Goal: Information Seeking & Learning: Learn about a topic

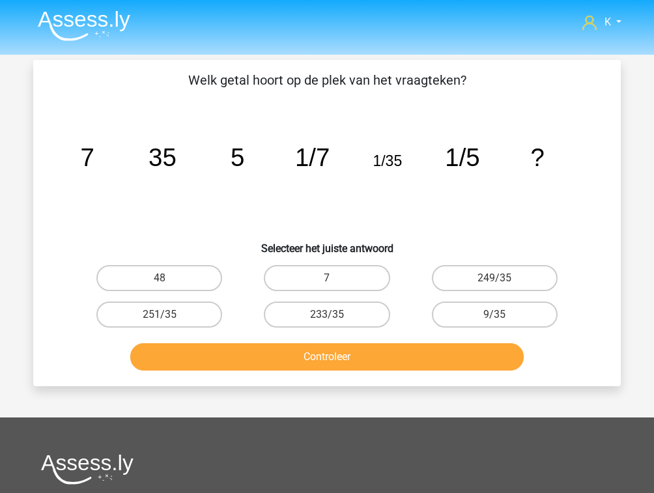
click at [383, 226] on icon "image/svg+xml 7 35 5 1/7 1/35 1/5 ?" at bounding box center [326, 166] width 525 height 132
click at [361, 272] on label "7" at bounding box center [327, 278] width 126 height 26
click at [335, 278] on input "7" at bounding box center [331, 282] width 8 height 8
radio input "true"
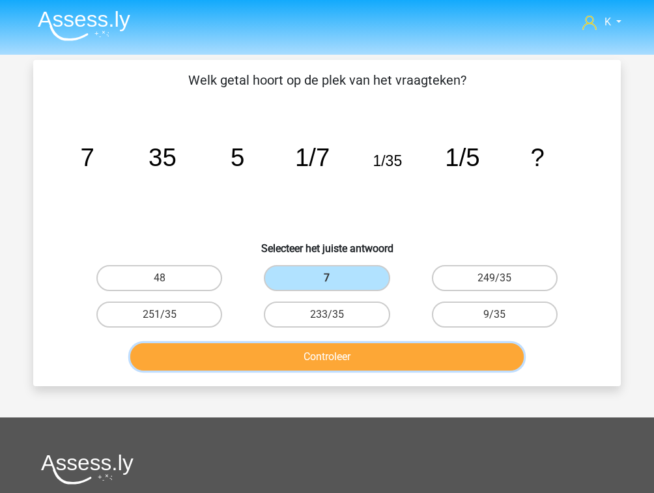
click at [352, 349] on button "Controleer" at bounding box center [327, 356] width 394 height 27
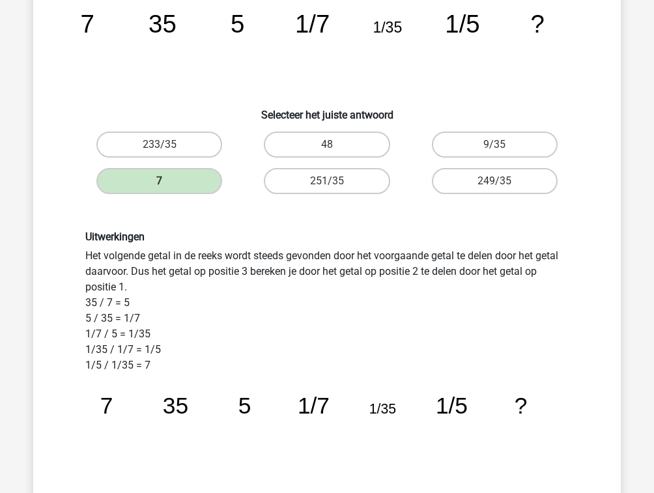
scroll to position [156, 0]
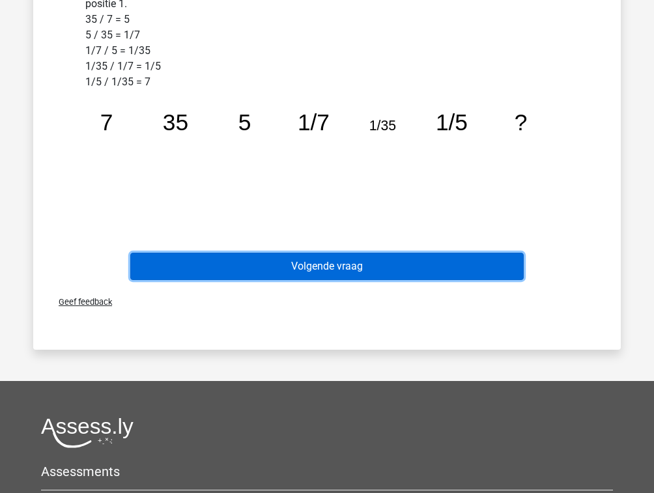
click at [364, 276] on button "Volgende vraag" at bounding box center [327, 266] width 394 height 27
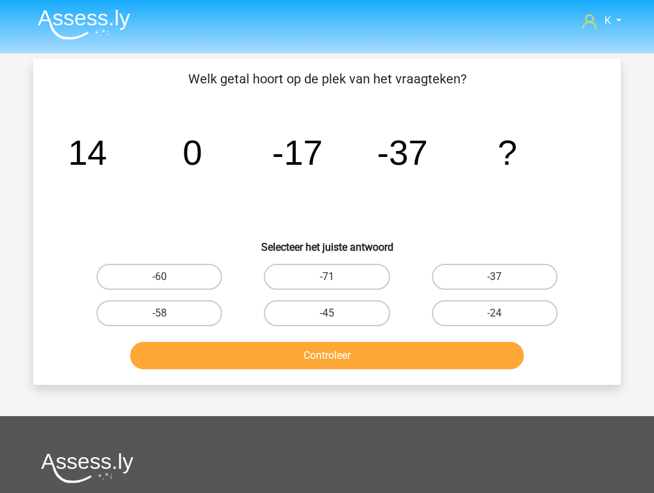
scroll to position [0, 0]
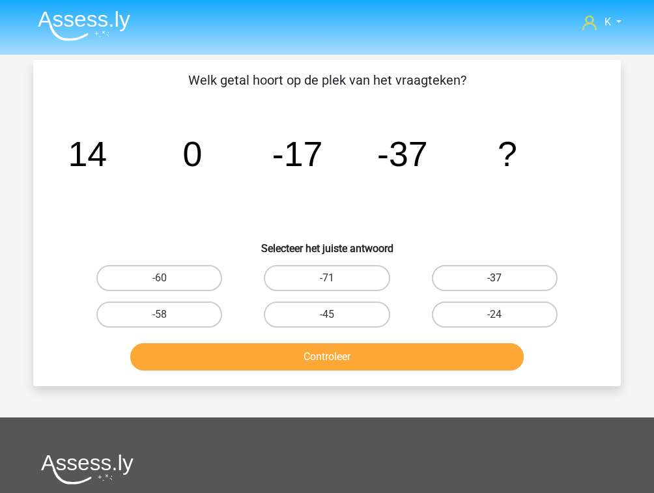
click at [469, 276] on label "-37" at bounding box center [495, 278] width 126 height 26
click at [494, 278] on input "-37" at bounding box center [498, 282] width 8 height 8
radio input "true"
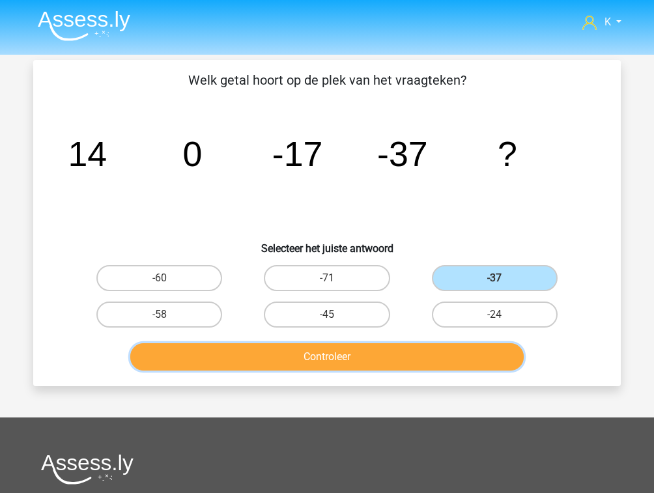
click at [409, 359] on button "Controleer" at bounding box center [327, 356] width 394 height 27
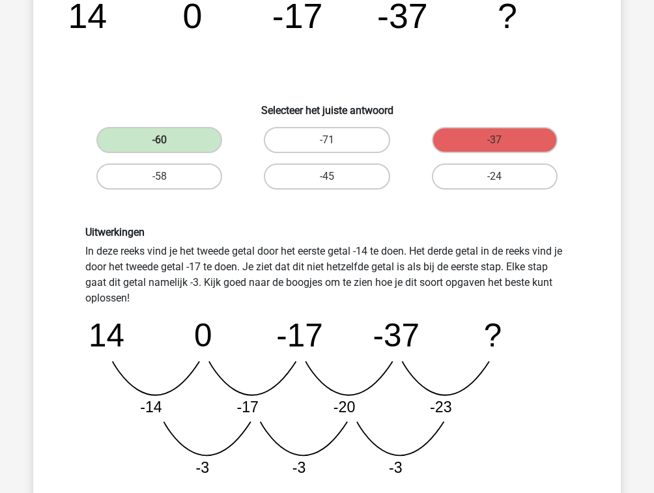
scroll to position [156, 0]
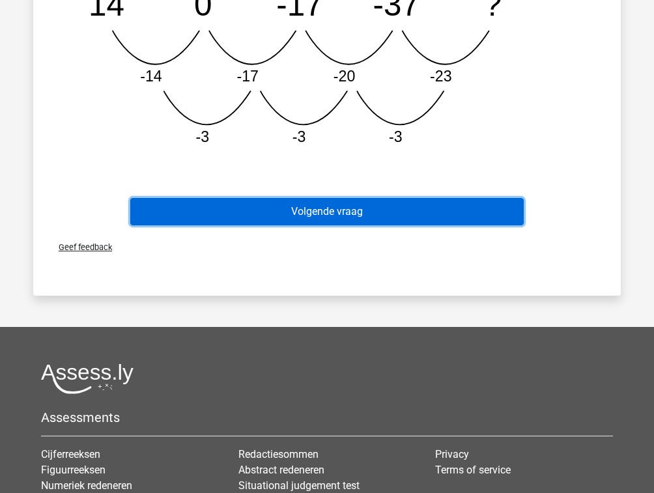
click at [382, 211] on button "Volgende vraag" at bounding box center [327, 211] width 394 height 27
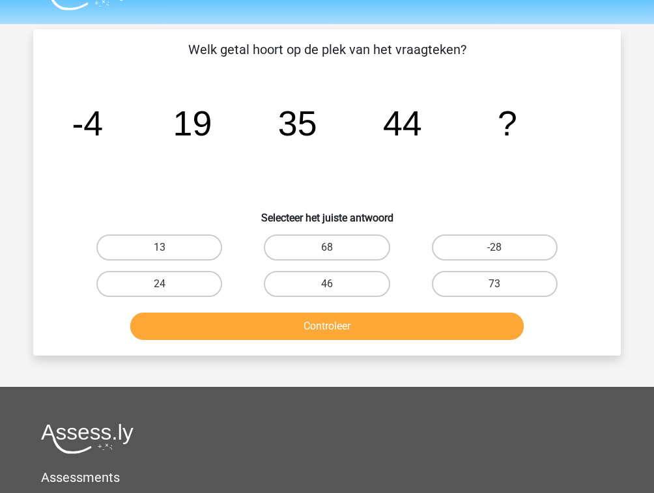
scroll to position [0, 0]
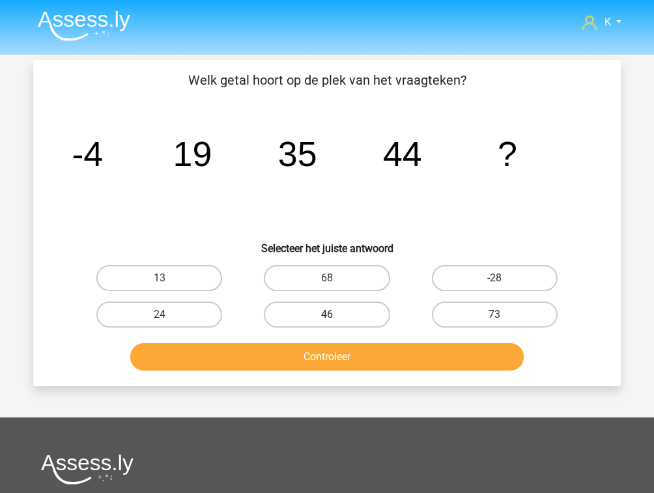
click at [369, 323] on label "46" at bounding box center [327, 314] width 126 height 26
click at [335, 323] on input "46" at bounding box center [331, 318] width 8 height 8
radio input "true"
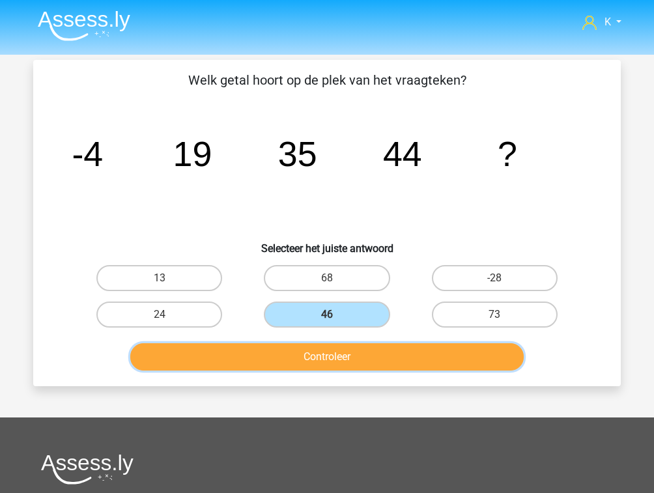
click at [381, 359] on button "Controleer" at bounding box center [327, 356] width 394 height 27
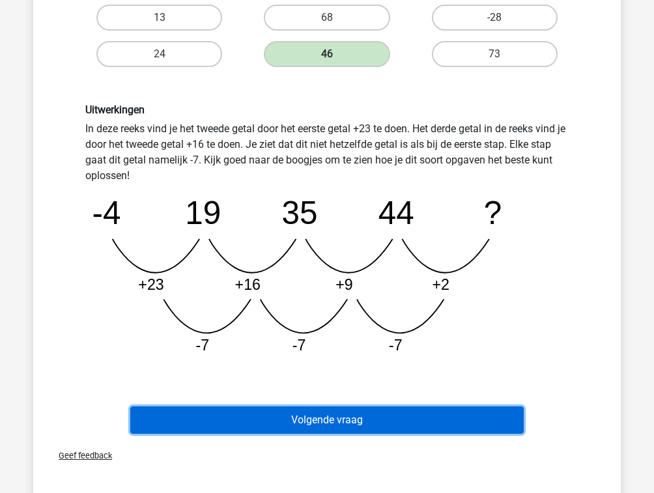
click at [377, 410] on button "Volgende vraag" at bounding box center [327, 419] width 394 height 27
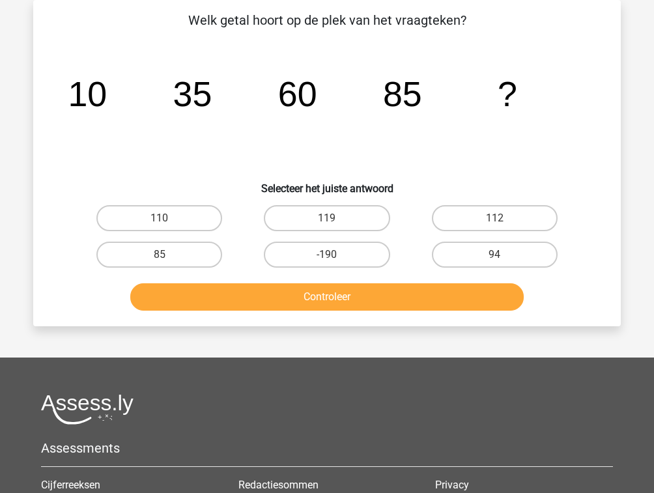
scroll to position [60, 0]
click at [169, 220] on label "110" at bounding box center [159, 218] width 126 height 26
click at [168, 220] on input "110" at bounding box center [164, 222] width 8 height 8
radio input "true"
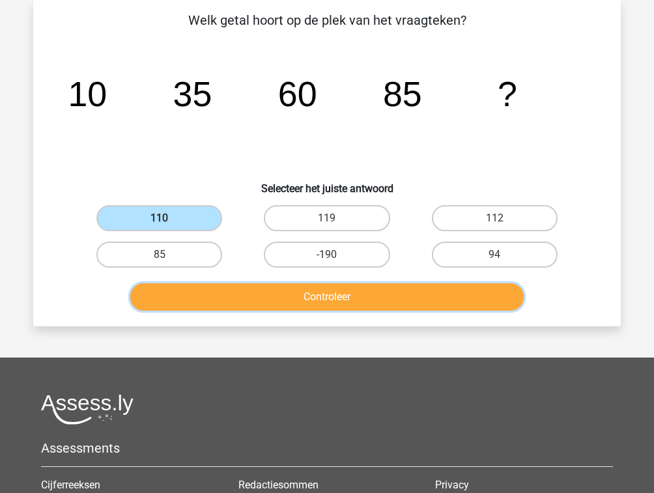
click at [247, 290] on button "Controleer" at bounding box center [327, 296] width 394 height 27
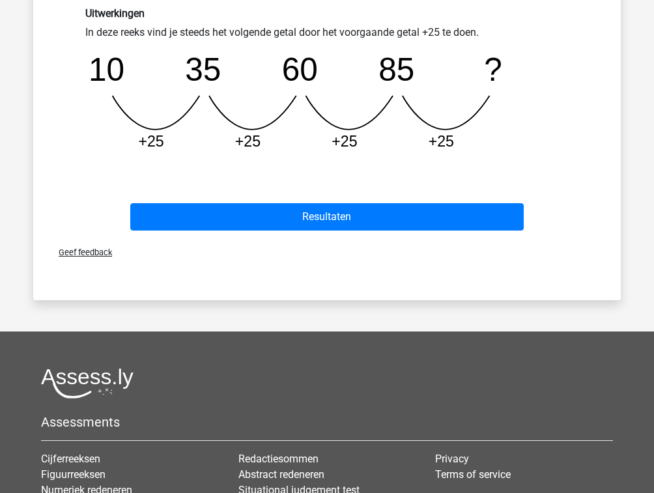
scroll to position [372, 0]
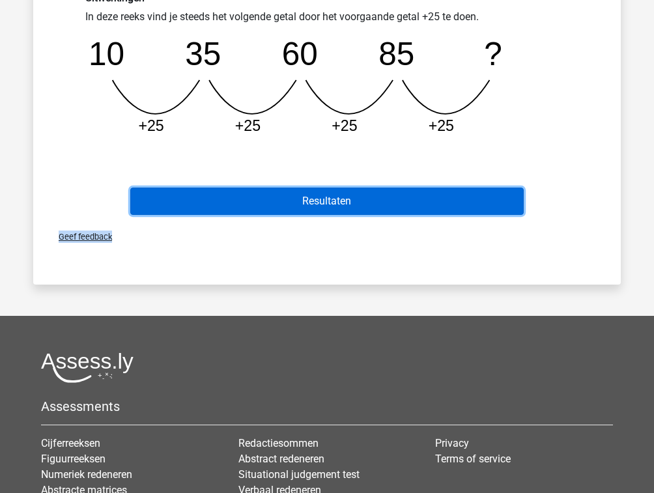
drag, startPoint x: 345, startPoint y: 219, endPoint x: 356, endPoint y: 212, distance: 13.2
click at [356, 212] on button "Resultaten" at bounding box center [327, 201] width 394 height 27
click at [412, 206] on button "Resultaten" at bounding box center [327, 201] width 394 height 27
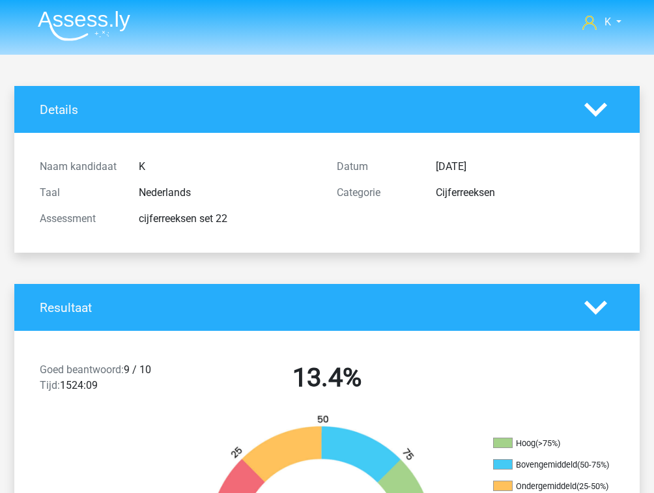
click at [603, 104] on polygon at bounding box center [595, 109] width 23 height 14
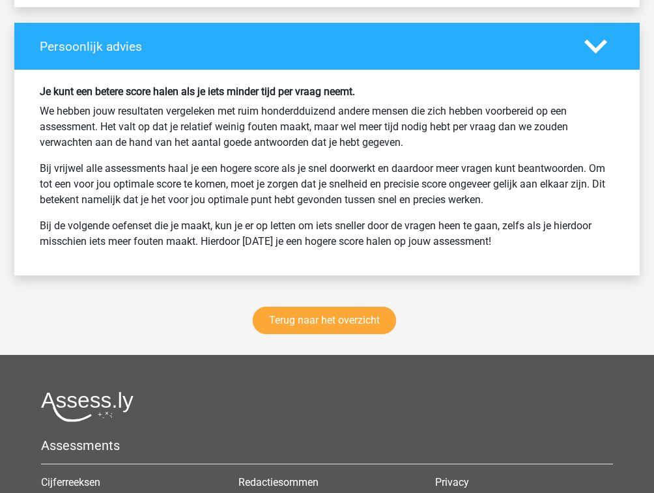
scroll to position [1771, 0]
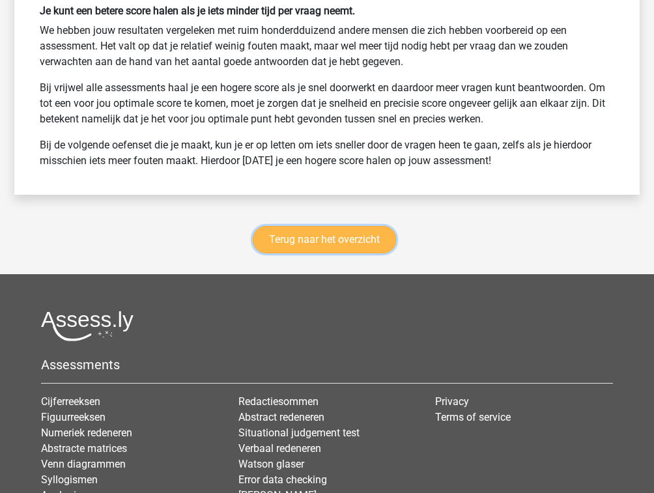
click at [349, 236] on link "Terug naar het overzicht" at bounding box center [324, 239] width 143 height 27
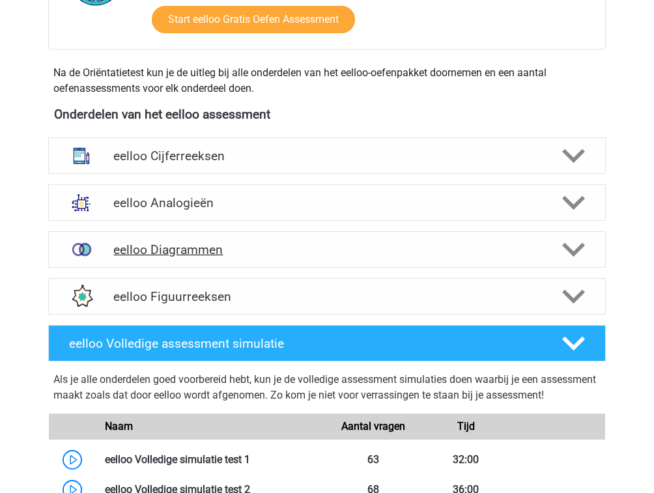
scroll to position [417, 0]
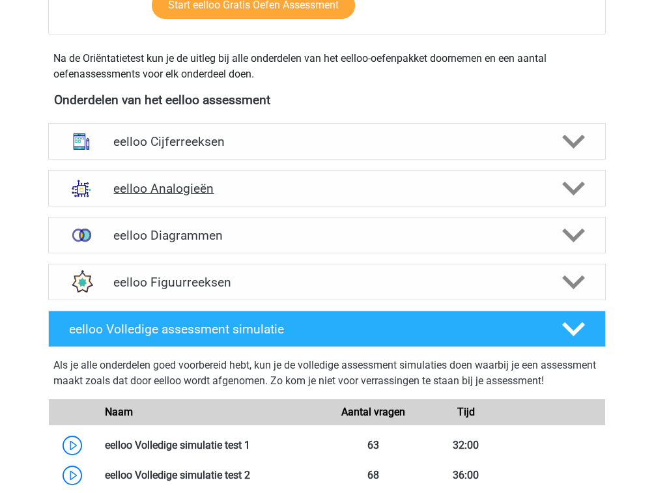
click at [301, 182] on h4 "eelloo Analogieën" at bounding box center [326, 188] width 426 height 15
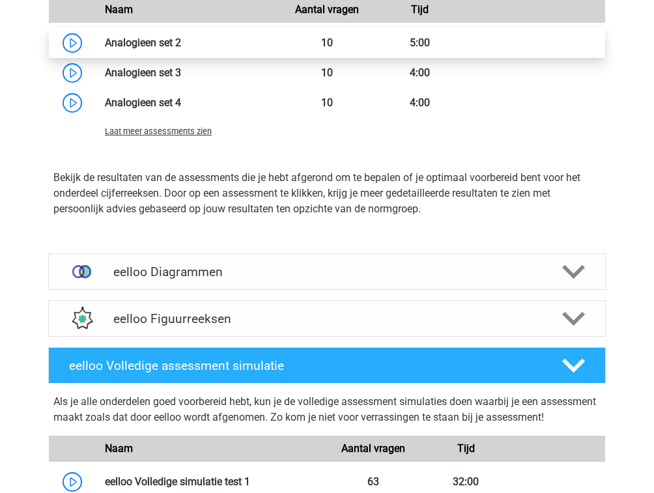
scroll to position [1250, 0]
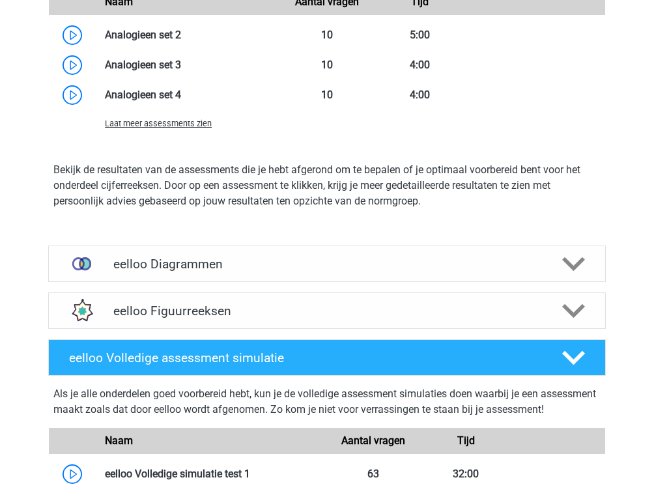
click at [182, 125] on span "Laat meer assessments zien" at bounding box center [158, 124] width 107 height 10
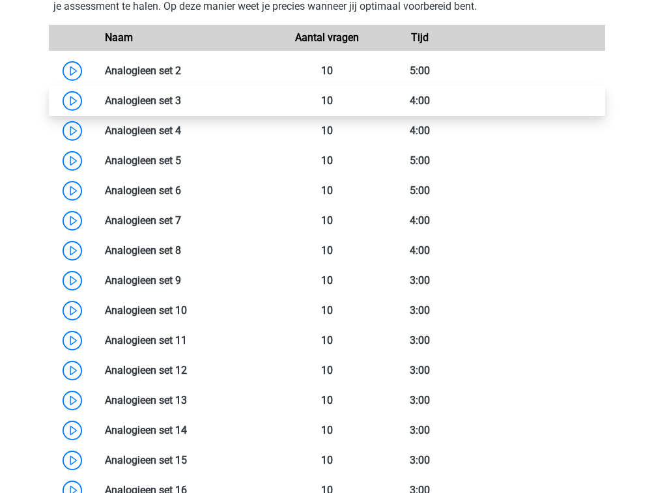
scroll to position [1198, 0]
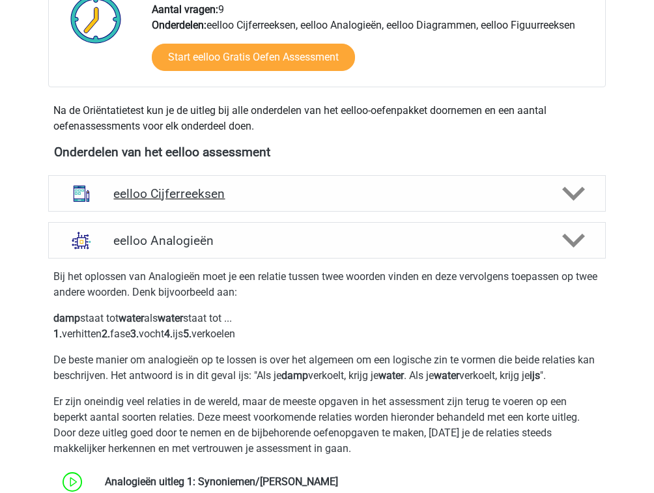
click at [138, 182] on div "eelloo Cijferreeksen" at bounding box center [326, 193] width 557 height 36
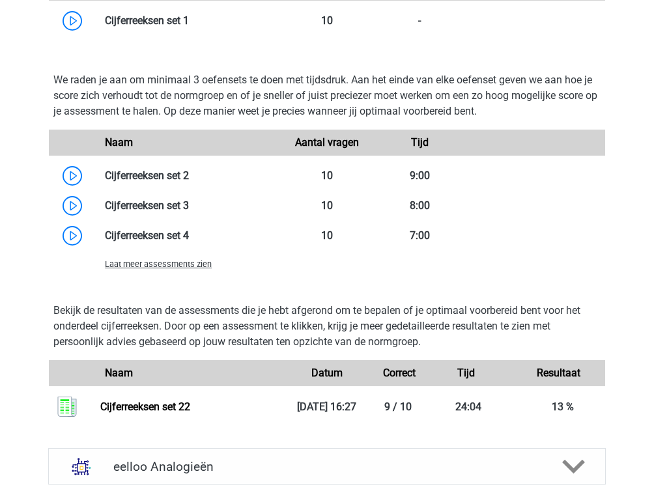
scroll to position [990, 0]
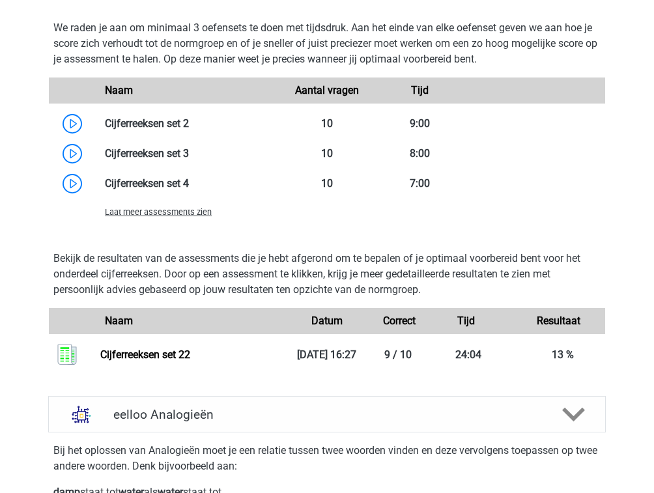
click at [164, 204] on div "Laat meer assessments zien" at bounding box center [188, 212] width 186 height 16
click at [167, 210] on span "Laat meer assessments zien" at bounding box center [158, 212] width 107 height 10
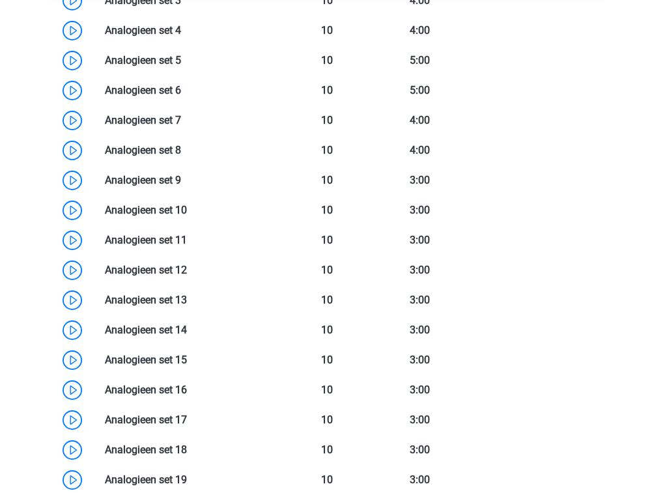
scroll to position [2657, 0]
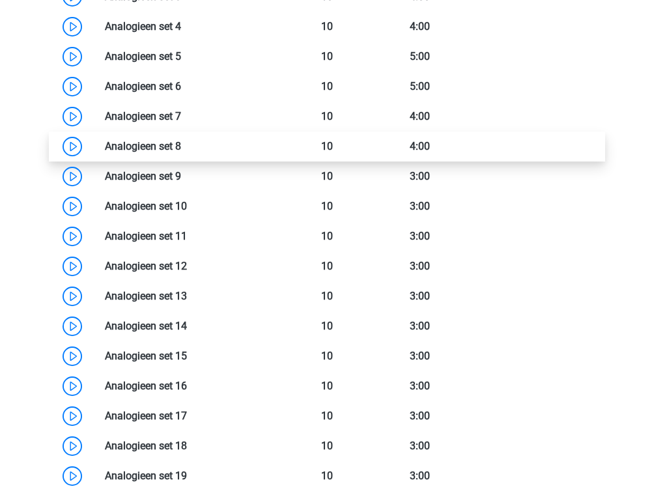
click at [181, 152] on link at bounding box center [181, 146] width 0 height 12
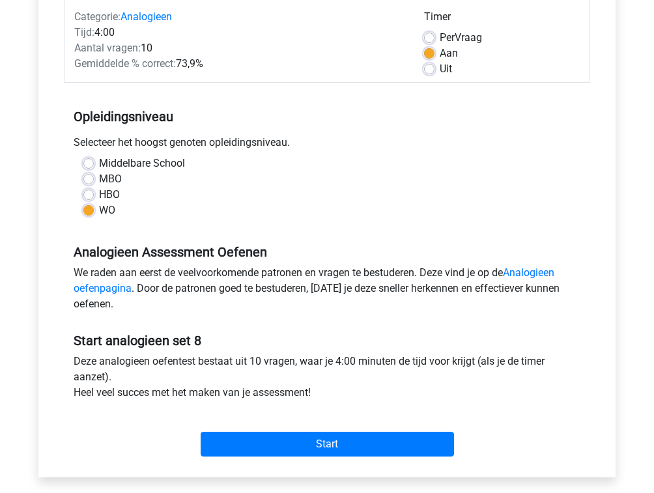
scroll to position [156, 0]
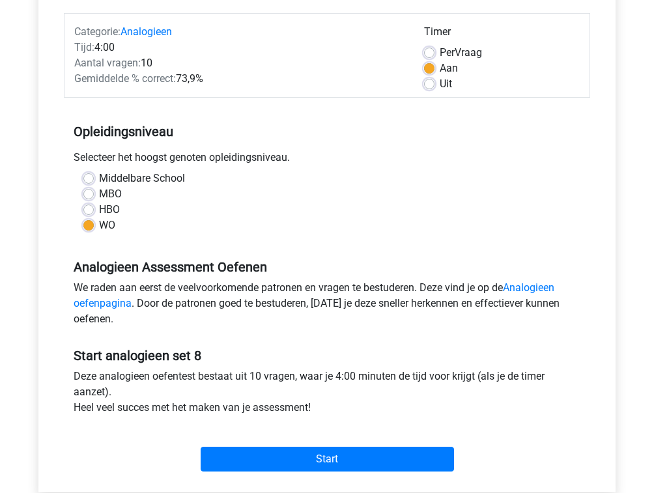
click at [440, 84] on label "Uit" at bounding box center [446, 84] width 12 height 16
click at [427, 84] on input "Uit" at bounding box center [429, 82] width 10 height 13
radio input "true"
click at [440, 52] on label "Per Vraag" at bounding box center [461, 53] width 42 height 16
click at [430, 52] on input "Per Vraag" at bounding box center [429, 51] width 10 height 13
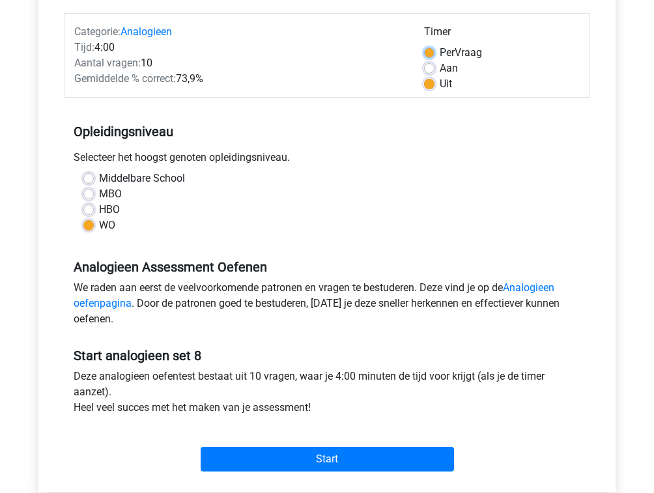
radio input "true"
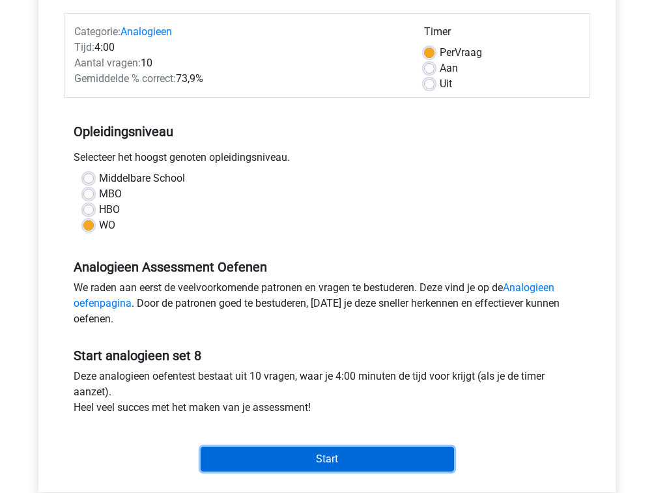
click at [327, 466] on input "Start" at bounding box center [327, 459] width 253 height 25
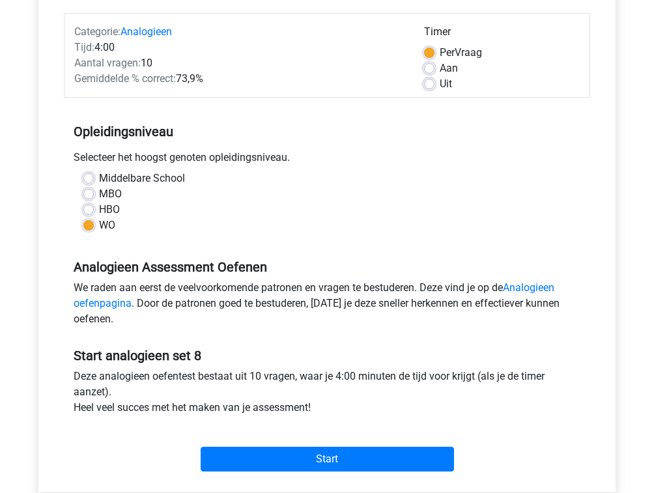
click at [445, 77] on label "Uit" at bounding box center [446, 84] width 12 height 16
click at [434, 77] on input "Uit" at bounding box center [429, 82] width 10 height 13
radio input "true"
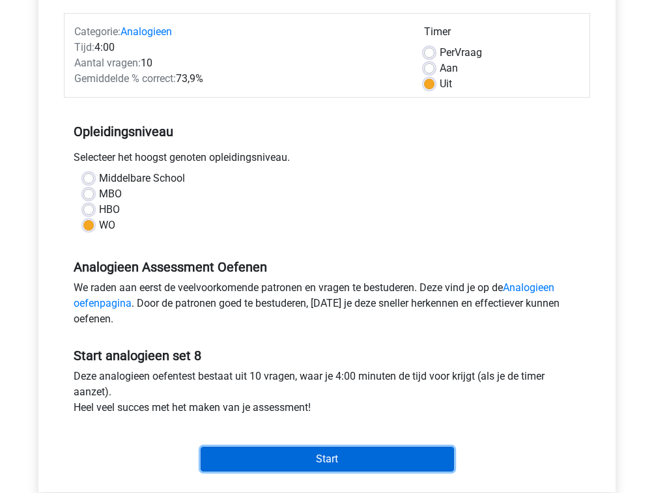
click at [372, 456] on input "Start" at bounding box center [327, 459] width 253 height 25
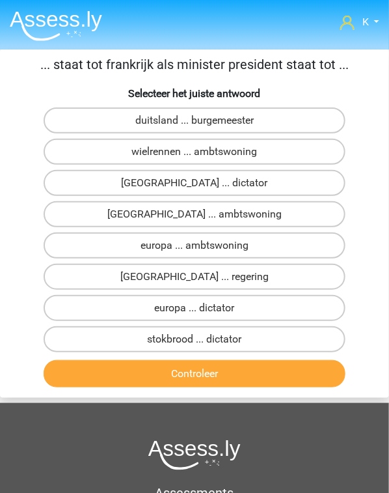
click at [201, 277] on input "[GEOGRAPHIC_DATA] ... regering" at bounding box center [199, 281] width 8 height 8
radio input "true"
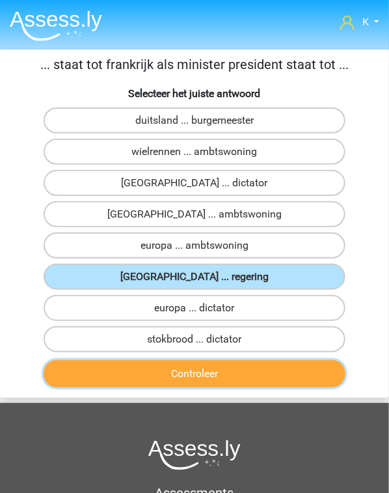
click at [223, 371] on button "Controleer" at bounding box center [195, 373] width 302 height 27
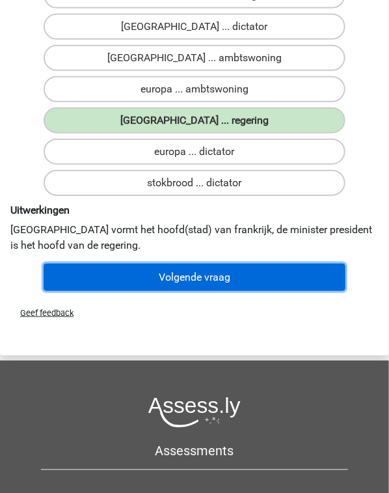
click at [204, 280] on button "Volgende vraag" at bounding box center [195, 277] width 302 height 27
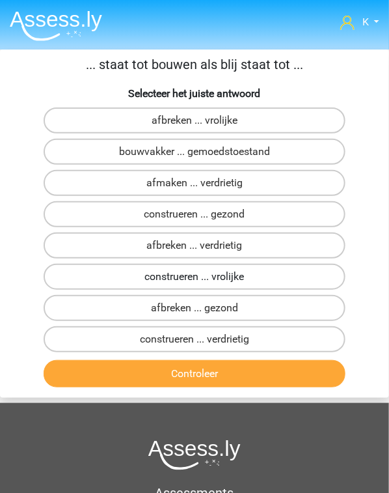
click at [189, 273] on label "construeren ... vrolijke" at bounding box center [195, 277] width 302 height 26
click at [195, 277] on input "construeren ... vrolijke" at bounding box center [199, 281] width 8 height 8
radio input "true"
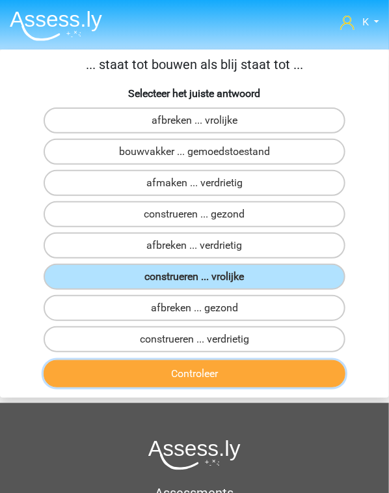
click at [210, 367] on button "Controleer" at bounding box center [195, 373] width 302 height 27
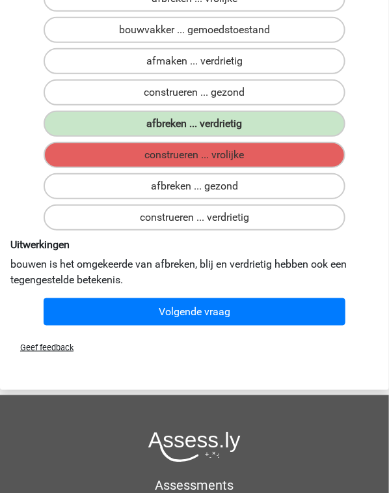
scroll to position [156, 0]
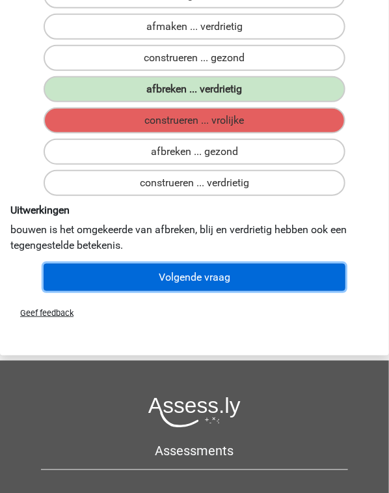
click at [212, 276] on button "Volgende vraag" at bounding box center [195, 277] width 302 height 27
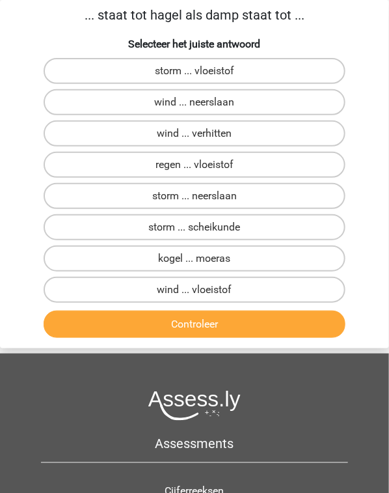
scroll to position [0, 0]
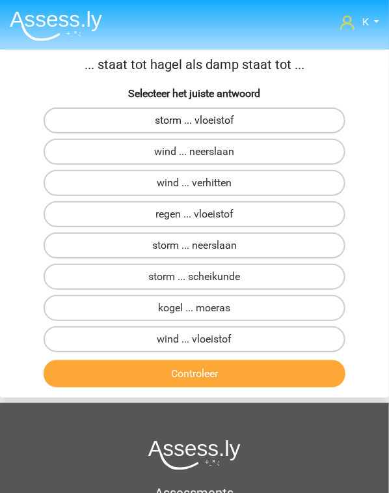
click at [216, 130] on label "storm ... vloeistof" at bounding box center [195, 120] width 302 height 26
click at [203, 129] on input "storm ... vloeistof" at bounding box center [199, 124] width 8 height 8
radio input "true"
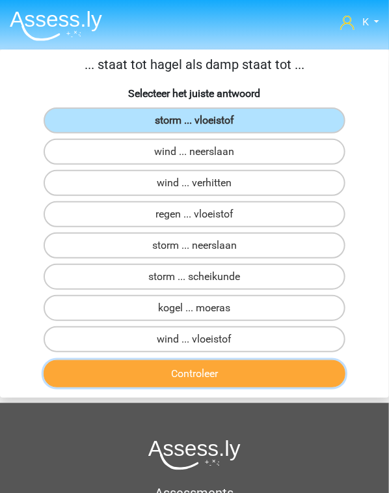
click at [223, 367] on button "Controleer" at bounding box center [195, 373] width 302 height 27
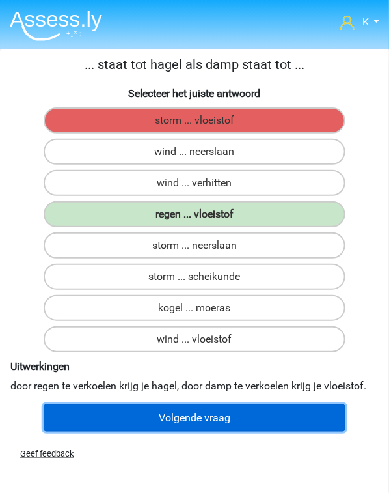
click at [218, 406] on button "Volgende vraag" at bounding box center [195, 417] width 302 height 27
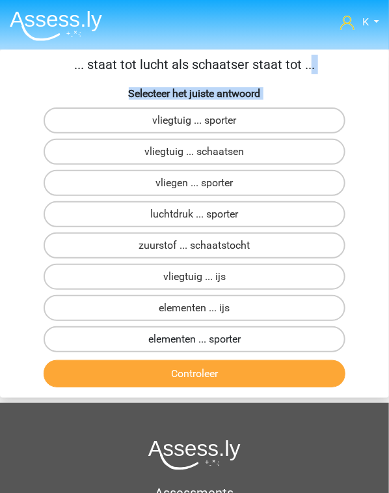
drag, startPoint x: 72, startPoint y: 66, endPoint x: 243, endPoint y: 336, distance: 319.6
click at [243, 336] on div "... staat tot lucht als schaatser staat tot ... Selecteer het juiste antwoord v…" at bounding box center [194, 224] width 389 height 338
drag, startPoint x: 243, startPoint y: 336, endPoint x: 349, endPoint y: 336, distance: 106.1
click at [344, 338] on label "elementen ... sporter" at bounding box center [195, 339] width 302 height 26
click at [203, 339] on input "elementen ... sporter" at bounding box center [199, 343] width 8 height 8
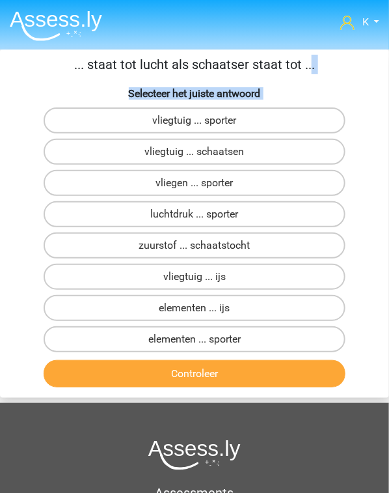
radio input "true"
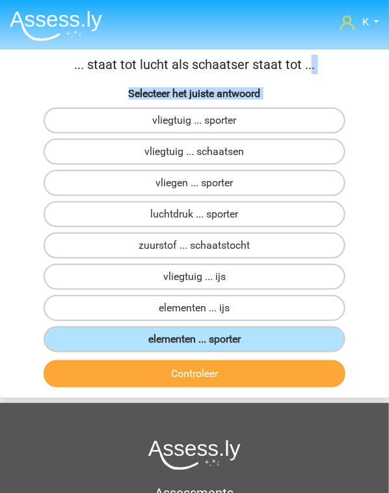
click at [283, 68] on p "... staat tot lucht als schaatser staat tot ..." at bounding box center [194, 65] width 379 height 20
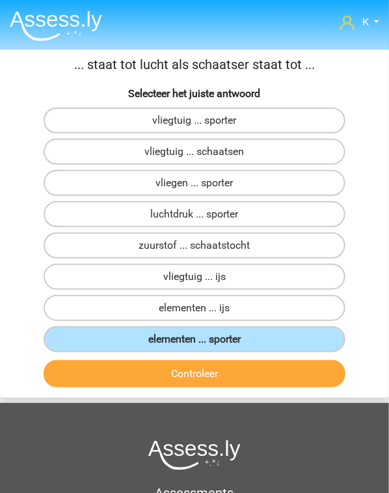
click at [372, 170] on div "vliegen ... sporter" at bounding box center [195, 183] width 378 height 26
click at [317, 86] on h6 "Selecteer het juiste antwoord" at bounding box center [194, 92] width 379 height 15
click at [224, 149] on label "vliegtuig ... schaatsen" at bounding box center [195, 152] width 302 height 26
click at [203, 152] on input "vliegtuig ... schaatsen" at bounding box center [199, 156] width 8 height 8
radio input "true"
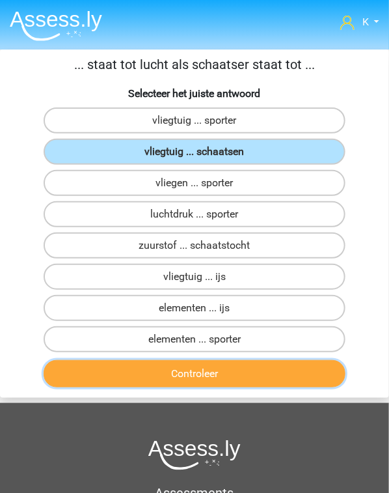
click at [230, 371] on button "Controleer" at bounding box center [195, 373] width 302 height 27
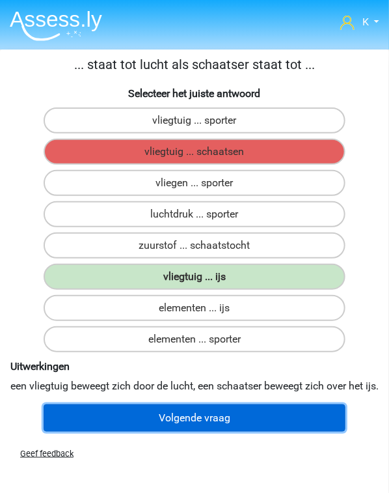
click at [241, 432] on button "Volgende vraag" at bounding box center [195, 417] width 302 height 27
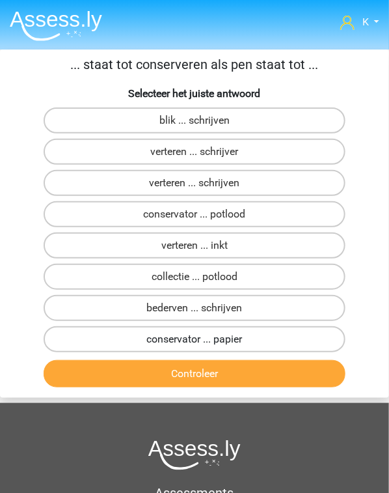
click at [187, 333] on label "conservator ... papier" at bounding box center [195, 339] width 302 height 26
click at [195, 339] on input "conservator ... papier" at bounding box center [199, 343] width 8 height 8
radio input "true"
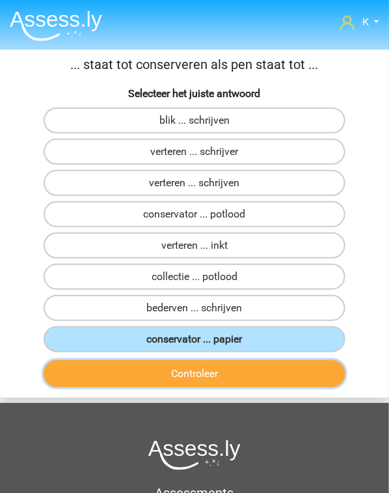
click at [193, 362] on button "Controleer" at bounding box center [195, 373] width 302 height 27
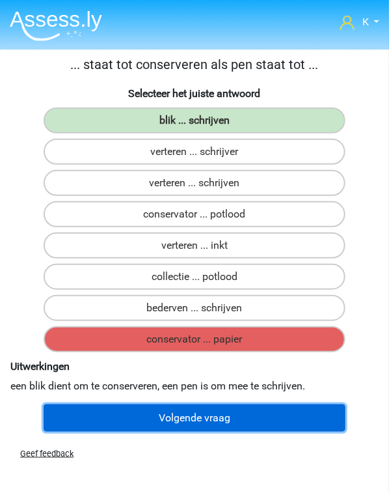
click at [194, 409] on button "Volgende vraag" at bounding box center [195, 417] width 302 height 27
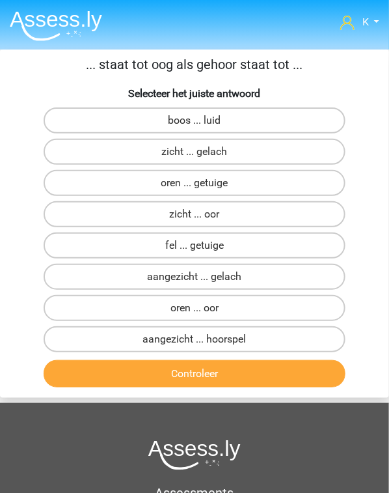
click at [47, 21] on img at bounding box center [56, 25] width 92 height 31
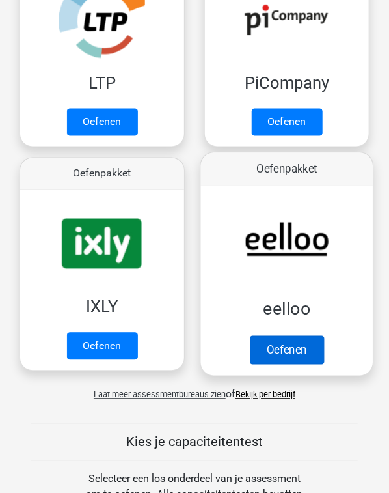
scroll to position [417, 0]
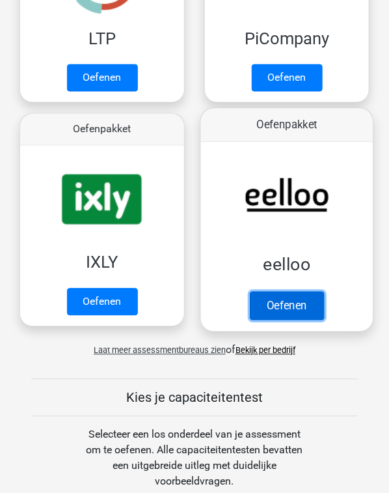
click at [281, 301] on link "Oefenen" at bounding box center [287, 306] width 74 height 29
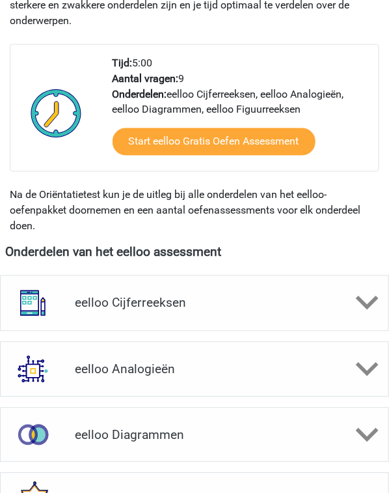
scroll to position [573, 0]
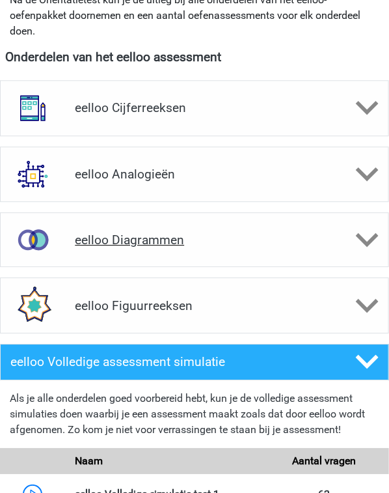
click at [156, 232] on h4 "eelloo Diagrammen" at bounding box center [194, 239] width 239 height 15
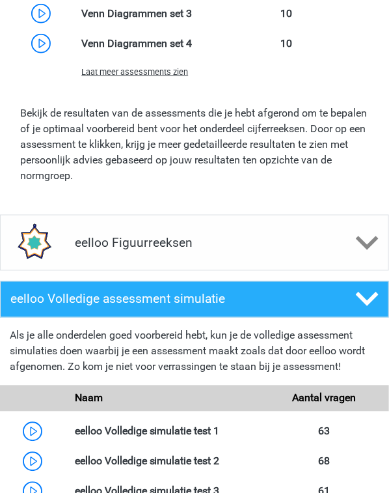
click at [148, 73] on span "Laat meer assessments zien" at bounding box center [134, 72] width 107 height 10
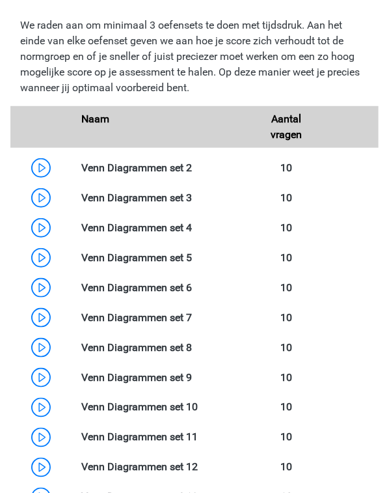
scroll to position [1042, 0]
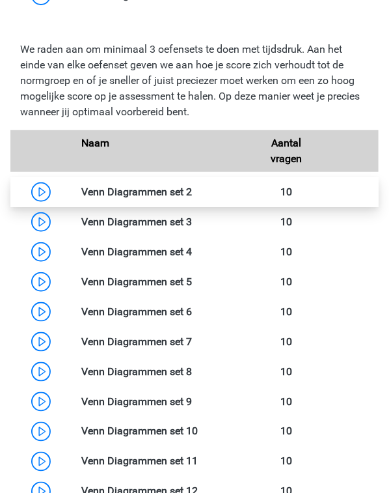
click at [192, 189] on link at bounding box center [192, 192] width 0 height 12
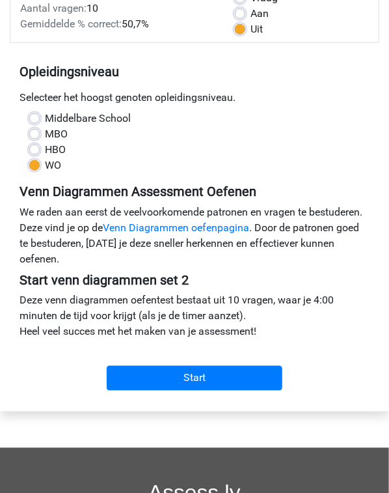
scroll to position [260, 0]
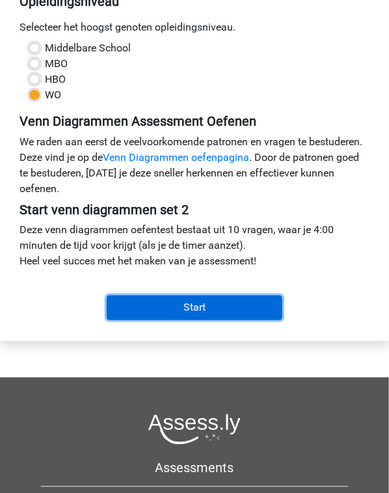
click at [188, 296] on input "Start" at bounding box center [195, 308] width 176 height 25
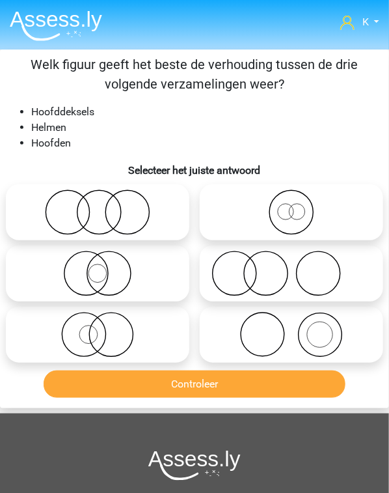
click at [313, 337] on icon at bounding box center [291, 335] width 173 height 46
click at [300, 328] on input "radio" at bounding box center [296, 324] width 8 height 8
radio input "true"
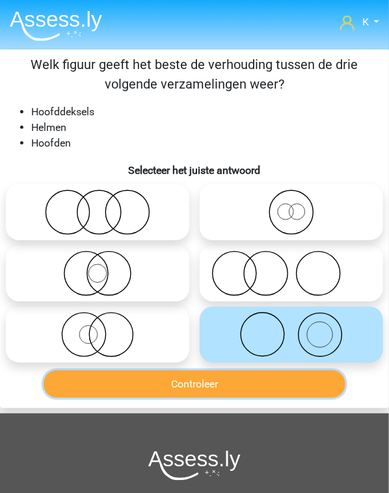
click at [261, 391] on button "Controleer" at bounding box center [195, 383] width 302 height 27
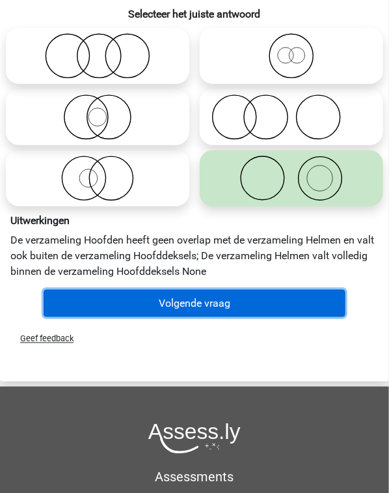
click at [247, 302] on button "Volgende vraag" at bounding box center [195, 303] width 302 height 27
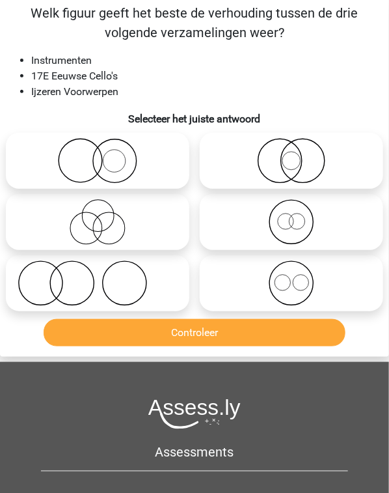
scroll to position [49, 0]
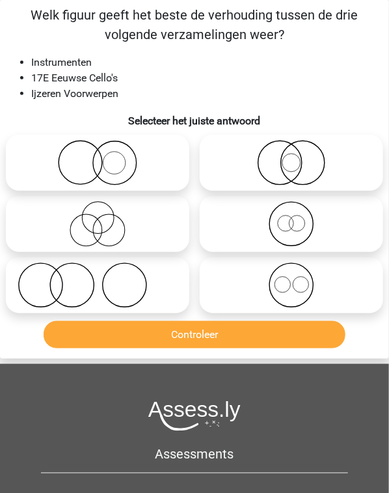
click at [135, 173] on icon at bounding box center [97, 163] width 173 height 46
click at [106, 156] on input "radio" at bounding box center [102, 152] width 8 height 8
radio input "true"
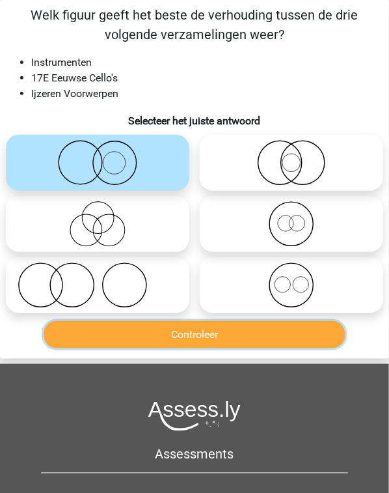
click at [196, 328] on button "Controleer" at bounding box center [195, 334] width 302 height 27
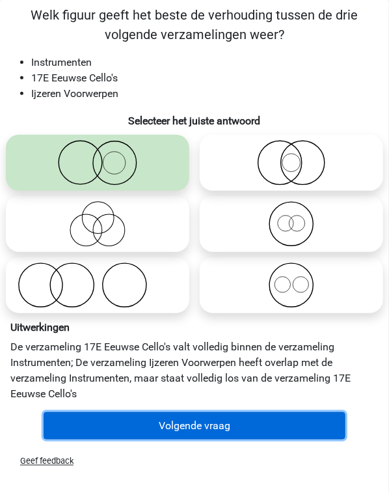
click at [211, 430] on button "Volgende vraag" at bounding box center [195, 425] width 302 height 27
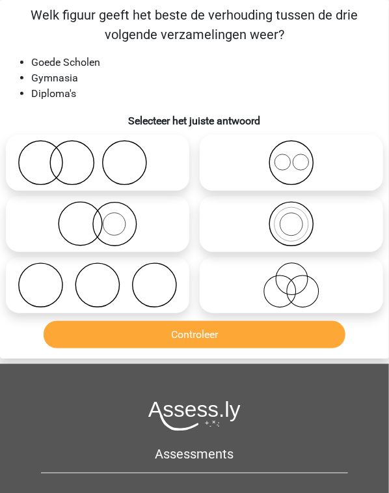
click at [137, 163] on icon at bounding box center [97, 163] width 173 height 46
click at [106, 156] on input "radio" at bounding box center [102, 152] width 8 height 8
radio input "true"
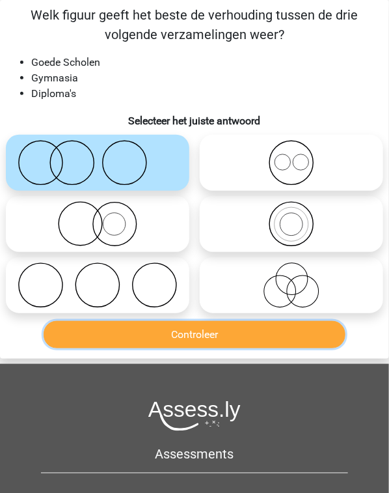
click at [182, 331] on button "Controleer" at bounding box center [195, 334] width 302 height 27
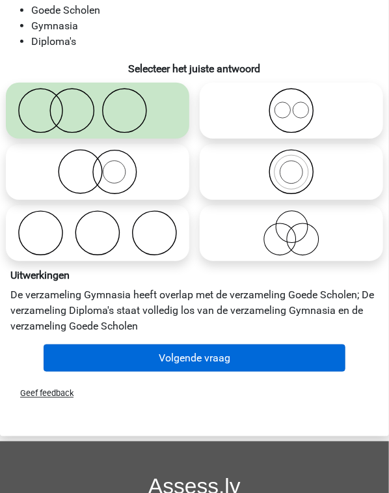
drag, startPoint x: 205, startPoint y: 398, endPoint x: 211, endPoint y: 370, distance: 28.6
click at [207, 391] on div "Geef feedback" at bounding box center [194, 393] width 389 height 33
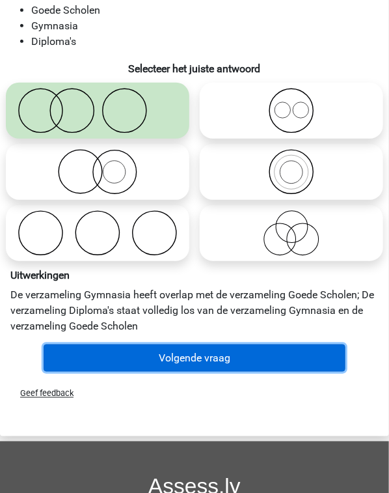
click at [211, 369] on button "Volgende vraag" at bounding box center [195, 357] width 302 height 27
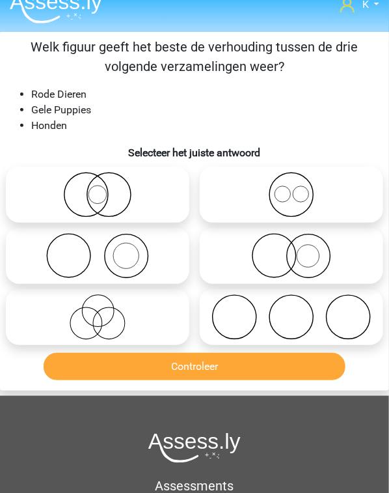
scroll to position [0, 0]
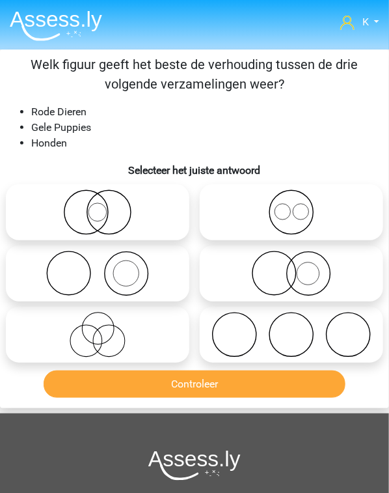
click at [271, 271] on icon at bounding box center [291, 274] width 173 height 46
click at [292, 267] on input "radio" at bounding box center [296, 263] width 8 height 8
radio input "true"
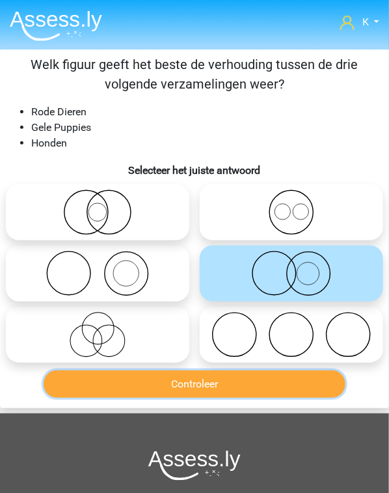
click at [266, 385] on button "Controleer" at bounding box center [195, 383] width 302 height 27
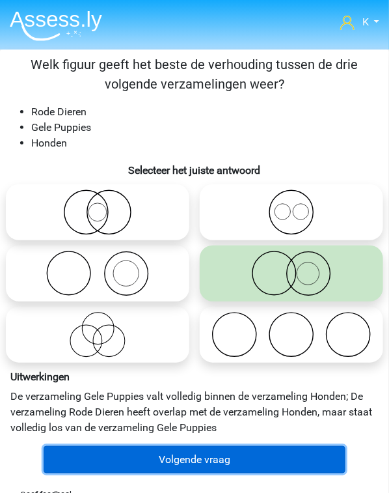
click at [248, 453] on button "Volgende vraag" at bounding box center [195, 459] width 302 height 27
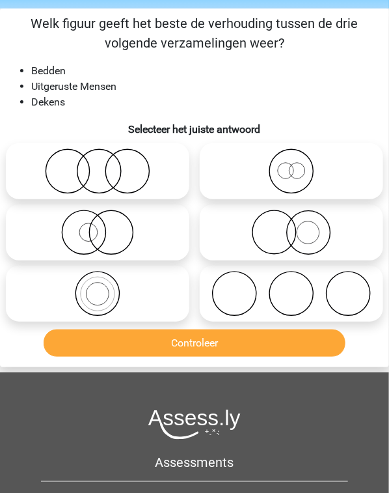
scroll to position [49, 0]
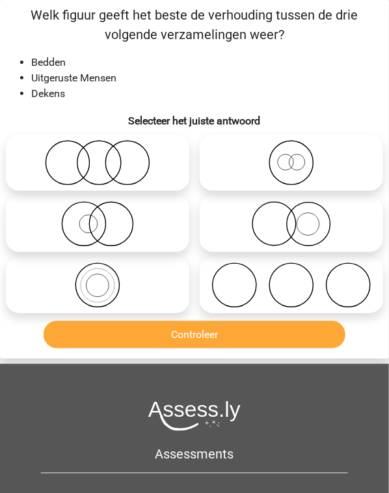
click at [283, 285] on icon at bounding box center [291, 285] width 173 height 46
click at [292, 279] on input "radio" at bounding box center [296, 274] width 8 height 8
radio input "true"
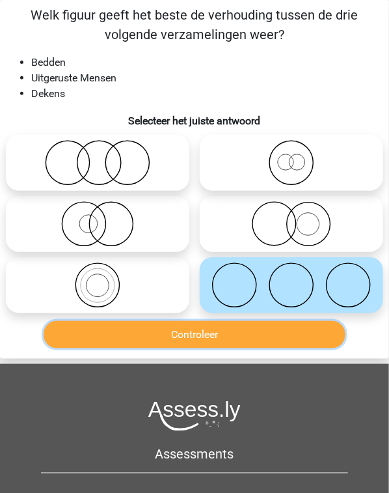
click at [270, 329] on button "Controleer" at bounding box center [195, 334] width 302 height 27
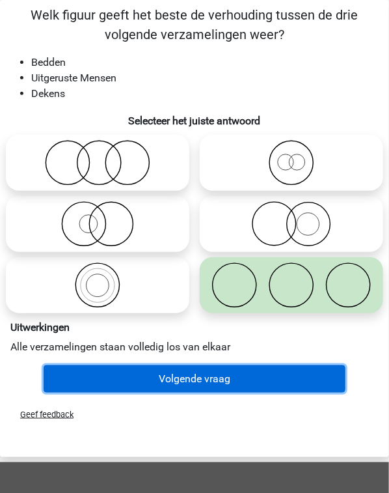
click at [271, 378] on button "Volgende vraag" at bounding box center [195, 378] width 302 height 27
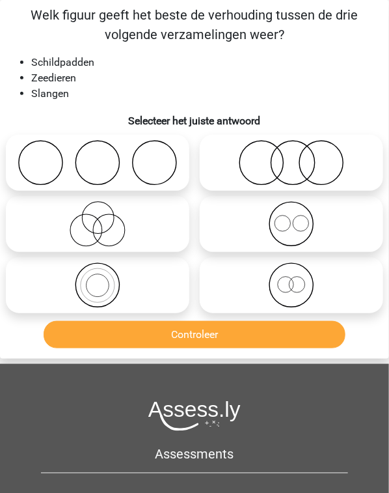
click at [156, 185] on icon at bounding box center [97, 163] width 173 height 46
click at [106, 156] on input "radio" at bounding box center [102, 152] width 8 height 8
radio input "true"
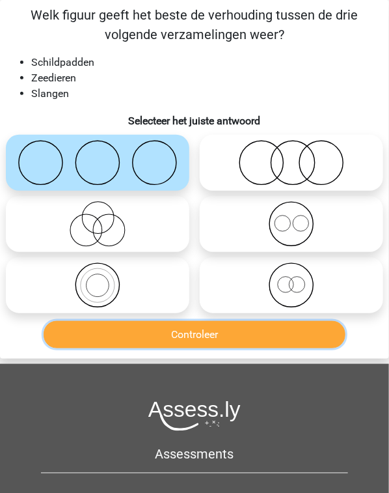
click at [193, 328] on button "Controleer" at bounding box center [195, 334] width 302 height 27
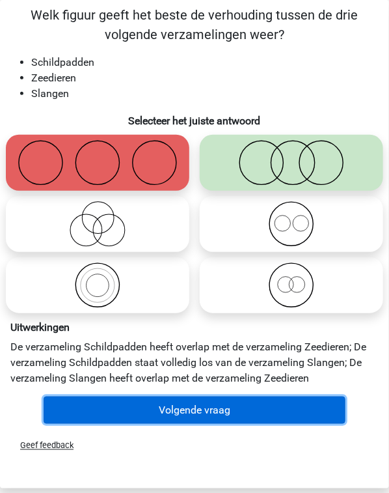
click at [198, 404] on button "Volgende vraag" at bounding box center [195, 410] width 302 height 27
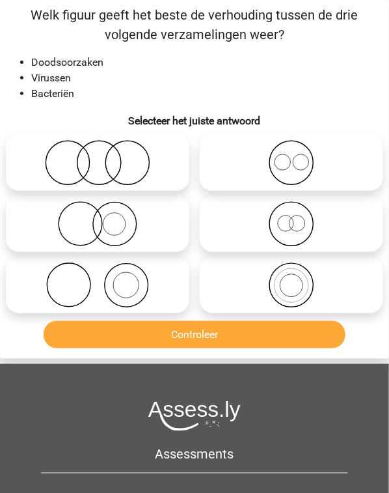
click at [130, 177] on icon at bounding box center [97, 163] width 173 height 46
click at [106, 156] on input "radio" at bounding box center [102, 152] width 8 height 8
radio input "true"
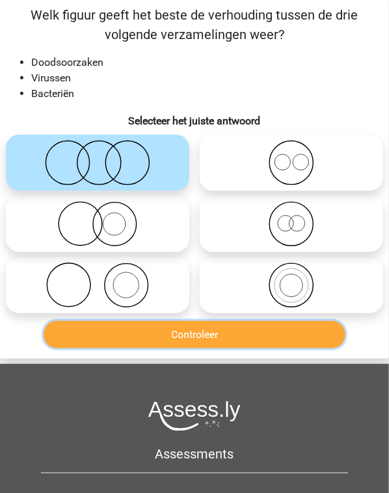
click at [199, 331] on button "Controleer" at bounding box center [195, 334] width 302 height 27
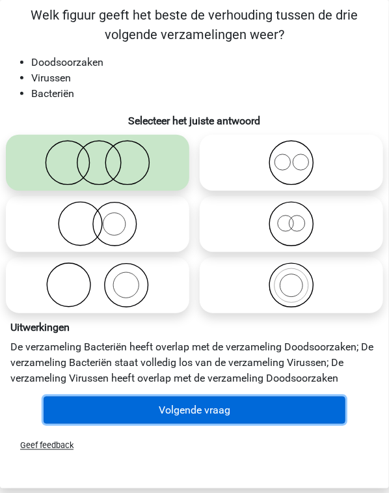
click at [227, 406] on button "Volgende vraag" at bounding box center [195, 410] width 302 height 27
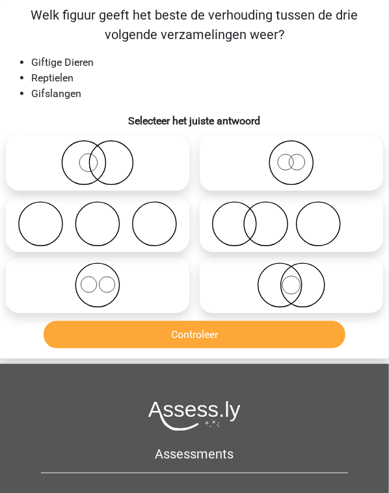
click at [135, 170] on icon at bounding box center [97, 163] width 173 height 46
click at [106, 156] on input "radio" at bounding box center [102, 152] width 8 height 8
radio input "true"
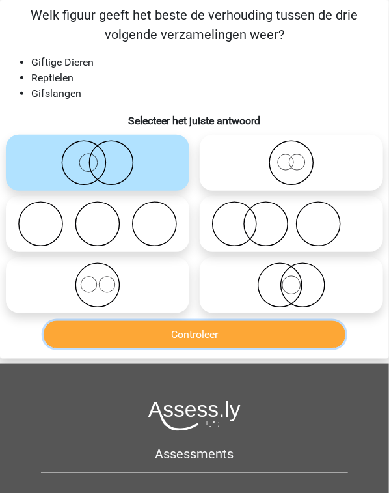
click at [188, 335] on button "Controleer" at bounding box center [195, 334] width 302 height 27
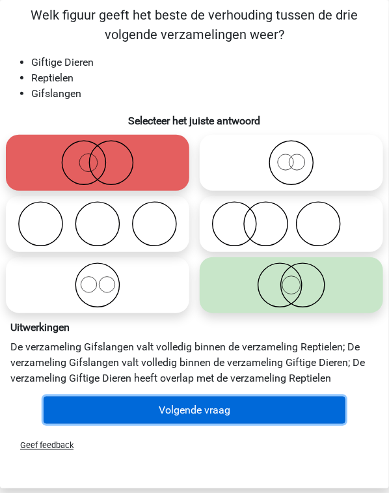
click at [210, 416] on button "Volgende vraag" at bounding box center [195, 410] width 302 height 27
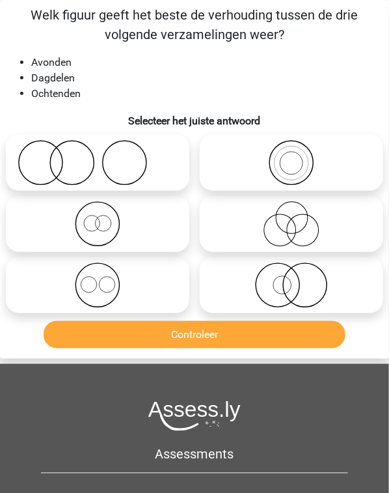
click at [126, 289] on icon at bounding box center [97, 285] width 173 height 46
click at [106, 279] on input "radio" at bounding box center [102, 274] width 8 height 8
radio input "true"
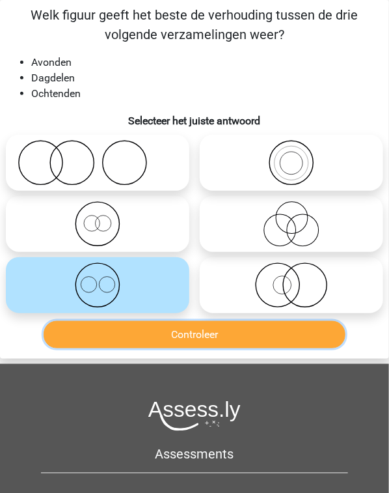
click at [152, 329] on button "Controleer" at bounding box center [195, 334] width 302 height 27
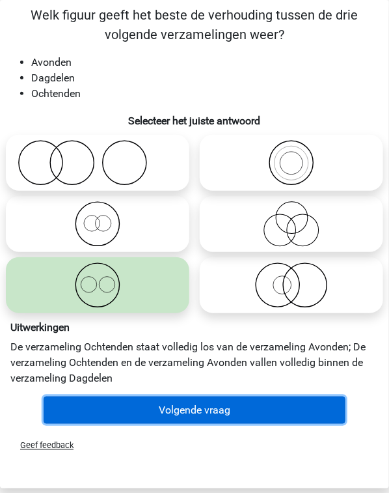
click at [166, 401] on button "Volgende vraag" at bounding box center [195, 410] width 302 height 27
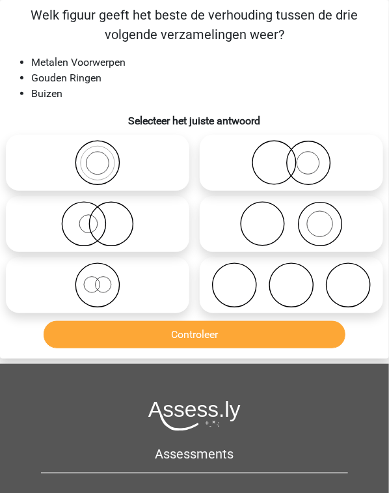
click at [153, 240] on icon at bounding box center [97, 224] width 173 height 46
click at [106, 217] on input "radio" at bounding box center [102, 213] width 8 height 8
radio input "true"
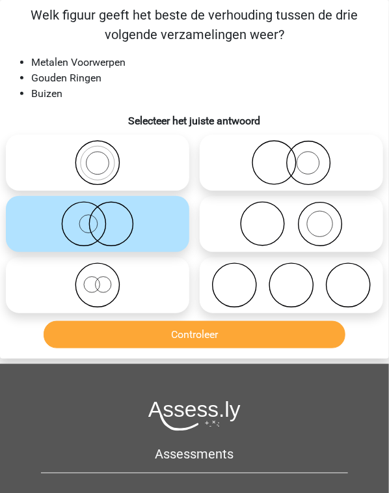
click at [265, 172] on icon at bounding box center [291, 163] width 173 height 46
click at [292, 156] on input "radio" at bounding box center [296, 152] width 8 height 8
radio input "true"
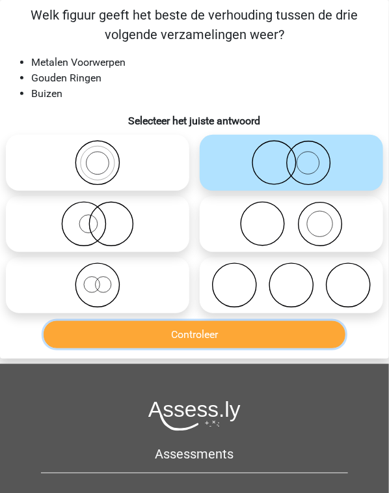
click at [248, 339] on button "Controleer" at bounding box center [195, 334] width 302 height 27
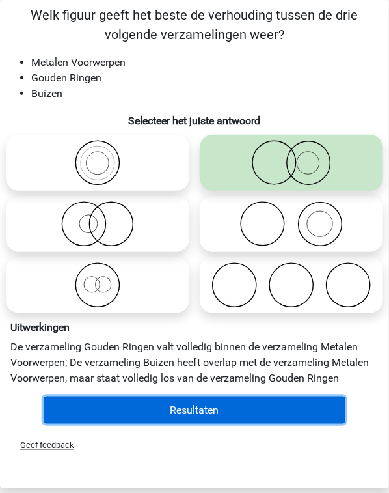
click at [206, 412] on button "Resultaten" at bounding box center [195, 410] width 302 height 27
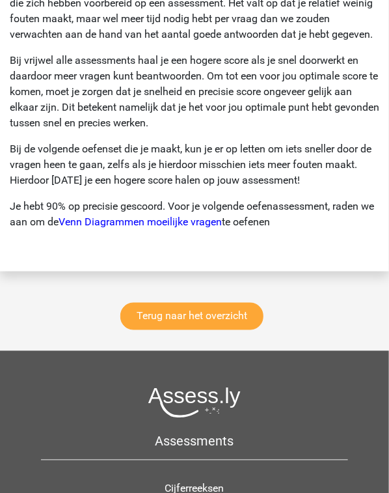
scroll to position [2292, 0]
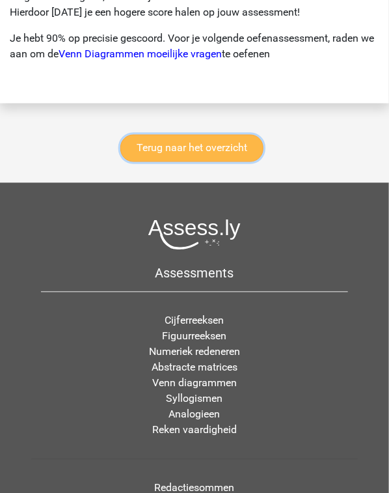
click at [212, 155] on link "Terug naar het overzicht" at bounding box center [191, 148] width 143 height 27
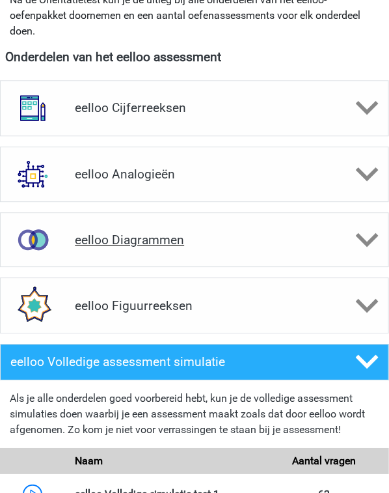
click at [160, 240] on h4 "eelloo Diagrammen" at bounding box center [194, 239] width 239 height 15
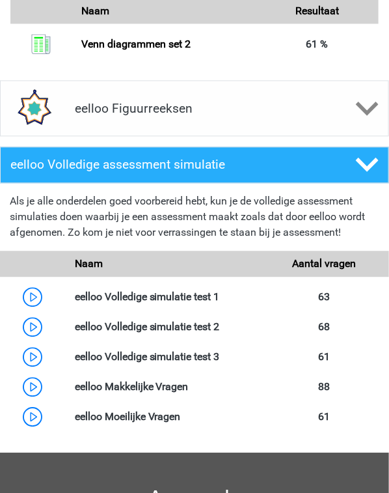
scroll to position [1459, 0]
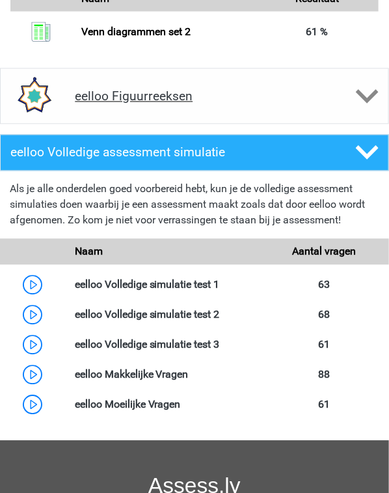
click at [132, 83] on div "eelloo Figuurreeksen" at bounding box center [194, 95] width 389 height 55
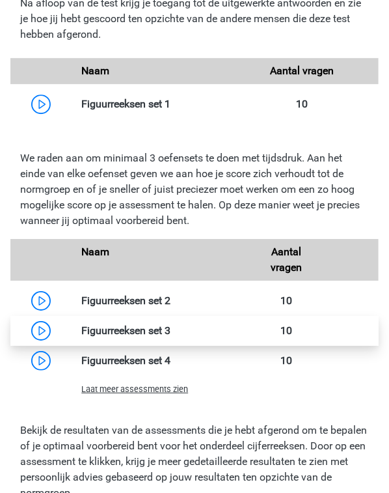
scroll to position [1719, 0]
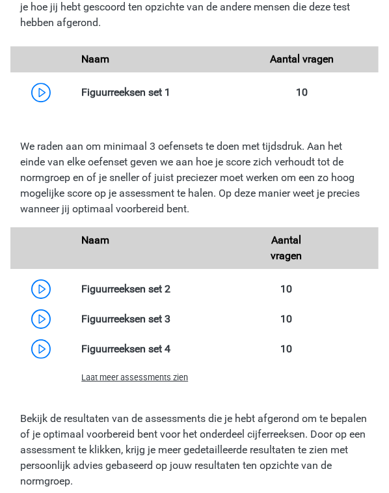
click at [109, 378] on span "Laat meer assessments zien" at bounding box center [134, 377] width 107 height 10
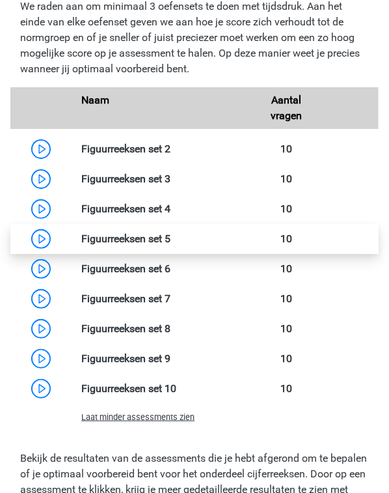
scroll to position [1771, 0]
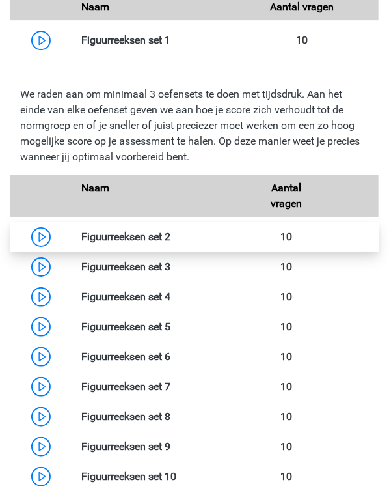
click at [171, 231] on link at bounding box center [171, 237] width 0 height 12
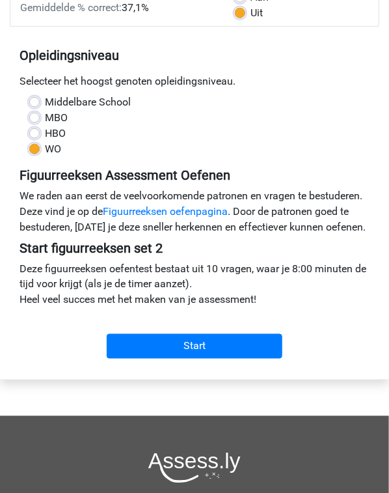
scroll to position [208, 0]
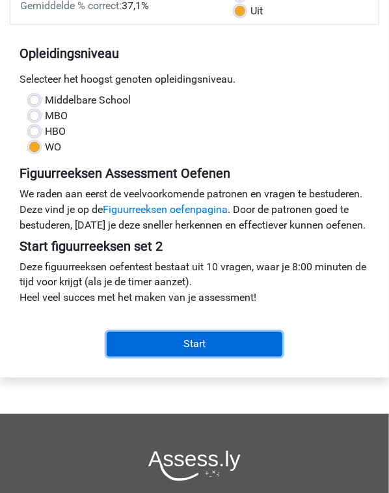
click at [154, 342] on input "Start" at bounding box center [195, 344] width 176 height 25
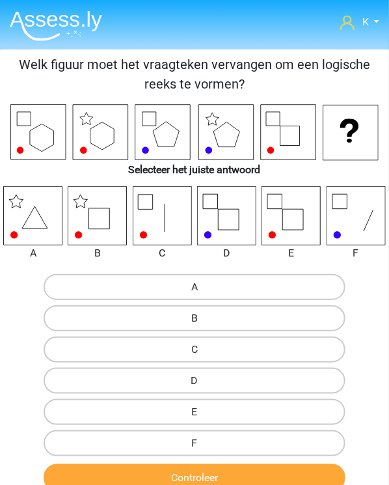
click at [165, 309] on label "B" at bounding box center [195, 318] width 302 height 26
click at [195, 318] on input "B" at bounding box center [199, 322] width 8 height 8
radio input "true"
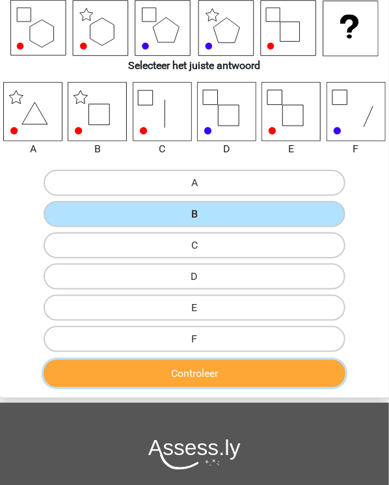
click at [191, 365] on button "Controleer" at bounding box center [195, 373] width 302 height 27
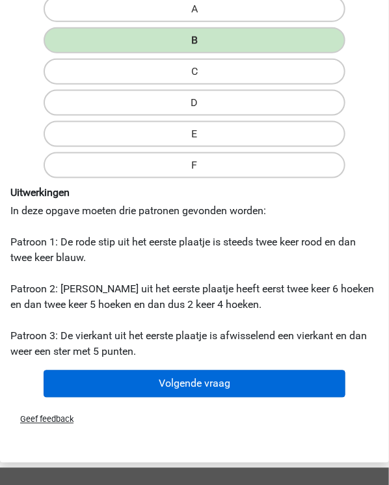
scroll to position [313, 0]
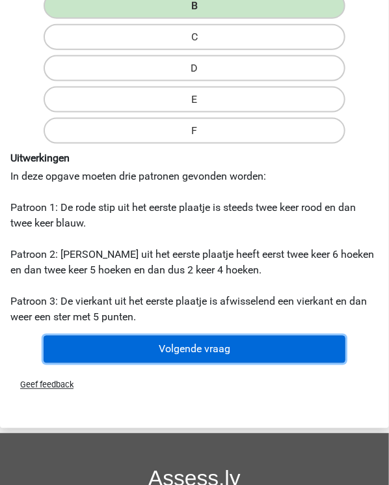
click at [216, 342] on button "Volgende vraag" at bounding box center [195, 349] width 302 height 27
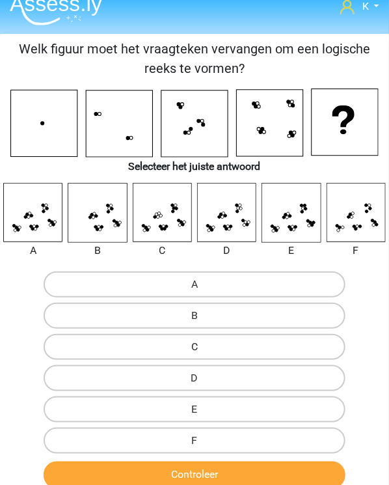
scroll to position [0, 0]
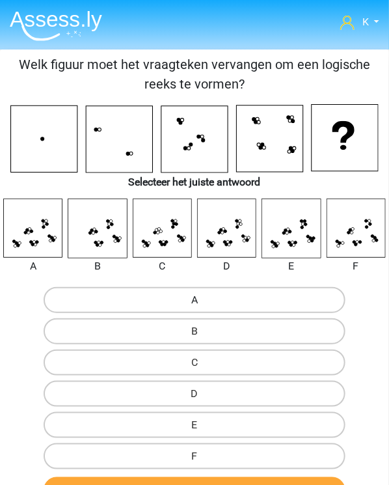
click at [131, 292] on label "A" at bounding box center [195, 300] width 302 height 26
click at [195, 300] on input "A" at bounding box center [199, 304] width 8 height 8
radio input "true"
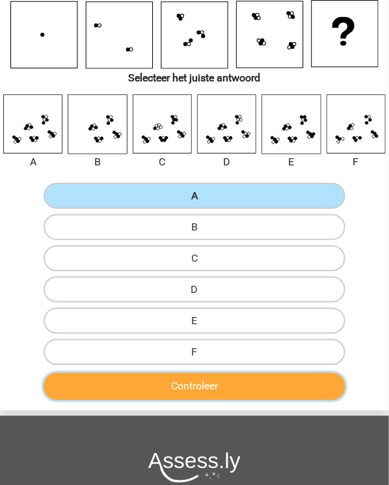
click at [143, 378] on button "Controleer" at bounding box center [195, 386] width 302 height 27
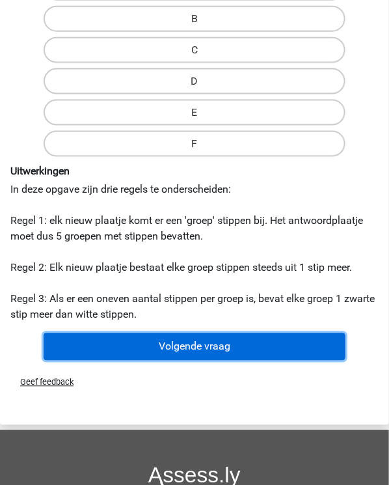
click at [154, 354] on button "Volgende vraag" at bounding box center [195, 346] width 302 height 27
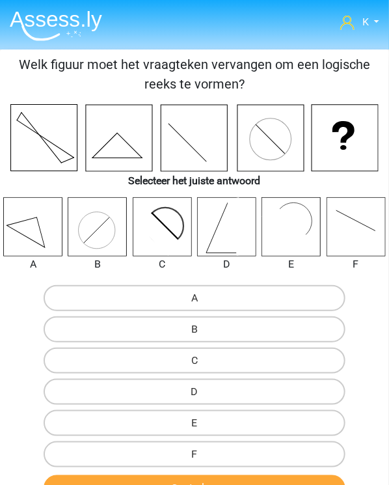
click at [216, 227] on icon at bounding box center [226, 227] width 59 height 59
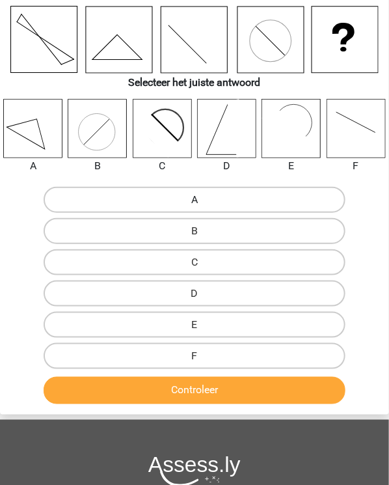
scroll to position [104, 0]
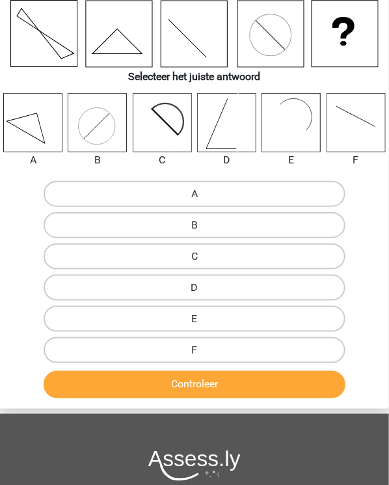
click at [201, 297] on label "D" at bounding box center [195, 288] width 302 height 26
click at [201, 296] on input "D" at bounding box center [199, 292] width 8 height 8
radio input "true"
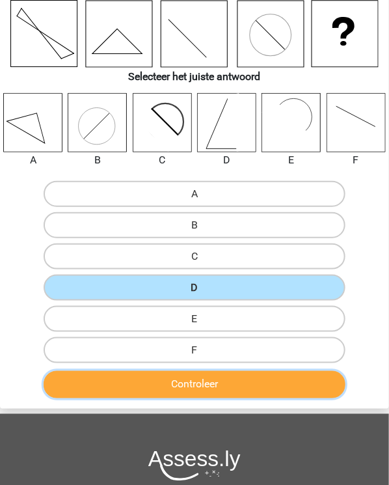
click at [197, 378] on button "Controleer" at bounding box center [195, 384] width 302 height 27
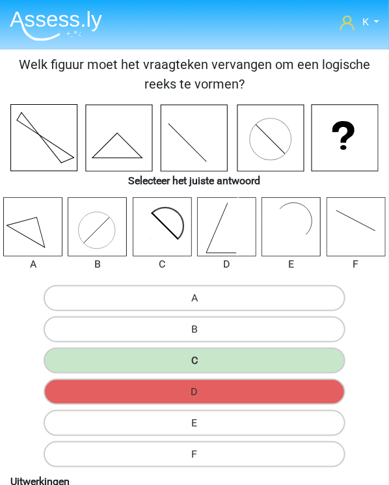
scroll to position [0, 0]
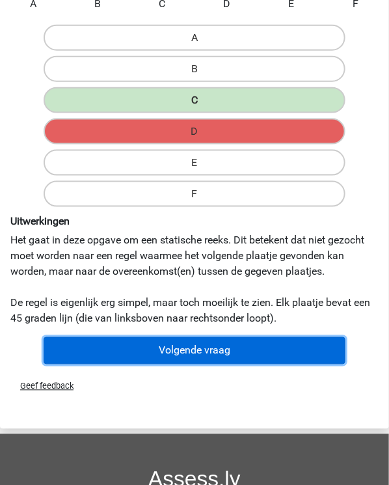
click at [223, 352] on button "Volgende vraag" at bounding box center [195, 350] width 302 height 27
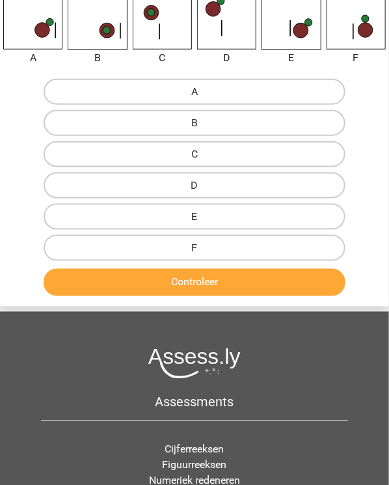
scroll to position [49, 0]
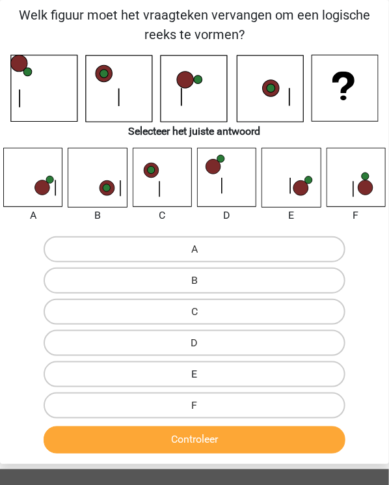
click at [186, 370] on label "E" at bounding box center [195, 374] width 302 height 26
click at [195, 374] on input "E" at bounding box center [199, 378] width 8 height 8
radio input "true"
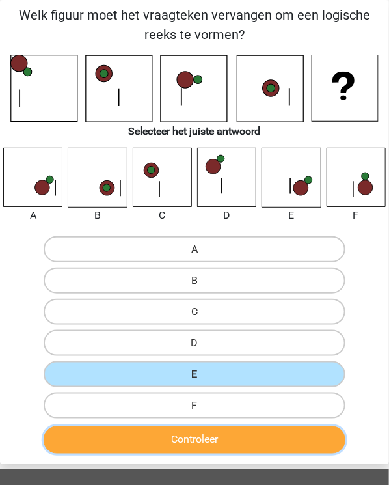
click at [189, 438] on button "Controleer" at bounding box center [195, 439] width 302 height 27
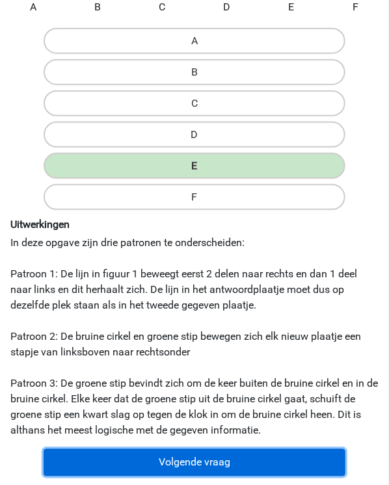
click at [202, 462] on button "Volgende vraag" at bounding box center [195, 462] width 302 height 27
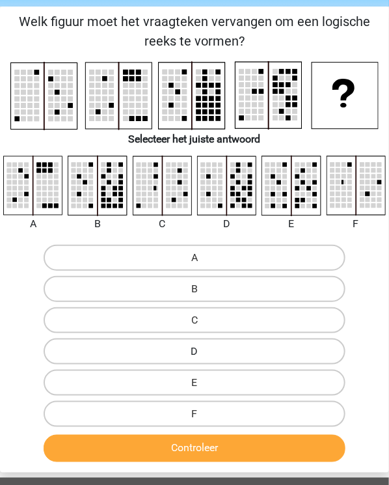
scroll to position [0, 0]
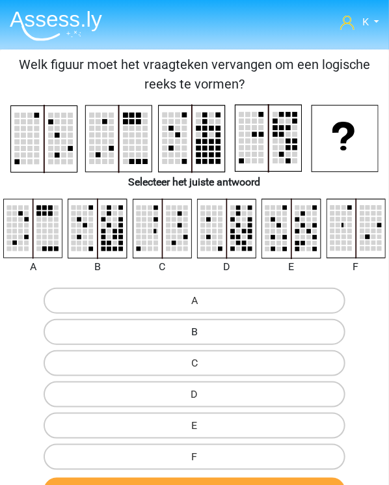
click at [182, 335] on label "B" at bounding box center [195, 332] width 302 height 26
click at [195, 335] on input "B" at bounding box center [199, 336] width 8 height 8
radio input "true"
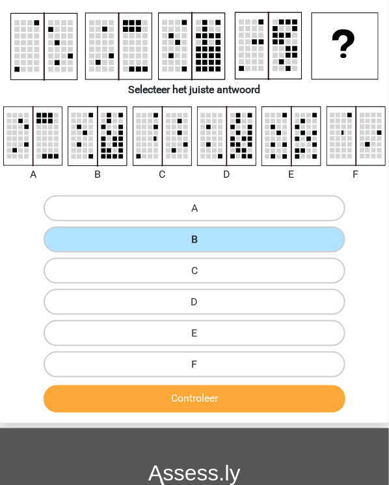
scroll to position [104, 0]
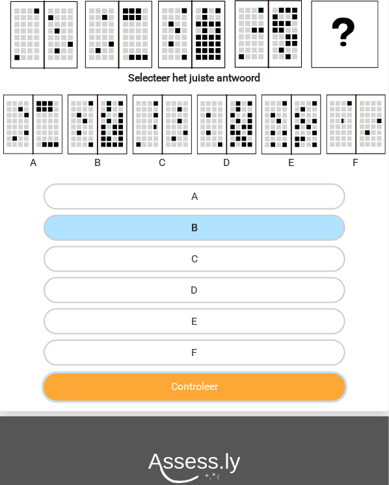
click at [176, 388] on button "Controleer" at bounding box center [195, 387] width 302 height 27
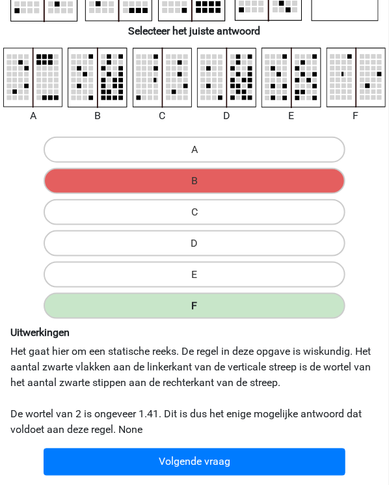
scroll to position [156, 0]
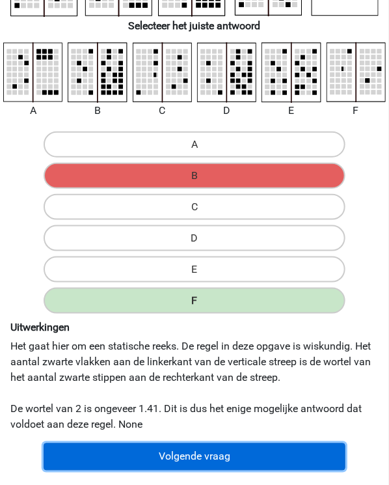
click at [218, 455] on button "Volgende vraag" at bounding box center [195, 456] width 302 height 27
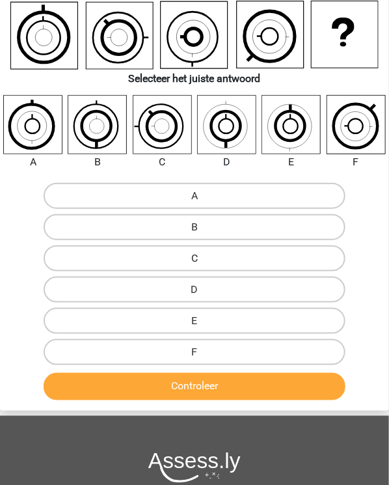
scroll to position [104, 0]
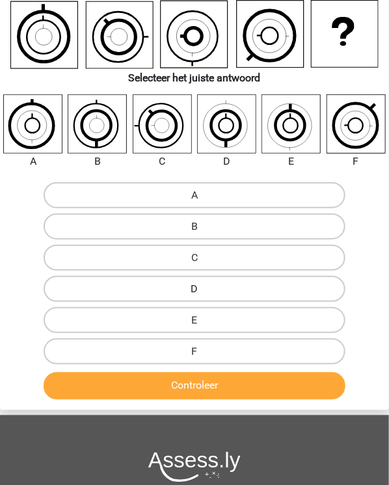
click at [208, 283] on label "D" at bounding box center [195, 289] width 302 height 26
click at [203, 289] on input "D" at bounding box center [199, 293] width 8 height 8
radio input "true"
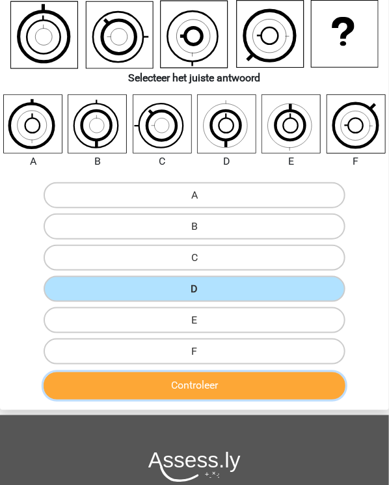
click at [203, 377] on button "Controleer" at bounding box center [195, 385] width 302 height 27
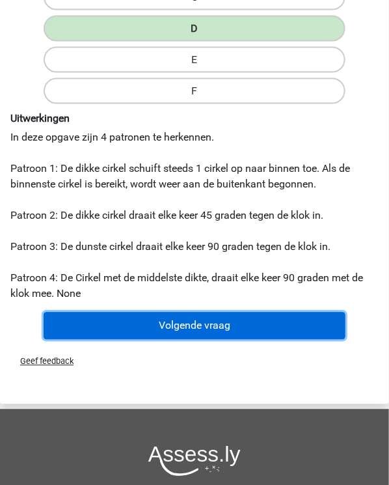
click at [210, 323] on button "Volgende vraag" at bounding box center [195, 326] width 302 height 27
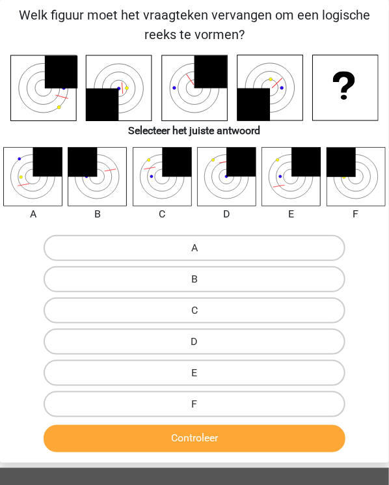
scroll to position [0, 0]
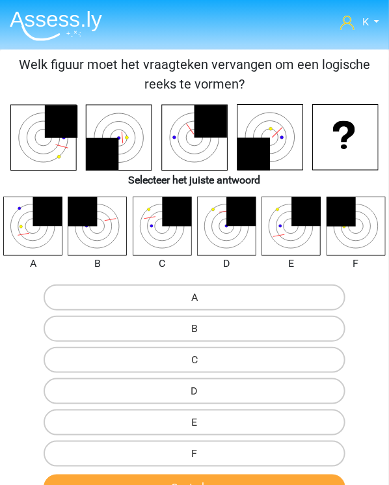
click at [199, 361] on input "C" at bounding box center [199, 364] width 8 height 8
radio input "true"
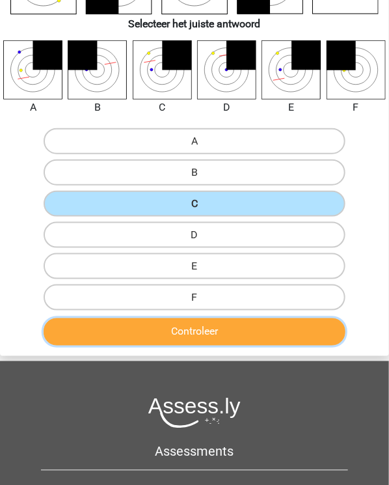
drag, startPoint x: 201, startPoint y: 326, endPoint x: 202, endPoint y: 341, distance: 15.0
click at [201, 326] on button "Controleer" at bounding box center [195, 331] width 302 height 27
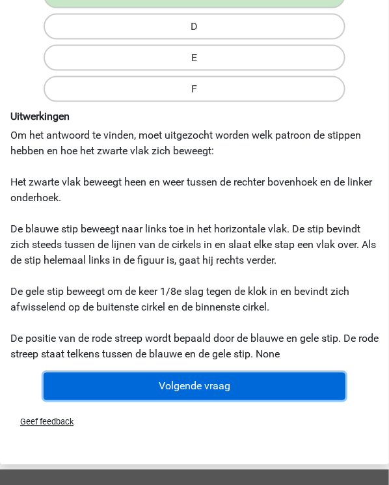
click at [172, 386] on button "Volgende vraag" at bounding box center [195, 386] width 302 height 27
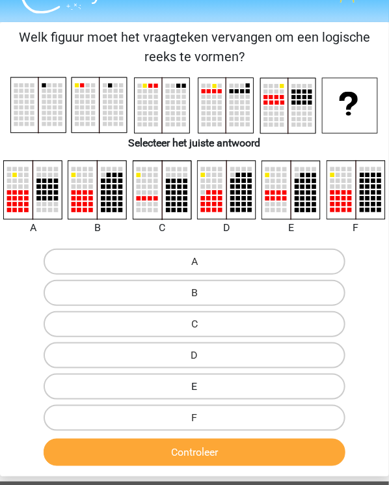
scroll to position [52, 0]
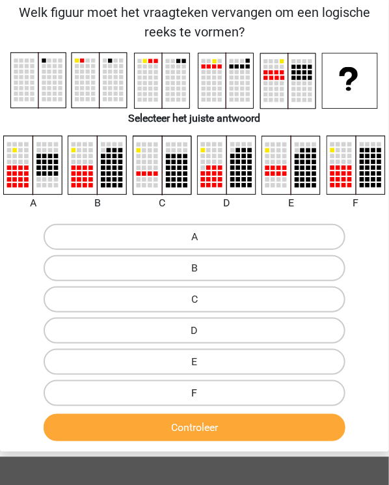
click at [188, 398] on label "F" at bounding box center [195, 393] width 302 height 26
click at [195, 398] on input "F" at bounding box center [199, 397] width 8 height 8
radio input "true"
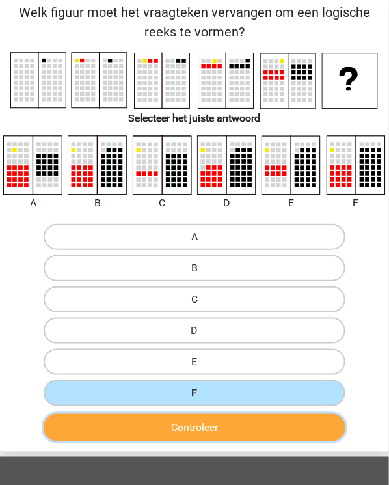
click at [194, 430] on button "Controleer" at bounding box center [195, 427] width 302 height 27
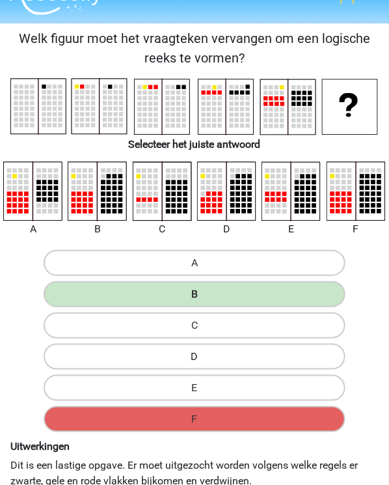
scroll to position [0, 0]
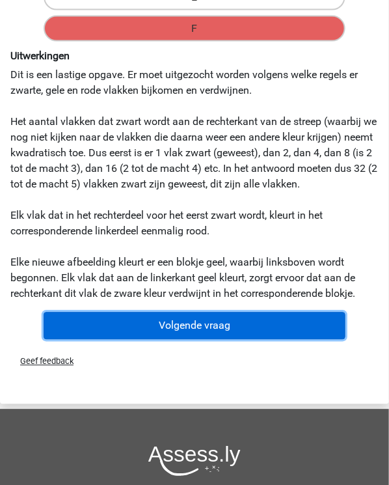
click at [154, 330] on button "Volgende vraag" at bounding box center [195, 326] width 302 height 27
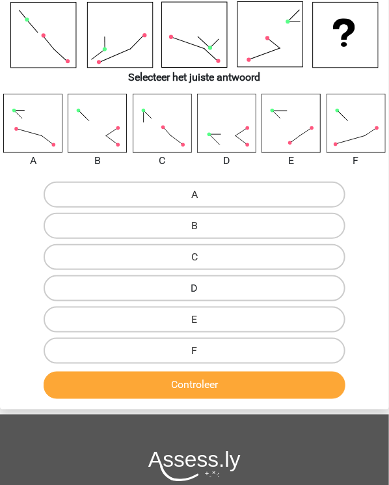
scroll to position [104, 0]
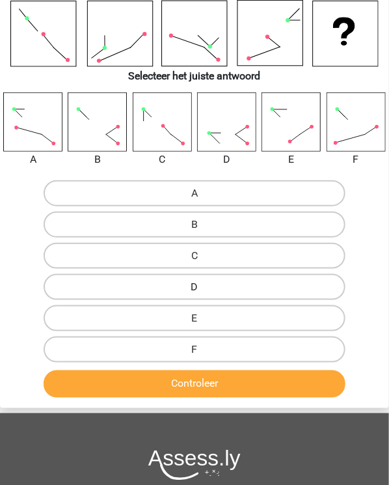
click at [211, 287] on label "D" at bounding box center [195, 287] width 302 height 26
click at [203, 287] on input "D" at bounding box center [199, 291] width 8 height 8
radio input "true"
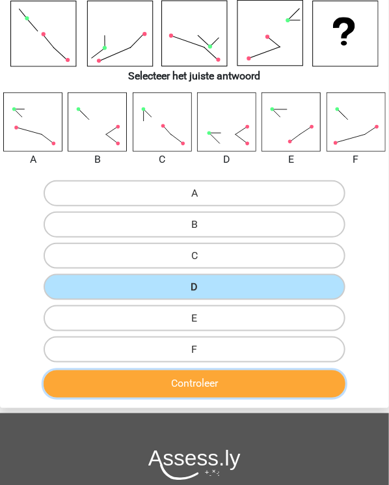
click at [195, 381] on button "Controleer" at bounding box center [195, 383] width 302 height 27
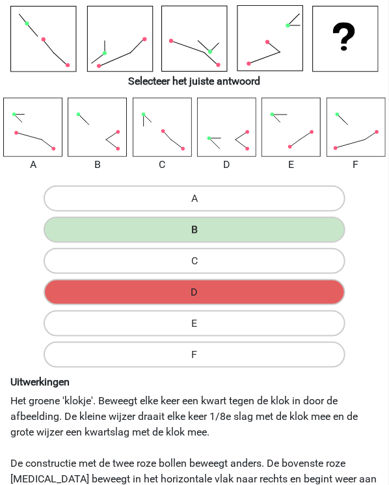
scroll to position [52, 0]
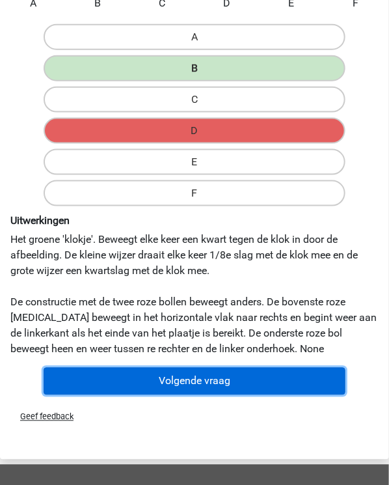
click at [178, 377] on button "Volgende vraag" at bounding box center [195, 381] width 302 height 27
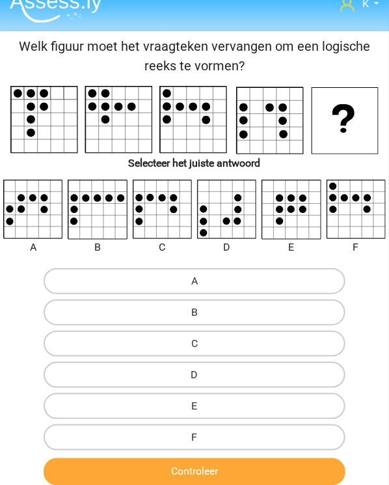
scroll to position [0, 0]
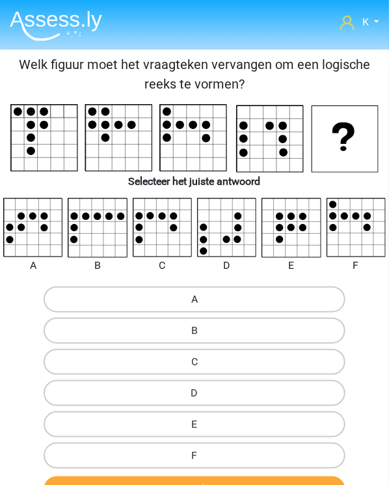
click at [194, 307] on label "A" at bounding box center [195, 300] width 302 height 26
click at [195, 307] on input "A" at bounding box center [199, 304] width 8 height 8
radio input "true"
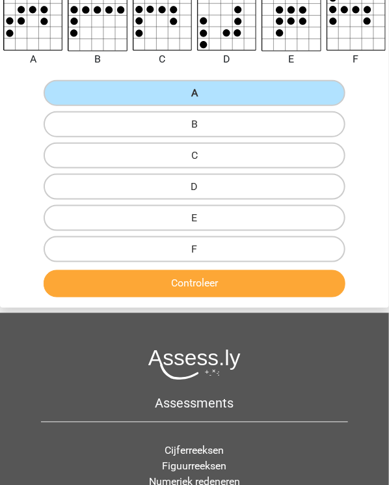
scroll to position [208, 0]
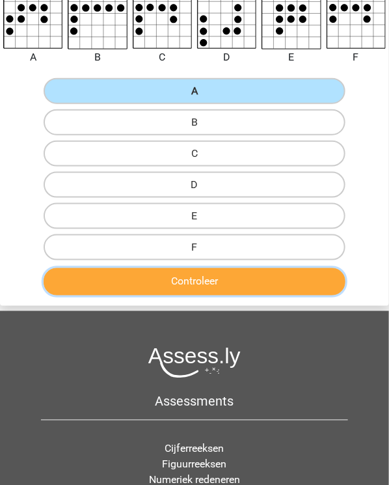
click at [210, 276] on button "Controleer" at bounding box center [195, 281] width 302 height 27
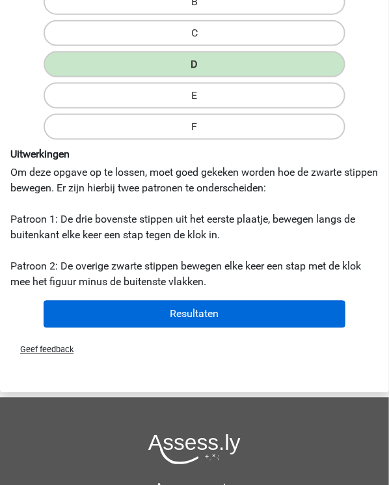
scroll to position [417, 0]
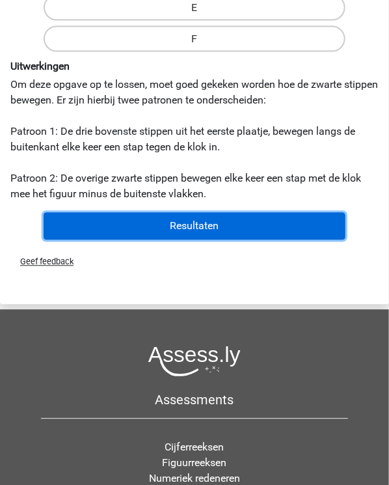
click at [195, 218] on button "Resultaten" at bounding box center [195, 226] width 302 height 27
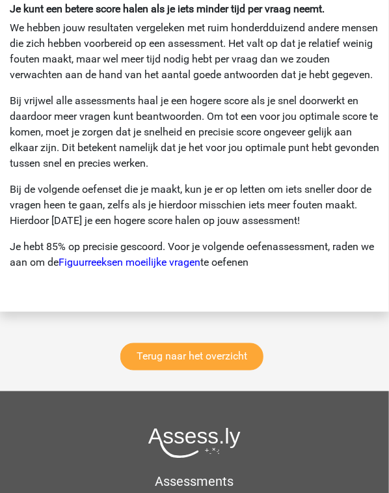
scroll to position [2396, 0]
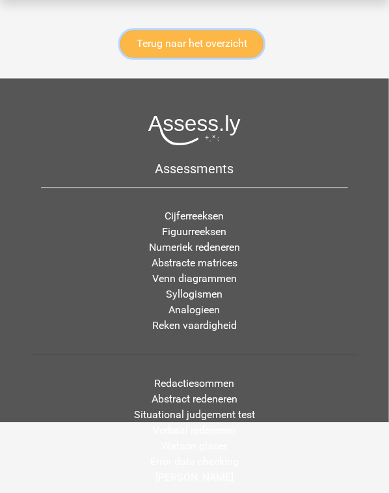
click at [224, 58] on link "Terug naar het overzicht" at bounding box center [191, 44] width 143 height 27
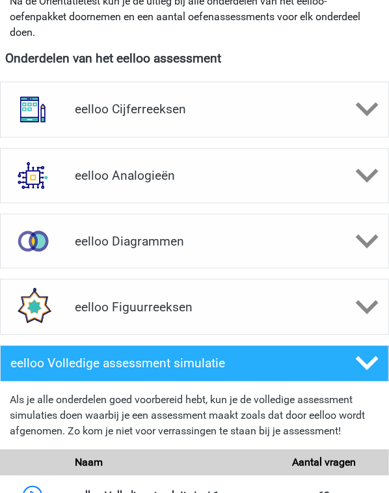
scroll to position [573, 0]
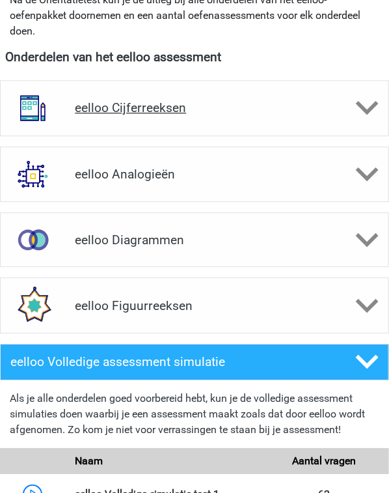
click at [195, 115] on div "eelloo Cijferreeksen" at bounding box center [194, 107] width 389 height 55
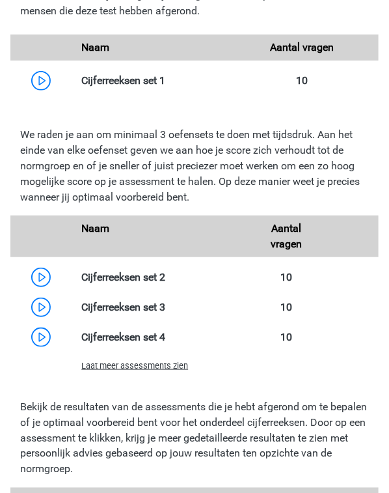
scroll to position [1042, 0]
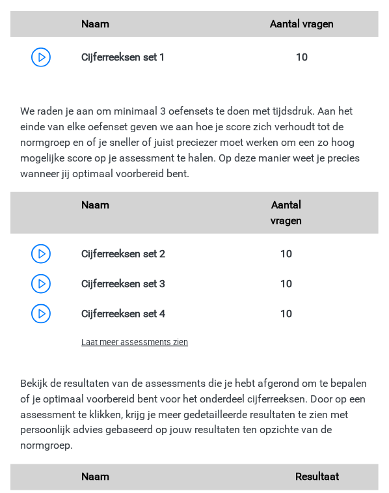
click at [135, 339] on span "Laat meer assessments zien" at bounding box center [134, 342] width 107 height 10
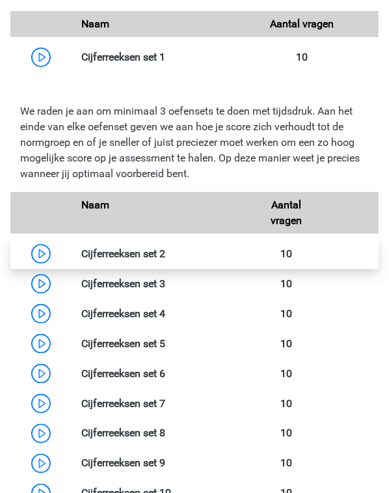
click at [165, 251] on link at bounding box center [165, 253] width 0 height 12
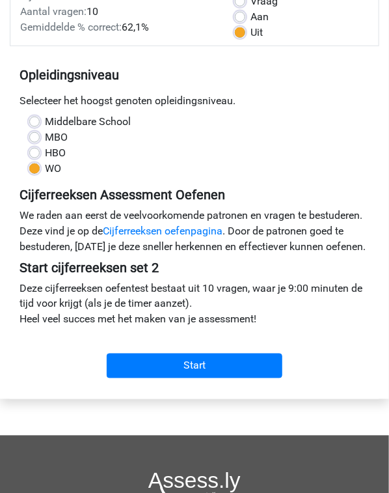
scroll to position [208, 0]
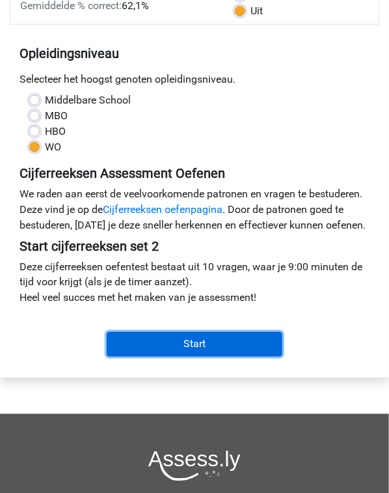
click at [155, 334] on input "Start" at bounding box center [195, 344] width 176 height 25
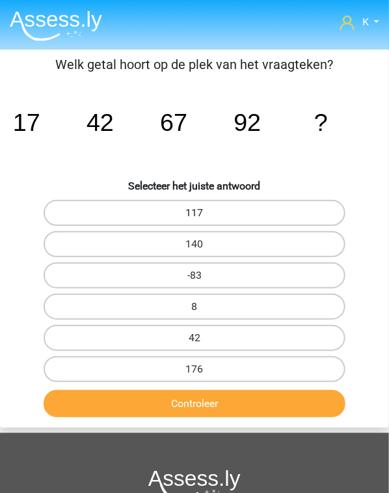
click at [234, 220] on label "117" at bounding box center [195, 213] width 302 height 26
click at [203, 220] on input "117" at bounding box center [199, 217] width 8 height 8
radio input "true"
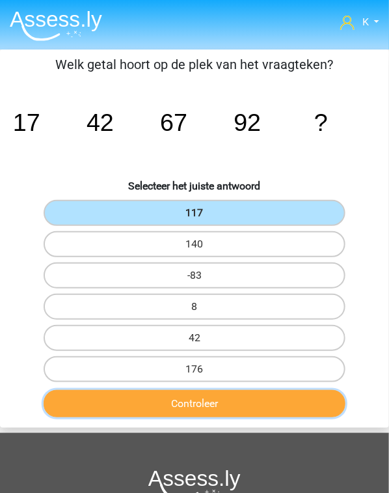
click at [255, 406] on button "Controleer" at bounding box center [195, 403] width 302 height 27
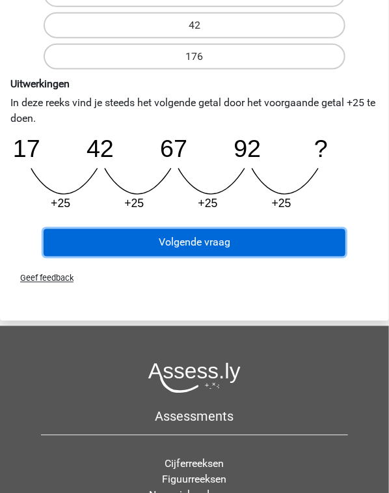
click at [263, 232] on button "Volgende vraag" at bounding box center [195, 242] width 302 height 27
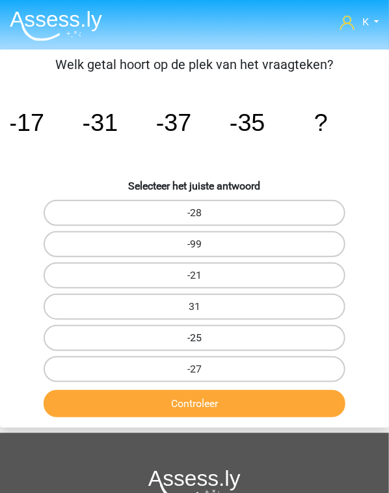
click at [249, 336] on label "-25" at bounding box center [195, 338] width 302 height 26
click at [203, 338] on input "-25" at bounding box center [199, 342] width 8 height 8
radio input "true"
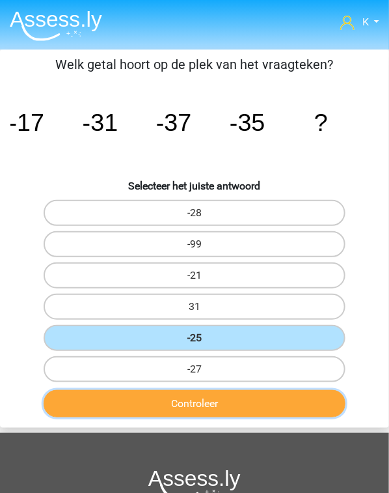
click at [247, 398] on button "Controleer" at bounding box center [195, 403] width 302 height 27
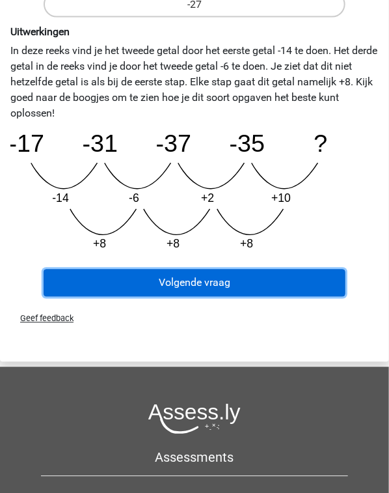
click at [229, 289] on button "Volgende vraag" at bounding box center [195, 283] width 302 height 27
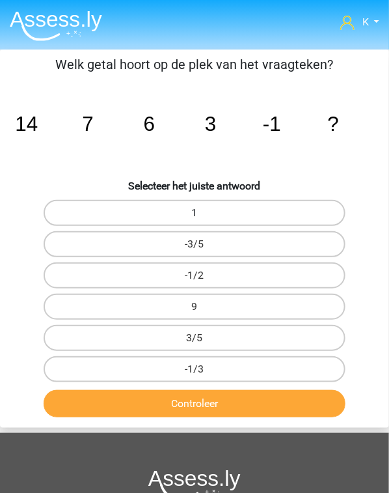
click at [242, 214] on label "1" at bounding box center [195, 213] width 302 height 26
click at [203, 214] on input "1" at bounding box center [199, 217] width 8 height 8
radio input "true"
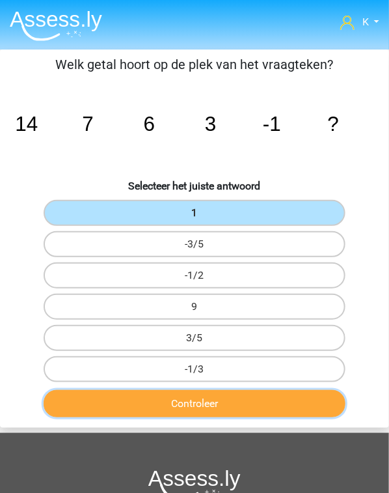
click at [250, 397] on button "Controleer" at bounding box center [195, 403] width 302 height 27
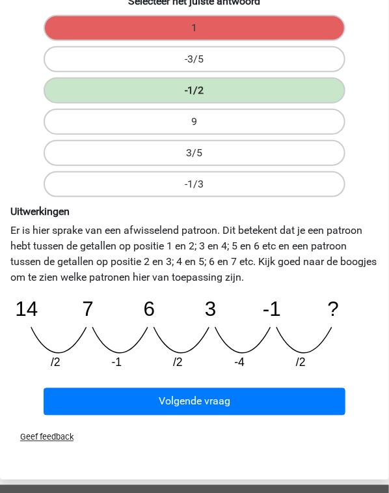
scroll to position [208, 0]
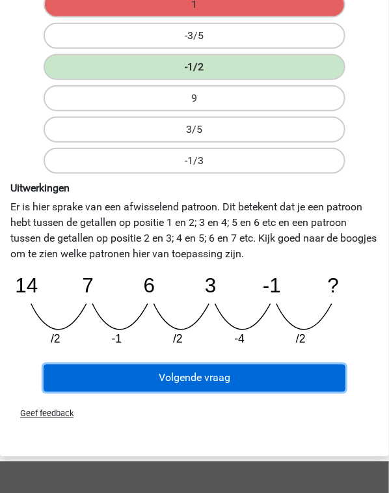
click at [277, 384] on button "Volgende vraag" at bounding box center [195, 378] width 302 height 27
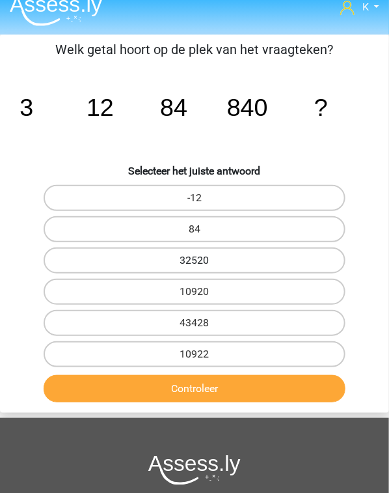
scroll to position [0, 0]
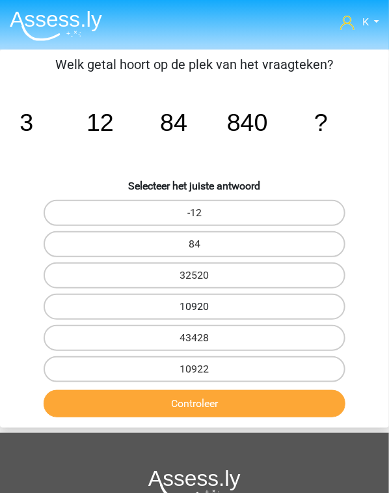
click at [258, 308] on label "10920" at bounding box center [195, 307] width 302 height 26
click at [203, 308] on input "10920" at bounding box center [199, 311] width 8 height 8
radio input "true"
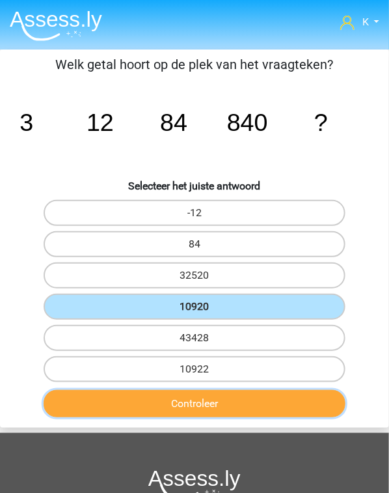
click at [254, 401] on button "Controleer" at bounding box center [195, 403] width 302 height 27
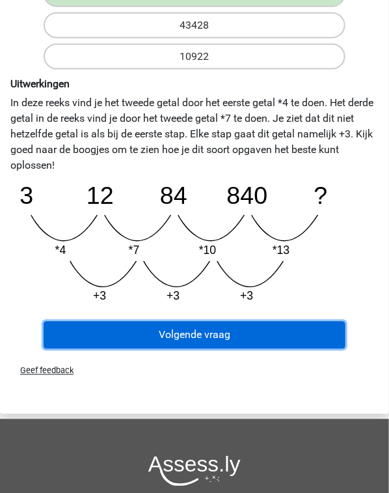
click at [251, 331] on button "Volgende vraag" at bounding box center [195, 335] width 302 height 27
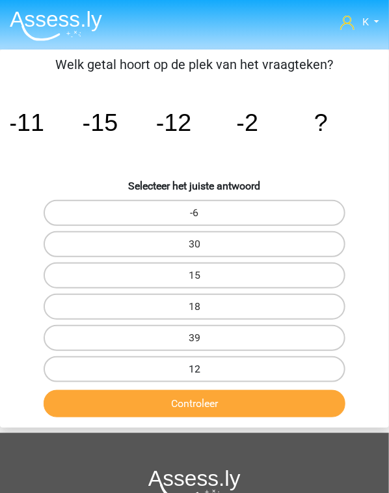
click at [259, 365] on label "12" at bounding box center [195, 369] width 302 height 26
click at [203, 369] on input "12" at bounding box center [199, 373] width 8 height 8
radio input "true"
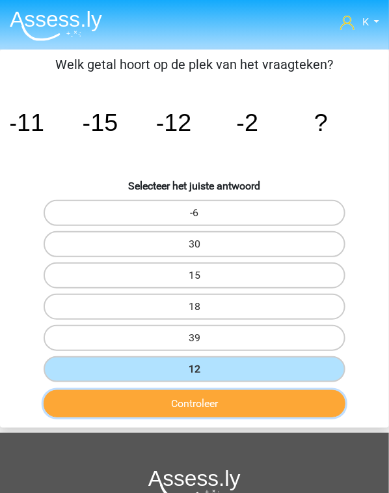
click at [254, 390] on button "Controleer" at bounding box center [195, 403] width 302 height 27
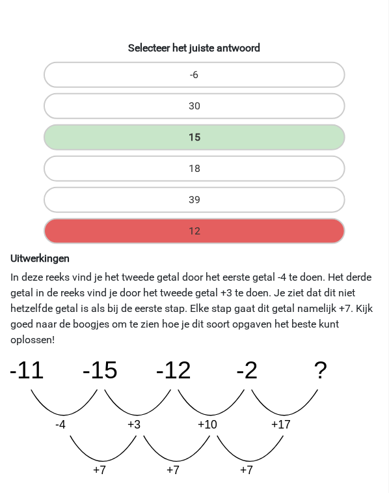
scroll to position [156, 0]
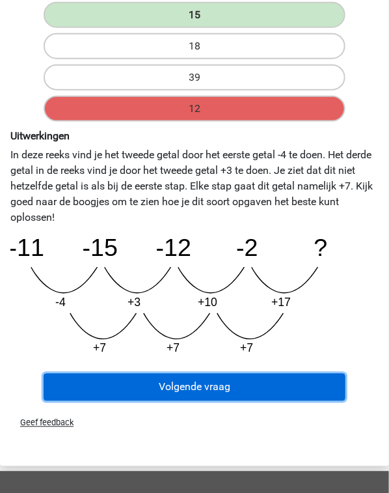
click at [211, 392] on button "Volgende vraag" at bounding box center [195, 387] width 302 height 27
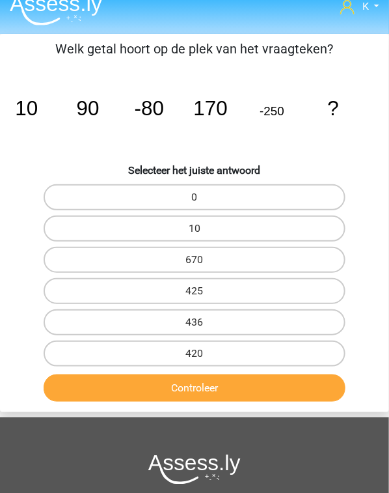
scroll to position [0, 0]
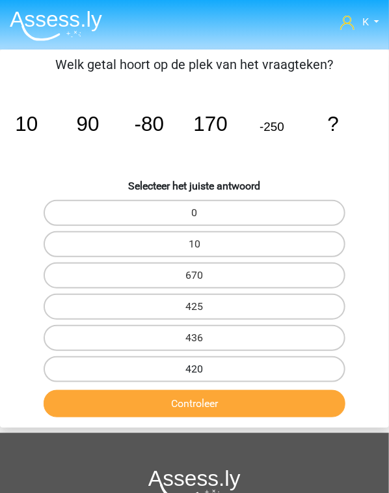
click at [234, 356] on label "420" at bounding box center [195, 369] width 302 height 26
click at [203, 369] on input "420" at bounding box center [199, 373] width 8 height 8
radio input "true"
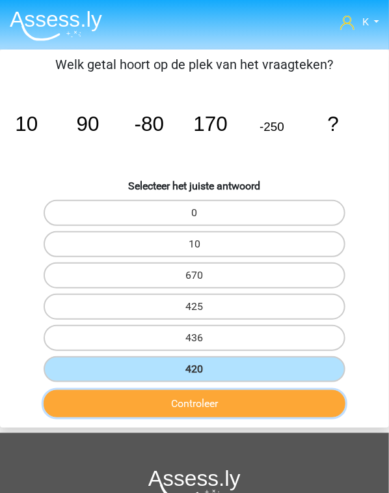
click at [232, 400] on button "Controleer" at bounding box center [195, 403] width 302 height 27
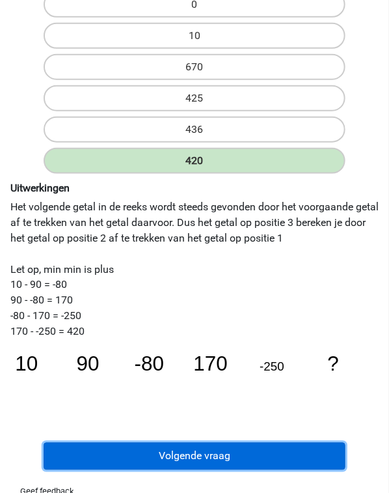
click at [224, 458] on button "Volgende vraag" at bounding box center [195, 456] width 302 height 27
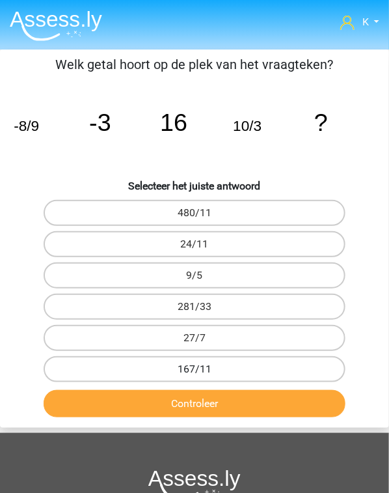
click at [194, 371] on label "167/11" at bounding box center [195, 369] width 302 height 26
click at [195, 371] on input "167/11" at bounding box center [199, 373] width 8 height 8
radio input "true"
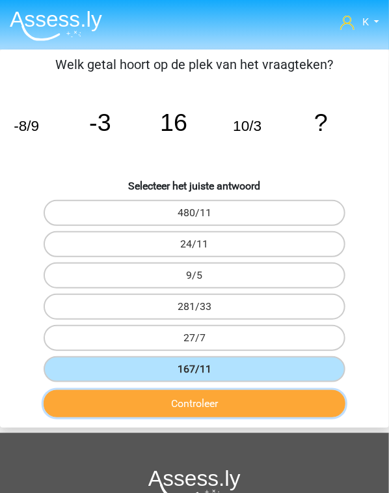
click at [199, 408] on button "Controleer" at bounding box center [195, 403] width 302 height 27
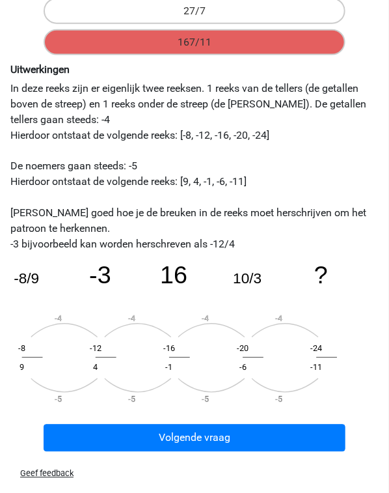
scroll to position [365, 0]
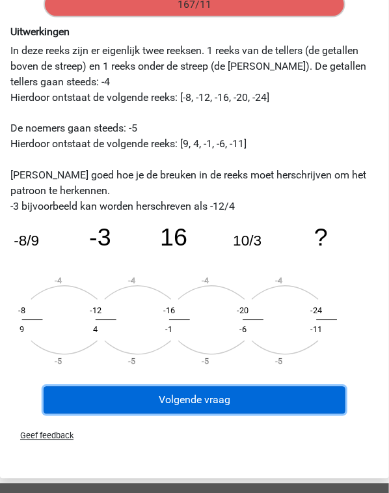
click at [178, 393] on button "Volgende vraag" at bounding box center [195, 400] width 302 height 27
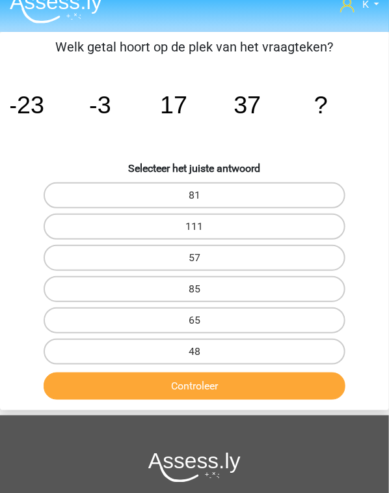
scroll to position [0, 0]
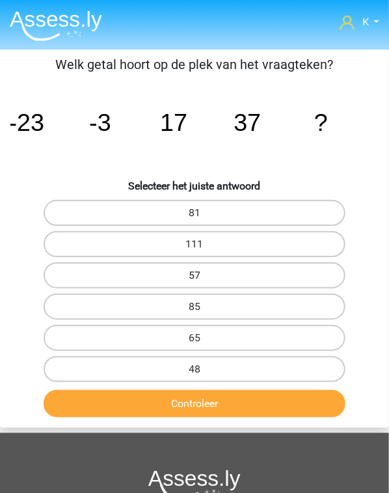
click at [206, 271] on label "57" at bounding box center [195, 275] width 302 height 26
click at [203, 275] on input "57" at bounding box center [199, 279] width 8 height 8
radio input "true"
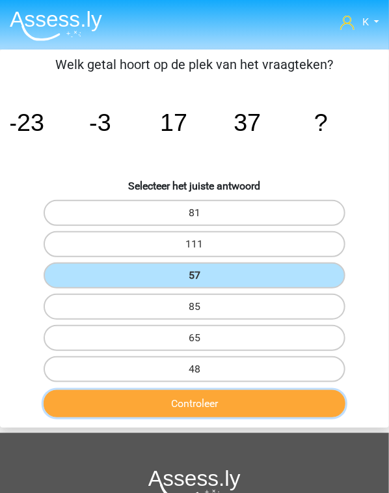
click at [251, 400] on button "Controleer" at bounding box center [195, 403] width 302 height 27
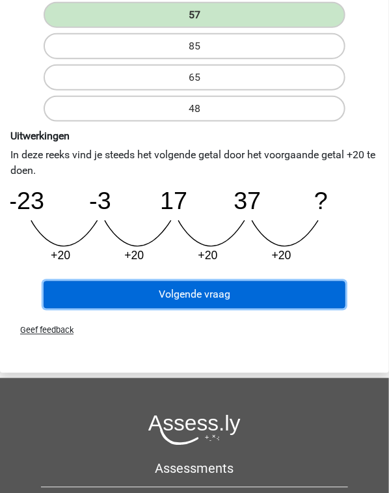
click at [229, 300] on button "Volgende vraag" at bounding box center [195, 294] width 302 height 27
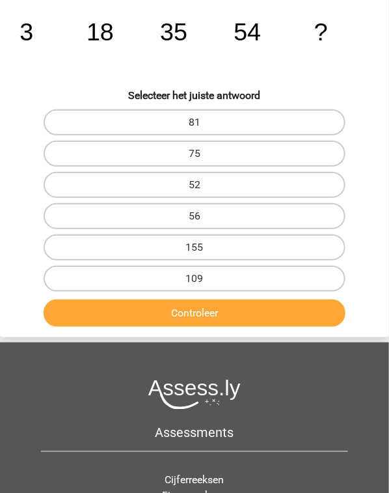
scroll to position [49, 0]
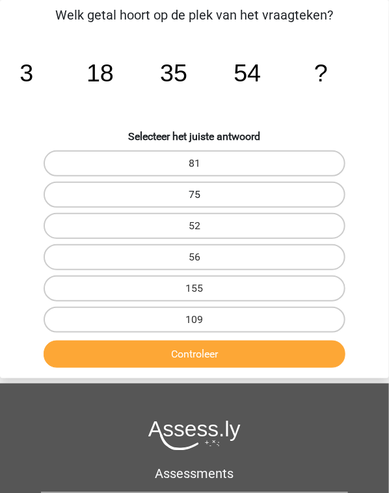
click at [238, 190] on label "75" at bounding box center [195, 195] width 302 height 26
click at [203, 195] on input "75" at bounding box center [199, 199] width 8 height 8
radio input "true"
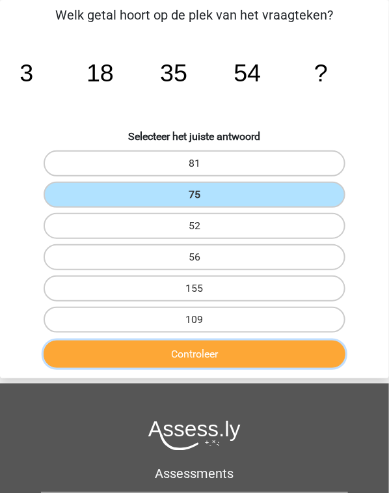
click at [224, 346] on button "Controleer" at bounding box center [195, 354] width 302 height 27
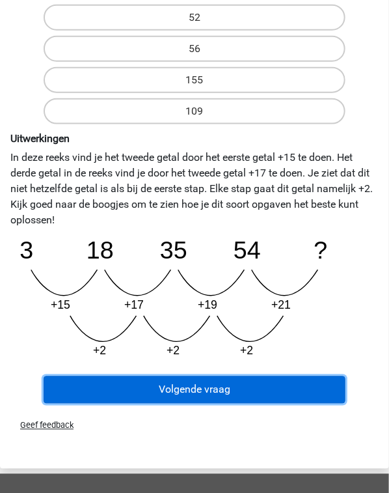
click at [238, 383] on button "Volgende vraag" at bounding box center [195, 389] width 302 height 27
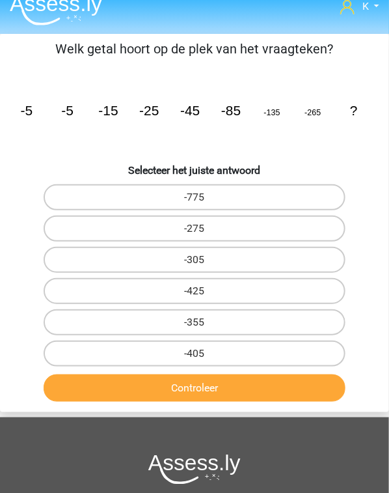
scroll to position [0, 0]
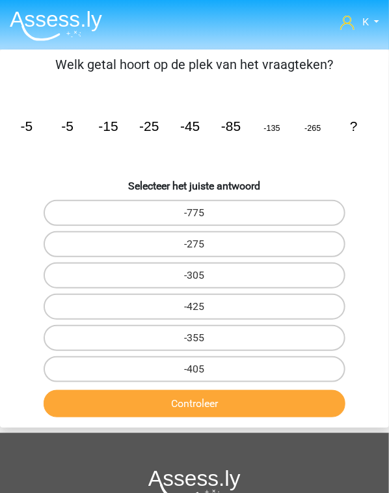
drag, startPoint x: 223, startPoint y: 372, endPoint x: 221, endPoint y: 383, distance: 10.5
click at [223, 372] on label "-405" at bounding box center [195, 369] width 302 height 26
click at [203, 372] on input "-405" at bounding box center [199, 373] width 8 height 8
radio input "true"
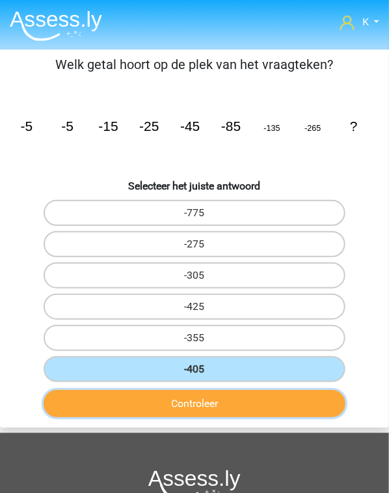
click at [219, 399] on button "Controleer" at bounding box center [195, 403] width 302 height 27
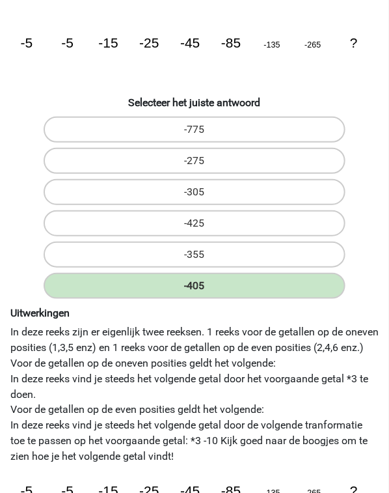
scroll to position [260, 0]
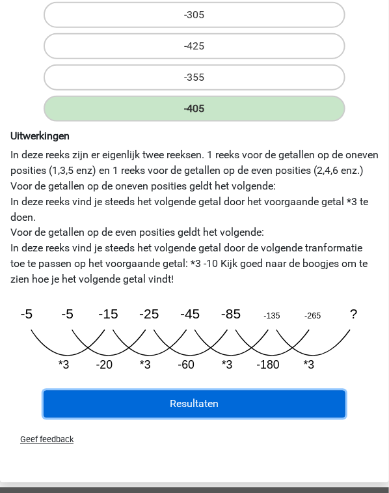
click at [229, 395] on button "Resultaten" at bounding box center [195, 404] width 302 height 27
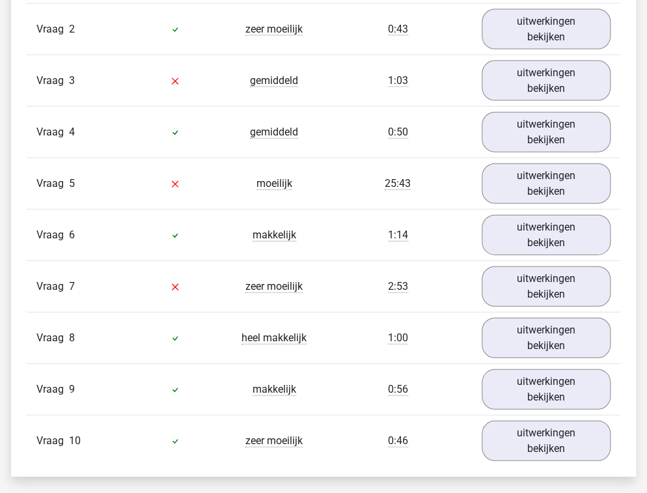
scroll to position [960, 0]
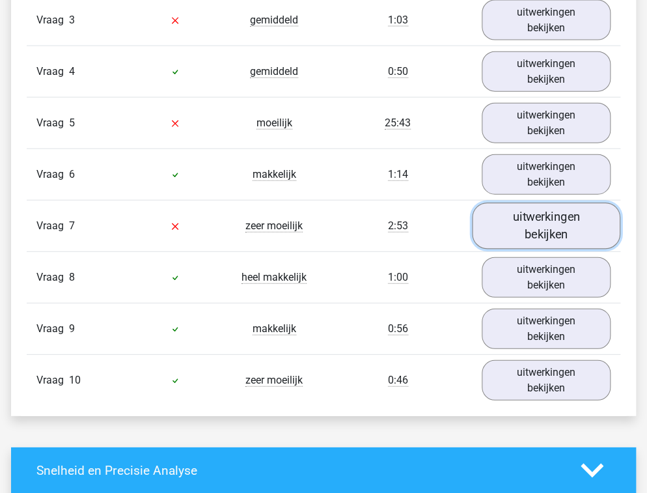
click at [389, 234] on link "uitwerkingen bekijken" at bounding box center [546, 226] width 148 height 46
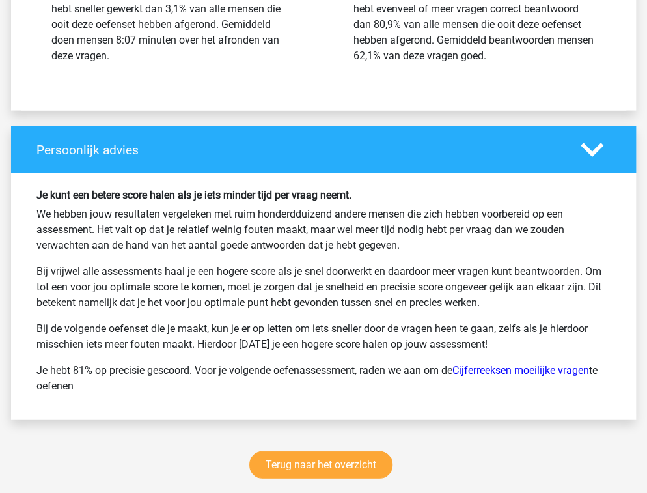
scroll to position [2731, 0]
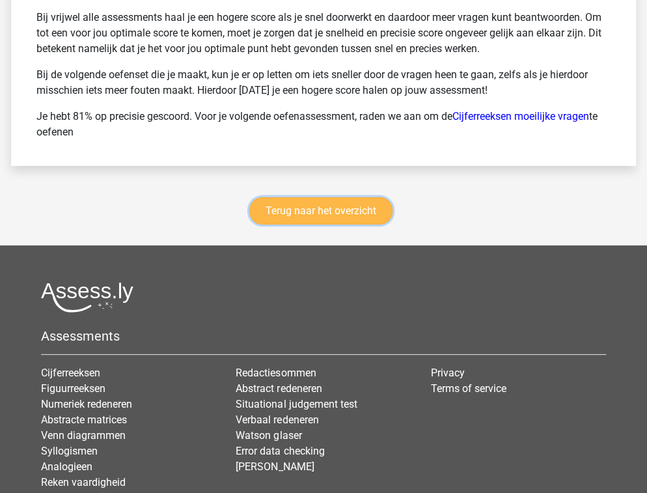
drag, startPoint x: 377, startPoint y: 206, endPoint x: 376, endPoint y: 215, distance: 9.2
click at [377, 205] on link "Terug naar het overzicht" at bounding box center [320, 210] width 143 height 27
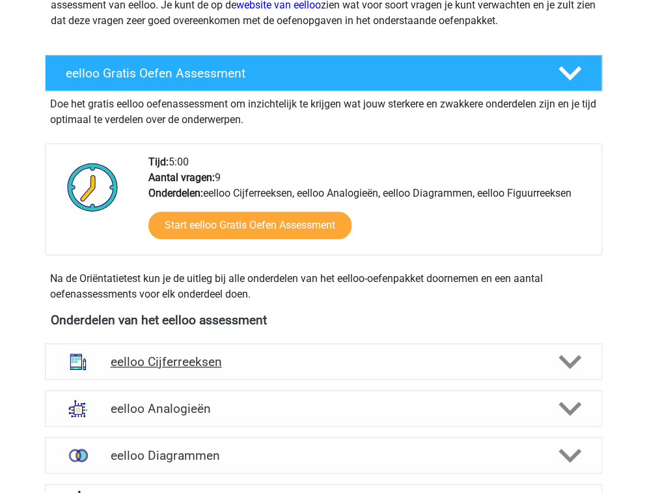
scroll to position [313, 0]
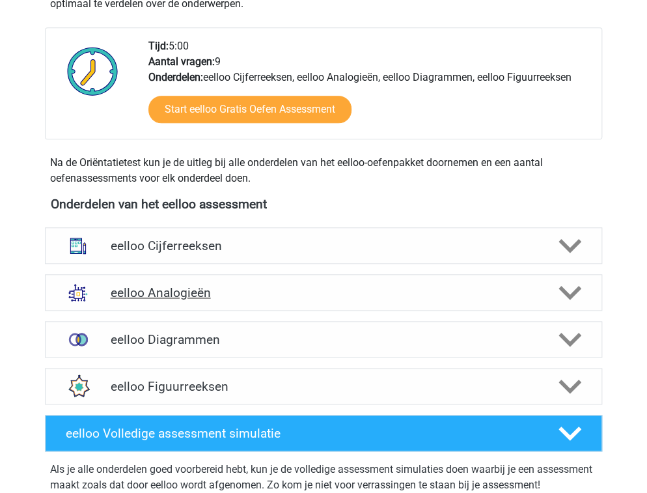
click at [245, 290] on h4 "eelloo Analogieën" at bounding box center [323, 292] width 426 height 15
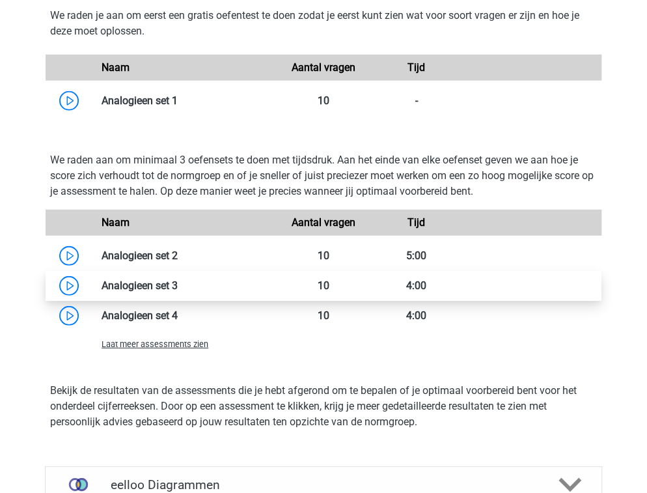
scroll to position [1094, 0]
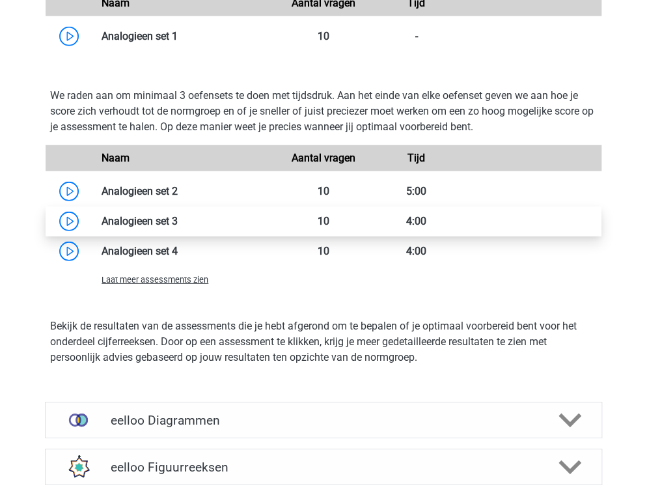
click at [178, 225] on link at bounding box center [178, 221] width 0 height 12
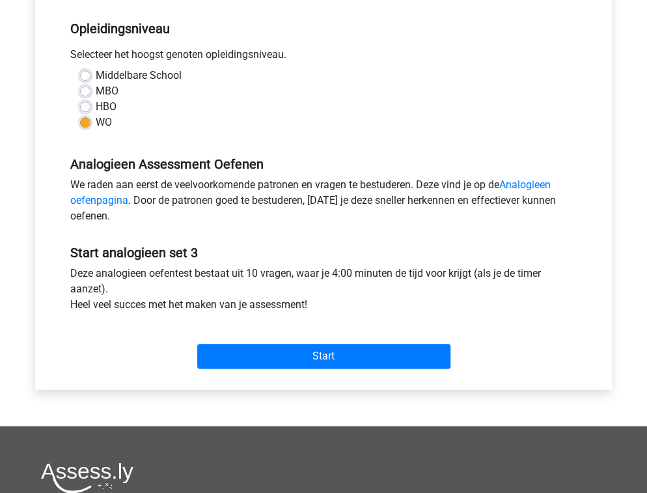
scroll to position [260, 0]
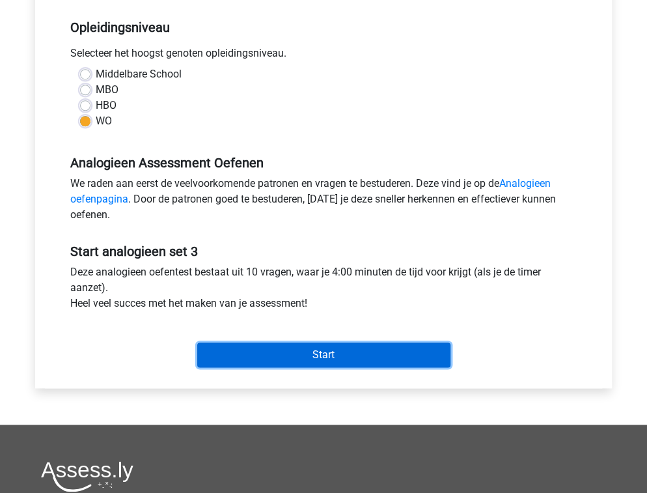
click at [267, 352] on input "Start" at bounding box center [323, 354] width 253 height 25
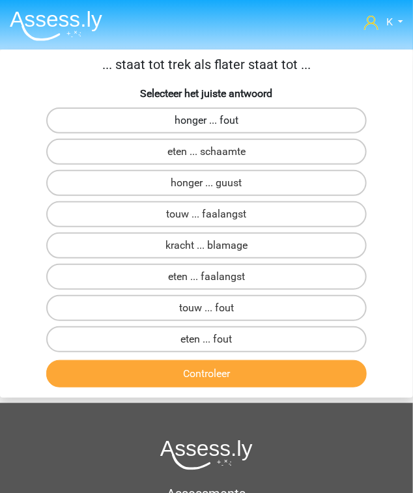
click at [222, 128] on label "honger ... fout" at bounding box center [206, 120] width 321 height 26
click at [215, 128] on input "honger ... fout" at bounding box center [210, 124] width 8 height 8
radio input "true"
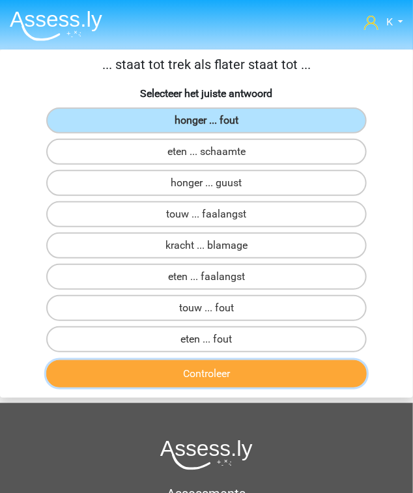
click at [247, 372] on button "Controleer" at bounding box center [206, 373] width 321 height 27
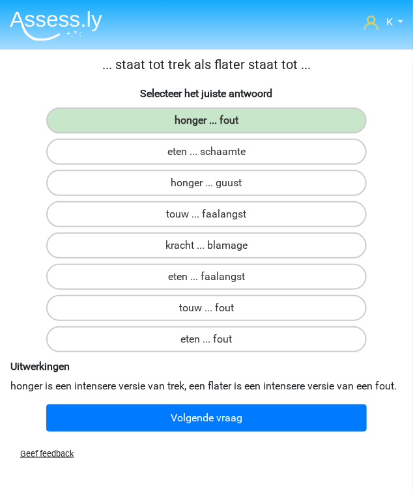
click at [235, 413] on div "Volgende vraag" at bounding box center [206, 418] width 402 height 38
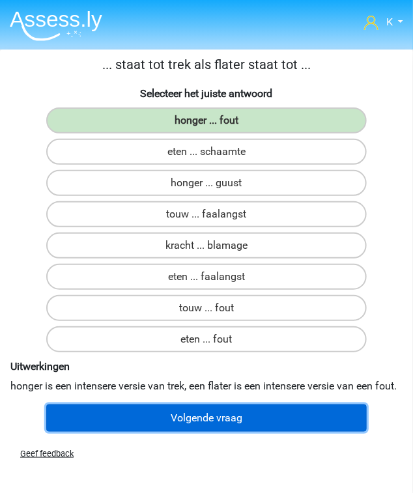
click at [234, 423] on button "Volgende vraag" at bounding box center [206, 417] width 321 height 27
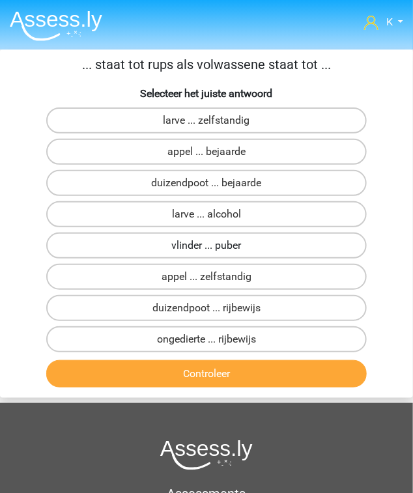
click at [181, 244] on label "vlinder ... puber" at bounding box center [206, 245] width 321 height 26
click at [206, 245] on input "vlinder ... puber" at bounding box center [210, 249] width 8 height 8
radio input "true"
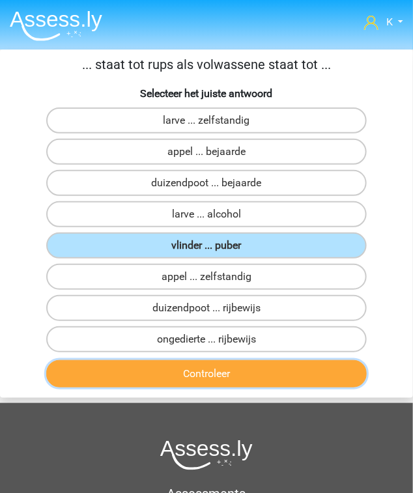
click at [188, 370] on button "Controleer" at bounding box center [206, 373] width 321 height 27
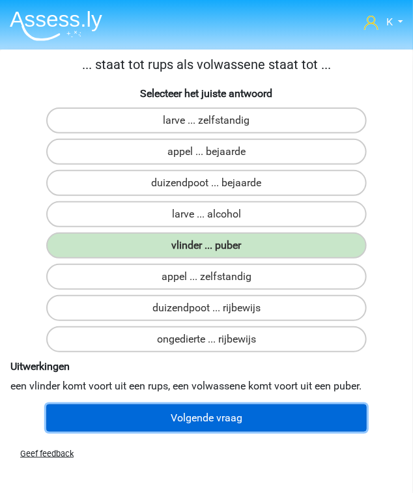
click at [206, 406] on button "Volgende vraag" at bounding box center [206, 417] width 321 height 27
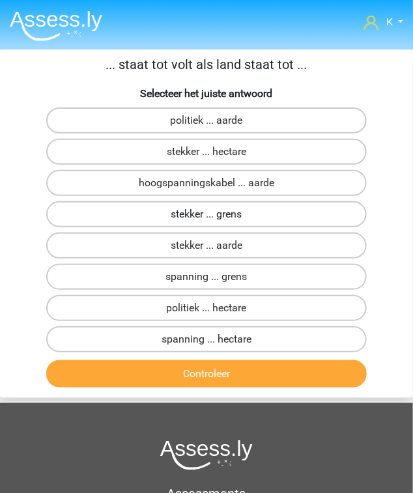
click at [232, 218] on label "stekker ... grens" at bounding box center [206, 214] width 321 height 26
click at [215, 218] on input "stekker ... grens" at bounding box center [210, 218] width 8 height 8
radio input "true"
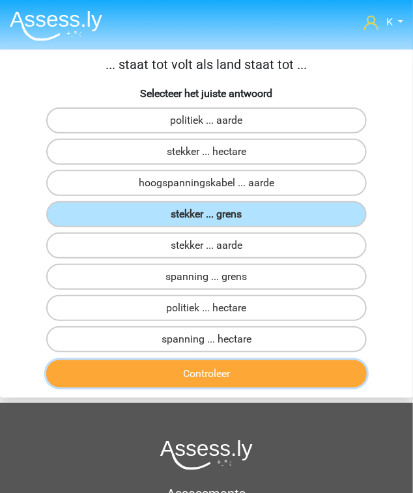
click at [228, 369] on button "Controleer" at bounding box center [206, 373] width 321 height 27
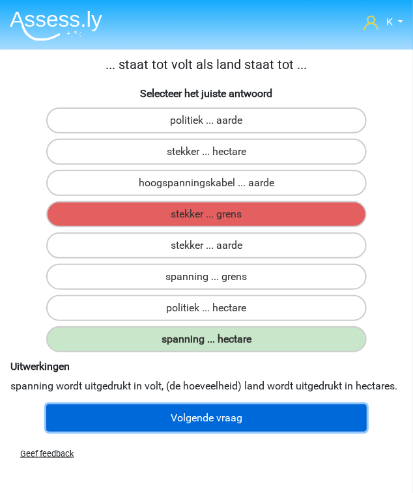
click at [227, 408] on button "Volgende vraag" at bounding box center [206, 417] width 321 height 27
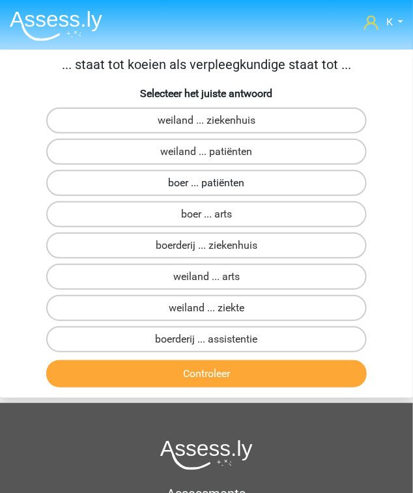
click at [225, 188] on label "boer ... patiënten" at bounding box center [206, 183] width 321 height 26
click at [215, 188] on input "boer ... patiënten" at bounding box center [210, 187] width 8 height 8
radio input "true"
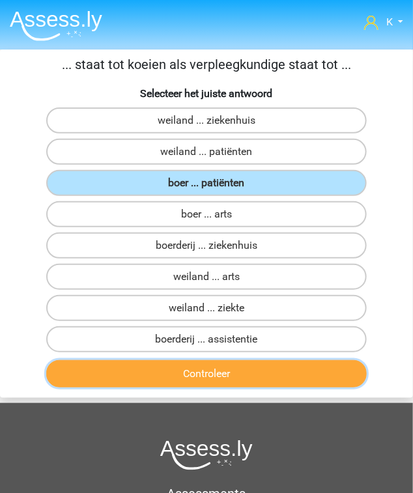
click at [230, 374] on button "Controleer" at bounding box center [206, 373] width 321 height 27
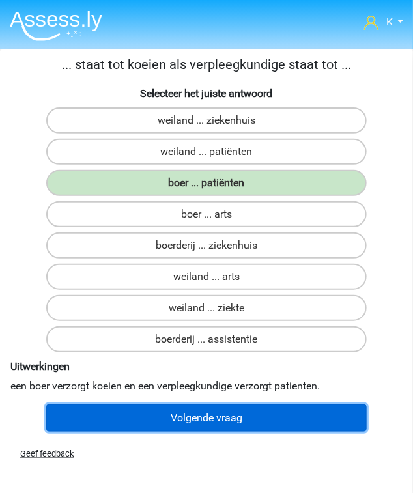
click at [253, 412] on button "Volgende vraag" at bounding box center [206, 417] width 321 height 27
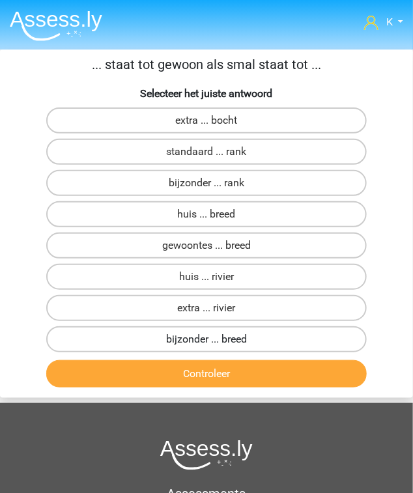
click at [230, 339] on label "bijzonder ... breed" at bounding box center [206, 339] width 321 height 26
click at [215, 339] on input "bijzonder ... breed" at bounding box center [210, 343] width 8 height 8
radio input "true"
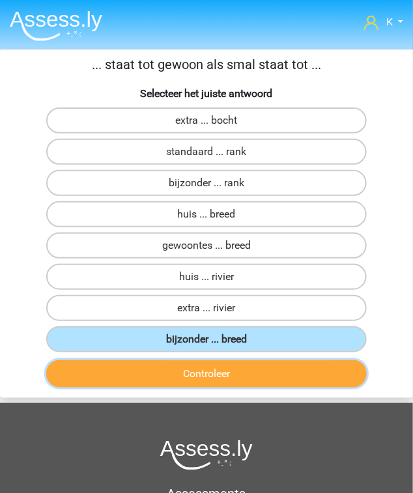
click at [229, 369] on button "Controleer" at bounding box center [206, 373] width 321 height 27
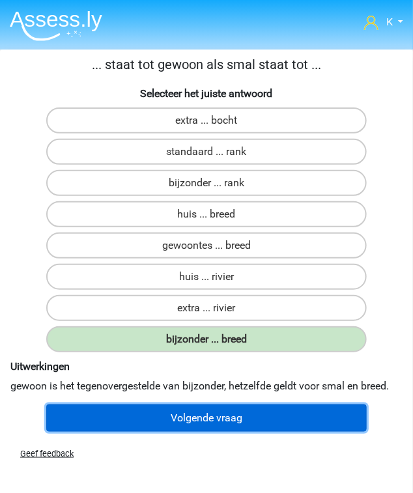
click at [232, 410] on button "Volgende vraag" at bounding box center [206, 417] width 321 height 27
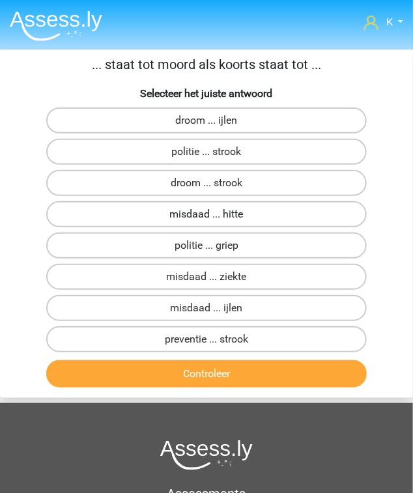
click at [249, 217] on label "misdaad ... hitte" at bounding box center [206, 214] width 321 height 26
click at [215, 217] on input "misdaad ... hitte" at bounding box center [210, 218] width 8 height 8
radio input "true"
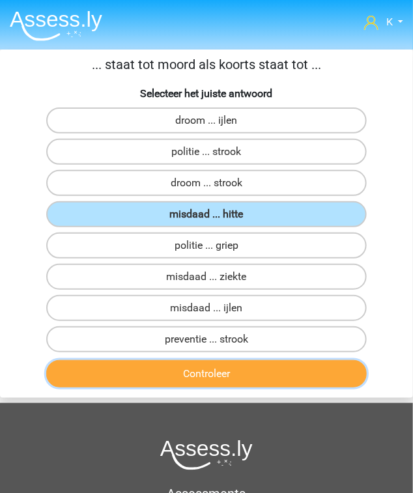
click at [247, 383] on button "Controleer" at bounding box center [206, 373] width 321 height 27
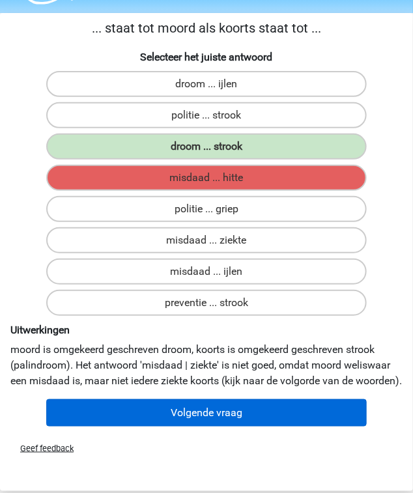
scroll to position [52, 0]
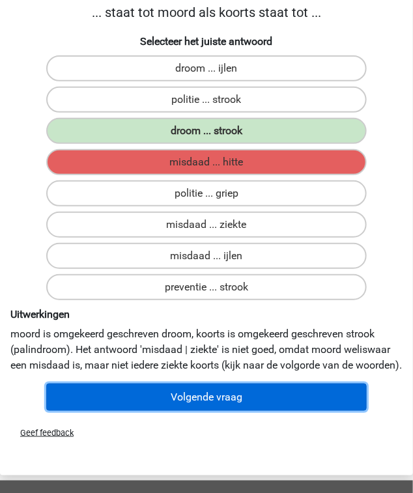
click at [188, 401] on button "Volgende vraag" at bounding box center [206, 397] width 321 height 27
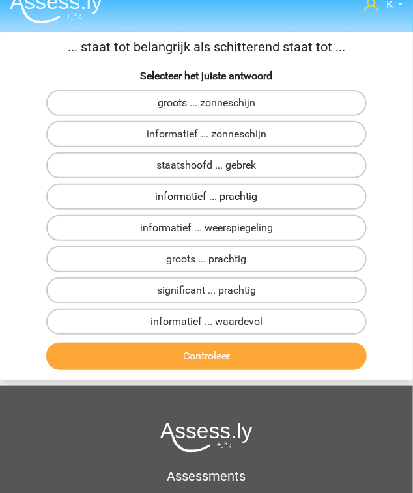
scroll to position [0, 0]
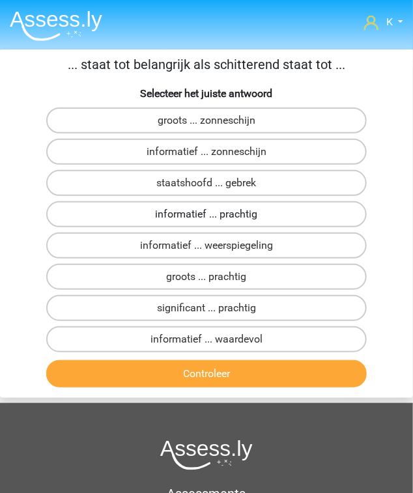
click at [149, 208] on label "informatief ... prachtig" at bounding box center [206, 214] width 321 height 26
click at [206, 214] on input "informatief ... prachtig" at bounding box center [210, 218] width 8 height 8
radio input "true"
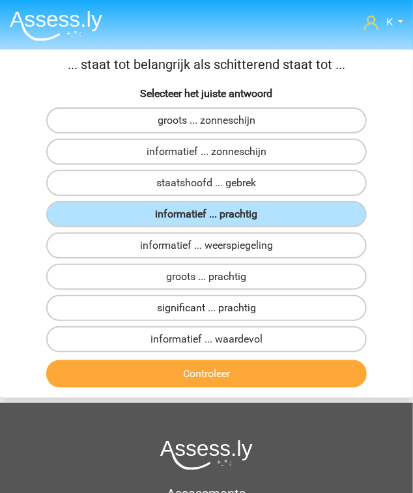
click at [144, 307] on label "significant ... prachtig" at bounding box center [206, 308] width 321 height 26
click at [206, 308] on input "significant ... prachtig" at bounding box center [210, 312] width 8 height 8
radio input "true"
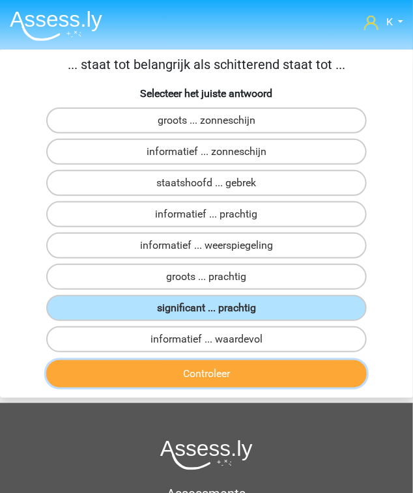
click at [173, 365] on button "Controleer" at bounding box center [206, 373] width 321 height 27
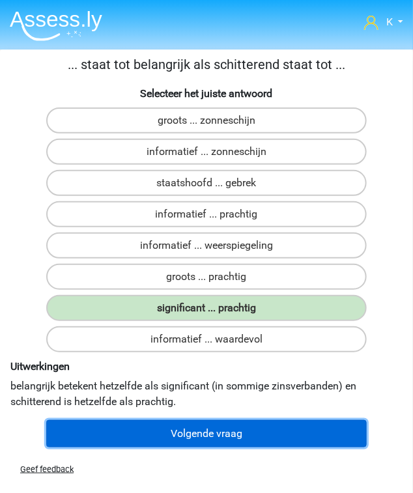
click at [216, 421] on button "Volgende vraag" at bounding box center [206, 433] width 321 height 27
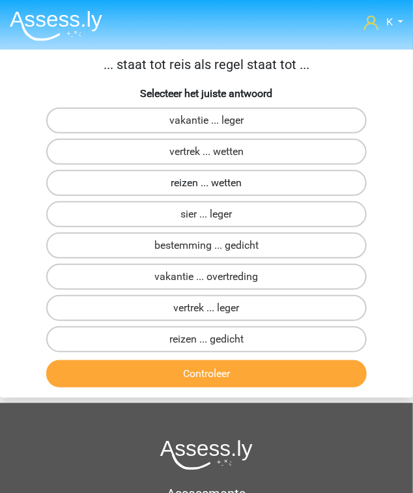
click at [199, 170] on label "reizen ... wetten" at bounding box center [206, 183] width 321 height 26
click at [206, 183] on input "reizen ... wetten" at bounding box center [210, 187] width 8 height 8
radio input "true"
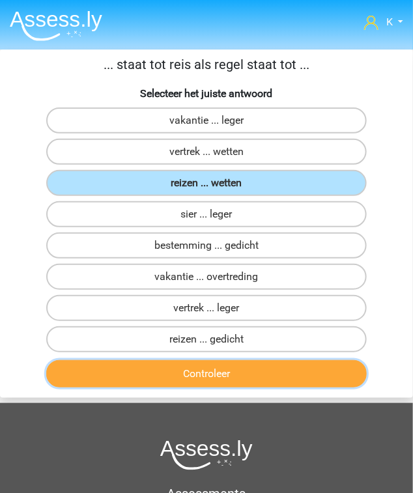
click at [272, 378] on button "Controleer" at bounding box center [206, 373] width 321 height 27
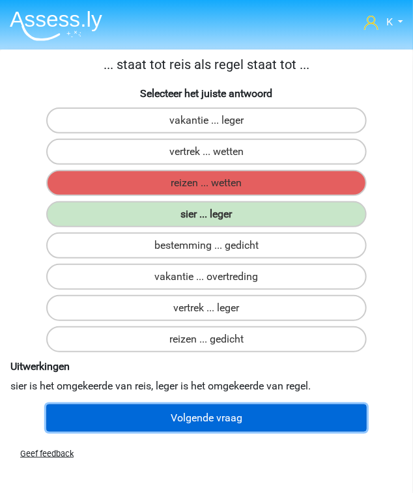
click at [214, 418] on button "Volgende vraag" at bounding box center [206, 417] width 321 height 27
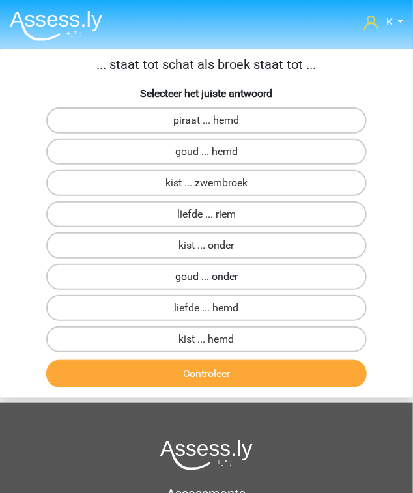
click at [198, 272] on label "goud ... onder" at bounding box center [206, 277] width 321 height 26
click at [206, 277] on input "goud ... onder" at bounding box center [210, 281] width 8 height 8
radio input "true"
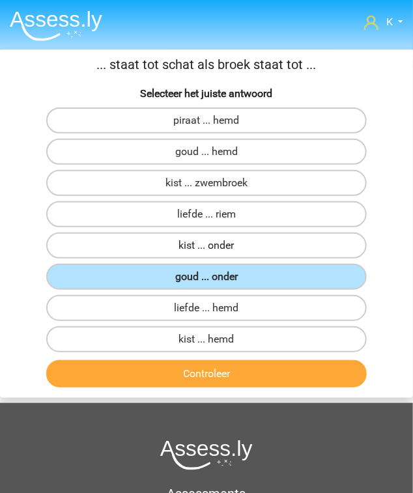
click at [197, 253] on label "kist ... onder" at bounding box center [206, 245] width 321 height 26
click at [206, 253] on input "kist ... onder" at bounding box center [210, 249] width 8 height 8
radio input "true"
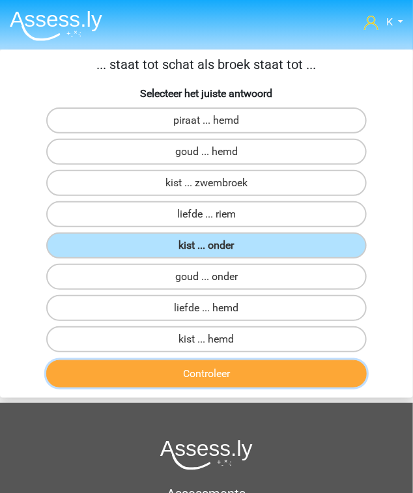
click at [178, 363] on button "Controleer" at bounding box center [206, 373] width 321 height 27
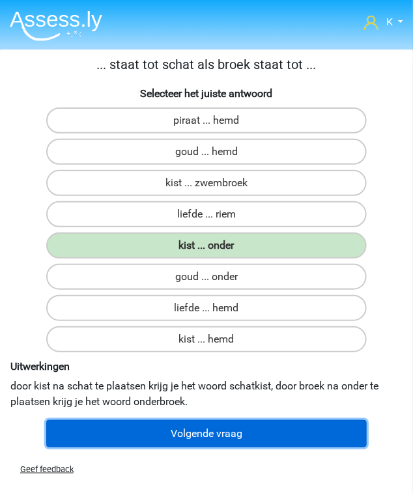
click at [266, 425] on button "Volgende vraag" at bounding box center [206, 433] width 321 height 27
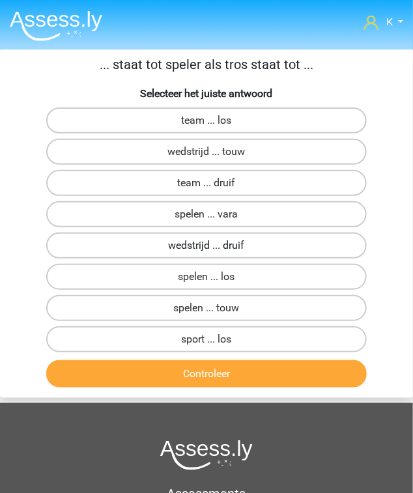
click at [237, 245] on label "wedstrijd ... druif" at bounding box center [206, 245] width 321 height 26
click at [215, 245] on input "wedstrijd ... druif" at bounding box center [210, 249] width 8 height 8
radio input "true"
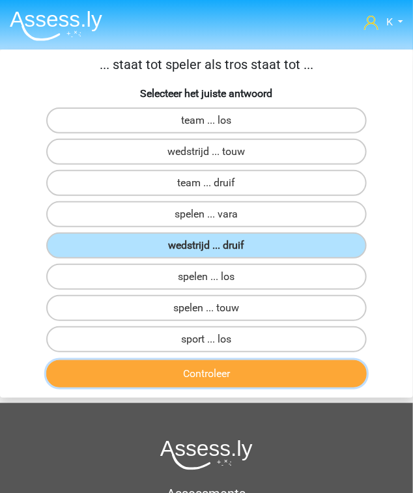
click at [229, 367] on button "Controleer" at bounding box center [206, 373] width 321 height 27
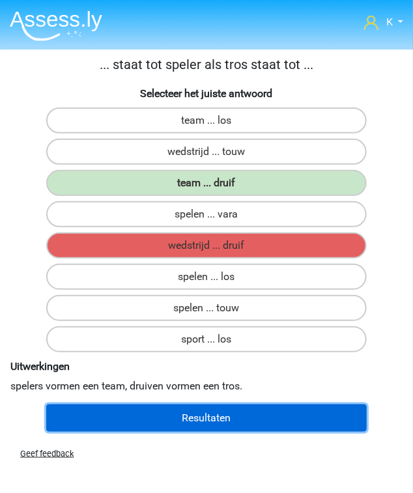
click at [225, 415] on button "Resultaten" at bounding box center [206, 417] width 321 height 27
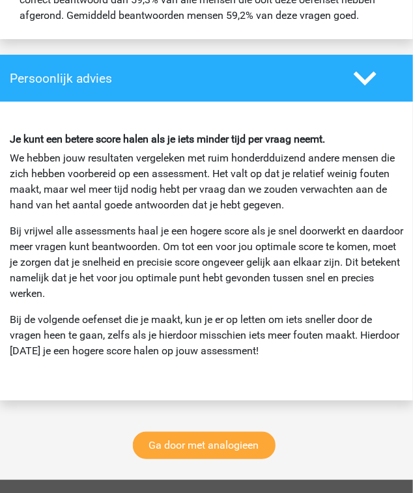
scroll to position [2032, 0]
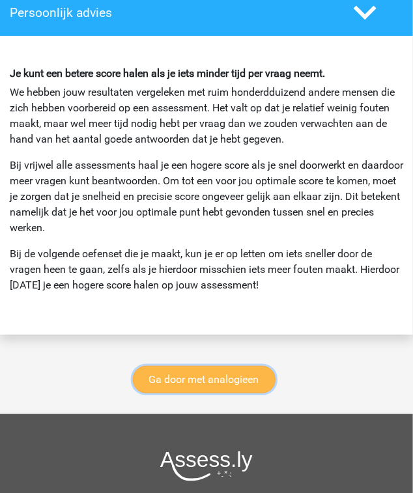
click at [216, 378] on link "Ga door met analogieen" at bounding box center [204, 379] width 143 height 27
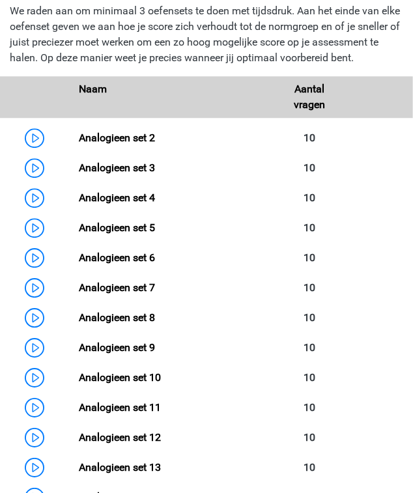
scroll to position [639, 0]
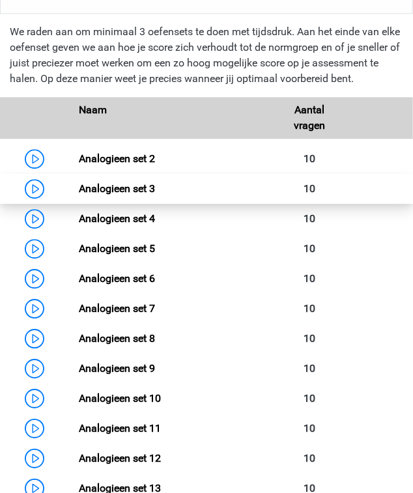
click at [137, 185] on link "Analogieen set 3" at bounding box center [117, 188] width 76 height 12
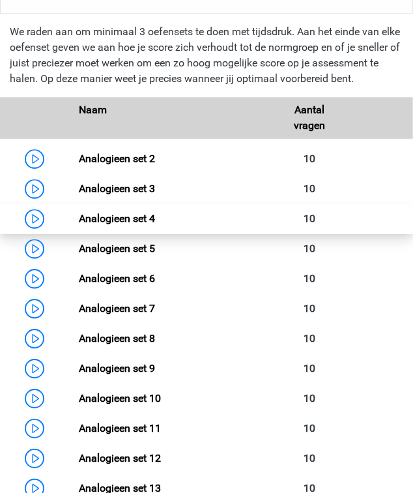
click at [121, 219] on link "Analogieen set 4" at bounding box center [117, 218] width 76 height 12
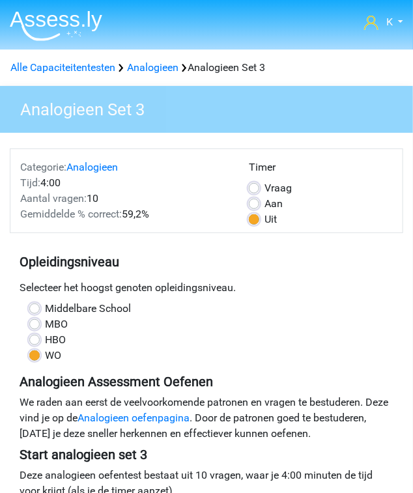
scroll to position [208, 0]
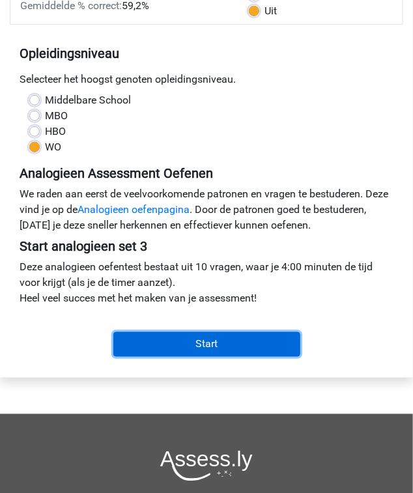
click at [139, 333] on input "Start" at bounding box center [206, 344] width 187 height 25
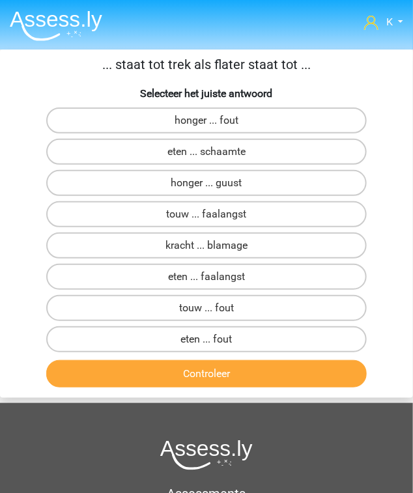
drag, startPoint x: 0, startPoint y: 25, endPoint x: 125, endPoint y: 13, distance: 125.6
click at [137, 18] on nav "K [EMAIL_ADDRESS][DOMAIN_NAME] Nederlands English" at bounding box center [206, 23] width 393 height 42
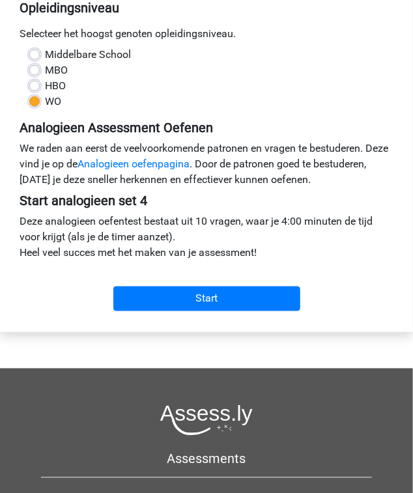
scroll to position [260, 0]
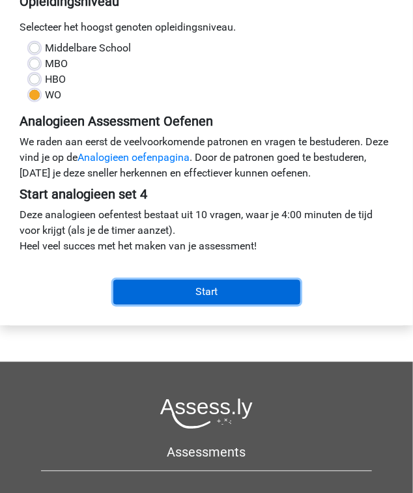
click at [216, 297] on input "Start" at bounding box center [206, 292] width 187 height 25
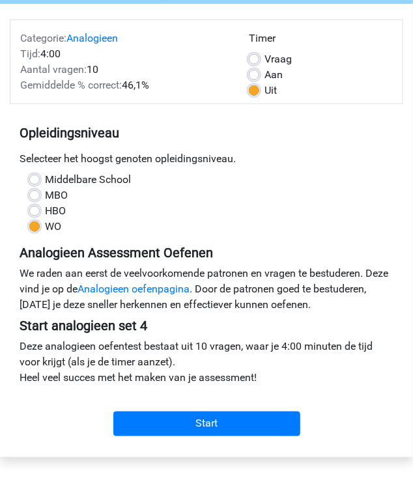
scroll to position [104, 0]
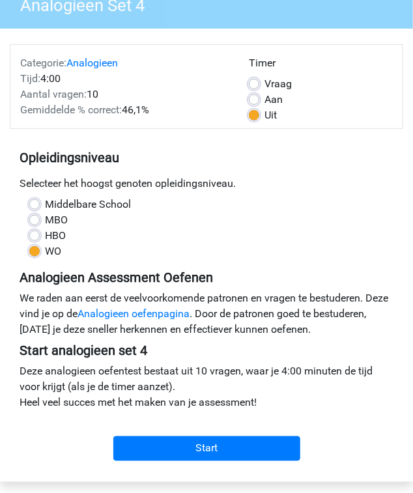
click at [262, 83] on div "Per Vraag" at bounding box center [321, 84] width 144 height 16
click at [268, 84] on label "Per Vraag" at bounding box center [277, 84] width 27 height 16
click at [259, 84] on input "Per Vraag" at bounding box center [254, 82] width 10 height 13
radio input "true"
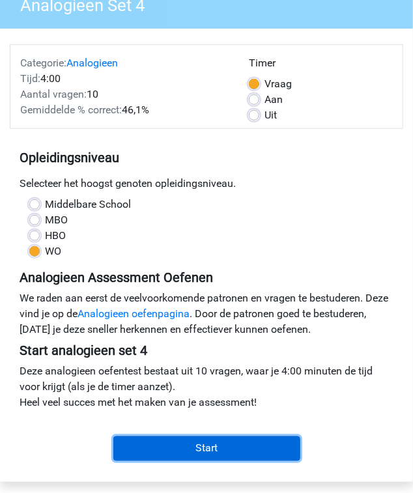
click at [227, 439] on input "Start" at bounding box center [206, 448] width 187 height 25
click at [229, 441] on input "Start" at bounding box center [206, 448] width 187 height 25
click at [221, 456] on input "Start" at bounding box center [206, 448] width 187 height 25
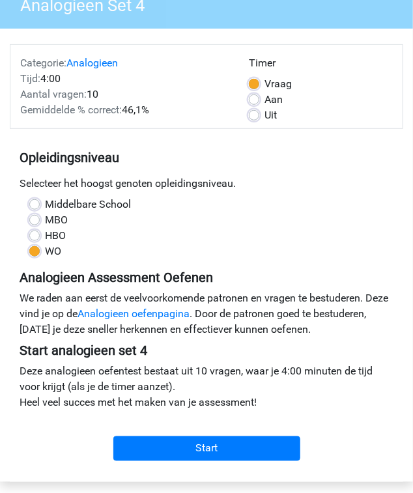
click at [262, 120] on div "Uit" at bounding box center [321, 115] width 144 height 16
click at [262, 115] on div "Uit" at bounding box center [321, 115] width 144 height 16
click at [265, 114] on label "Uit" at bounding box center [270, 115] width 12 height 16
click at [259, 114] on input "Uit" at bounding box center [254, 113] width 10 height 13
radio input "true"
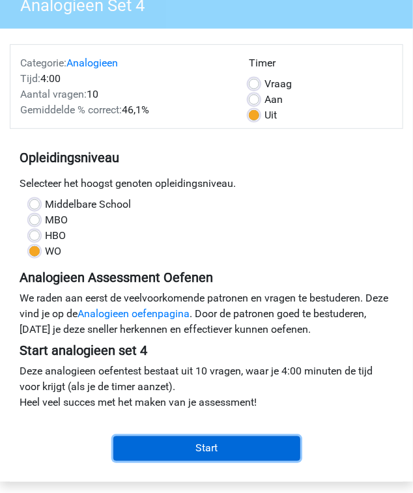
click at [244, 448] on input "Start" at bounding box center [206, 448] width 187 height 25
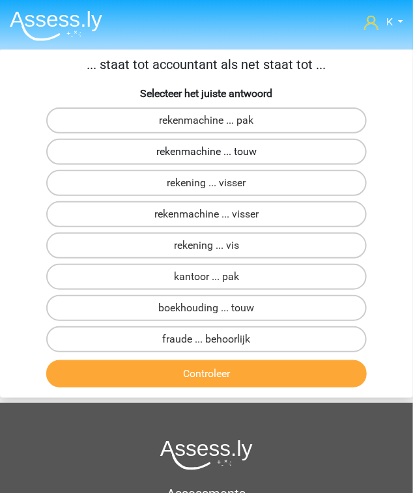
click at [203, 154] on label "rekenmachine ... touw" at bounding box center [206, 152] width 321 height 26
click at [206, 154] on input "rekenmachine ... touw" at bounding box center [210, 156] width 8 height 8
radio input "true"
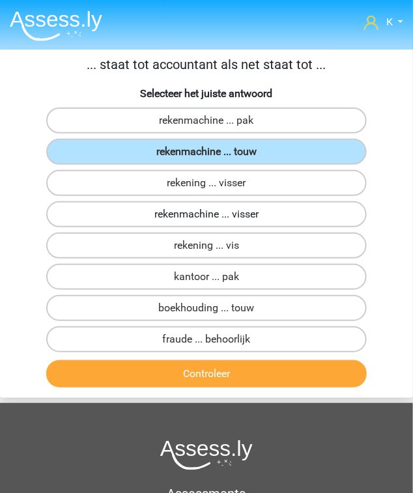
click at [234, 219] on label "rekenmachine ... visser" at bounding box center [206, 214] width 321 height 26
click at [215, 219] on input "rekenmachine ... visser" at bounding box center [210, 218] width 8 height 8
radio input "true"
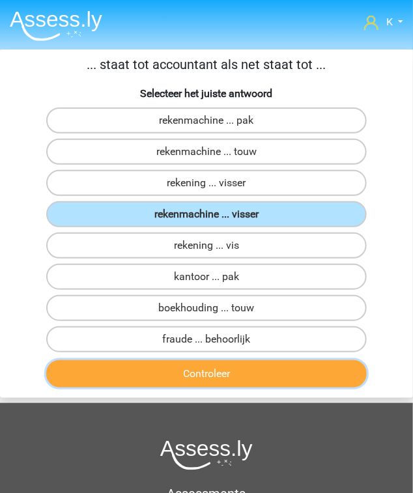
click at [245, 373] on button "Controleer" at bounding box center [206, 373] width 321 height 27
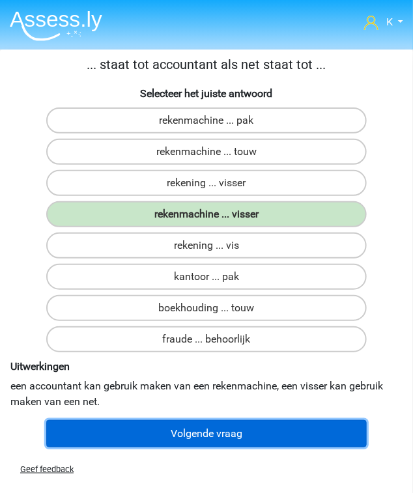
drag, startPoint x: 236, startPoint y: 436, endPoint x: 237, endPoint y: 414, distance: 21.5
click at [236, 437] on button "Volgende vraag" at bounding box center [206, 433] width 321 height 27
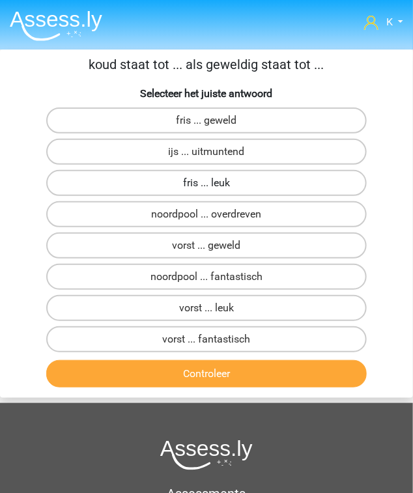
click at [199, 185] on label "fris ... leuk" at bounding box center [206, 183] width 321 height 26
click at [206, 185] on input "fris ... leuk" at bounding box center [210, 187] width 8 height 8
radio input "true"
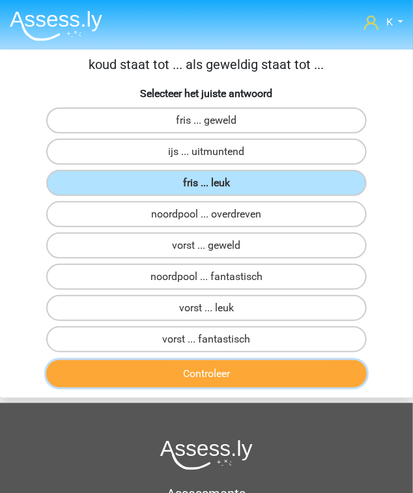
click at [264, 367] on button "Controleer" at bounding box center [206, 373] width 321 height 27
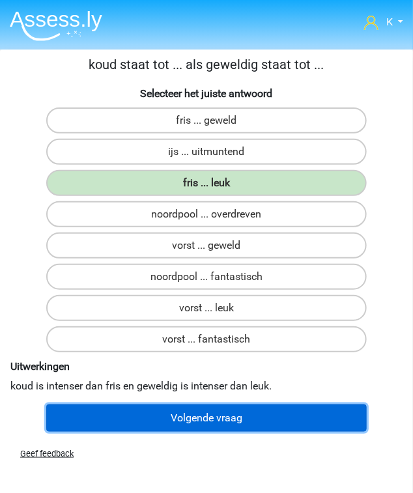
click at [240, 410] on button "Volgende vraag" at bounding box center [206, 417] width 321 height 27
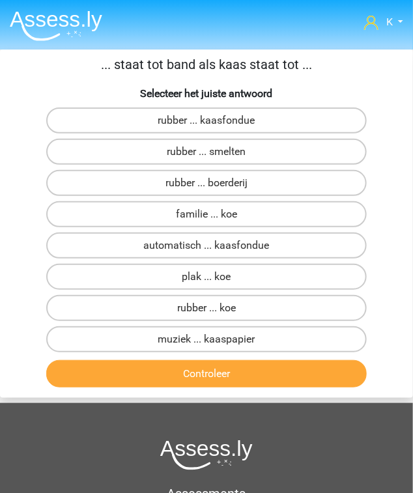
drag, startPoint x: 274, startPoint y: 337, endPoint x: 223, endPoint y: 34, distance: 307.0
click at [223, 34] on div "K geluid_keratine_9q@icloud.com Nederlands English" at bounding box center [206, 373] width 413 height 747
click at [268, 233] on label "automatisch ... kaasfondue" at bounding box center [206, 245] width 321 height 26
click at [215, 245] on input "automatisch ... kaasfondue" at bounding box center [210, 249] width 8 height 8
radio input "true"
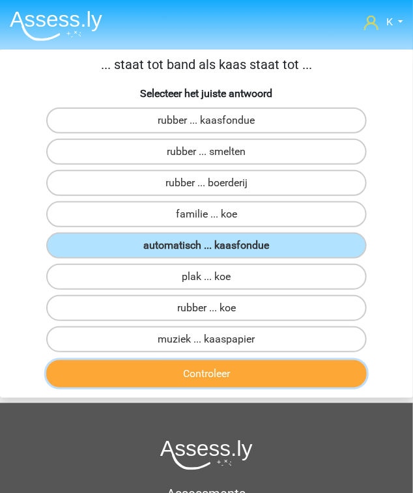
click at [279, 367] on button "Controleer" at bounding box center [206, 373] width 321 height 27
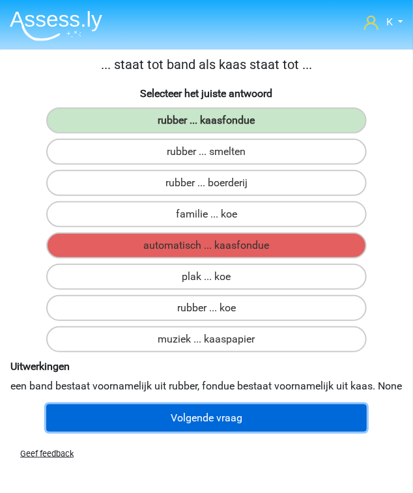
click at [224, 428] on button "Volgende vraag" at bounding box center [206, 417] width 321 height 27
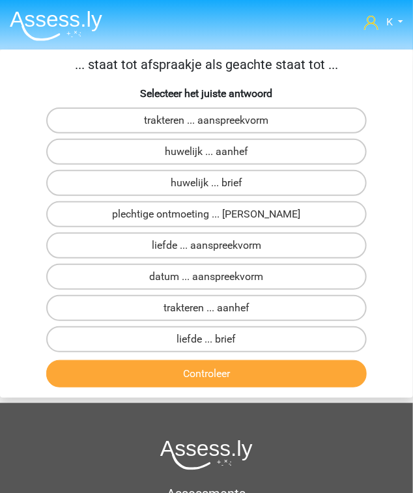
click at [220, 380] on button "Controleer" at bounding box center [206, 373] width 321 height 27
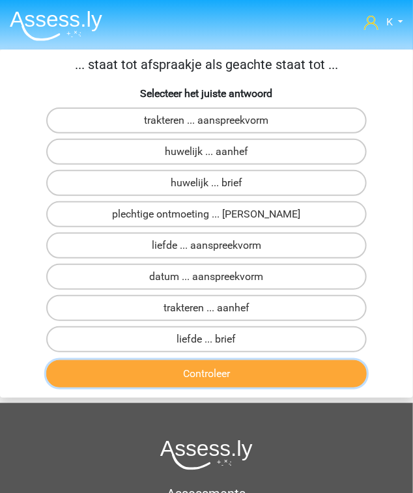
click at [219, 371] on button "Controleer" at bounding box center [206, 373] width 321 height 27
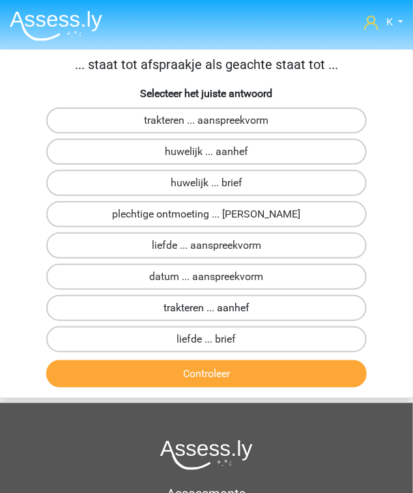
click at [234, 310] on label "trakteren ... aanhef" at bounding box center [206, 308] width 321 height 26
click at [215, 310] on input "trakteren ... aanhef" at bounding box center [210, 312] width 8 height 8
radio input "true"
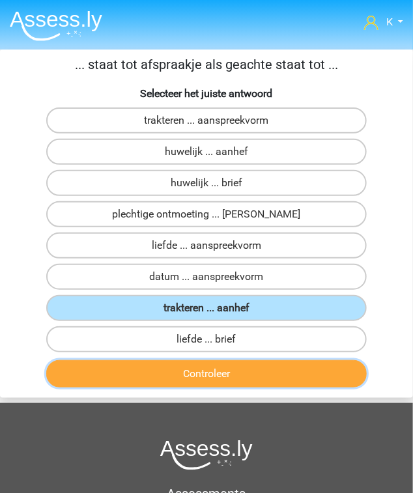
click at [234, 366] on button "Controleer" at bounding box center [206, 373] width 321 height 27
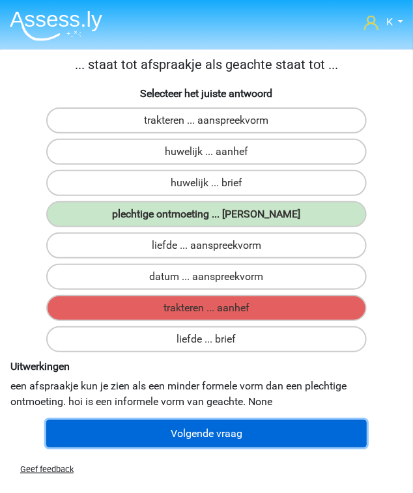
click at [219, 430] on button "Volgende vraag" at bounding box center [206, 433] width 321 height 27
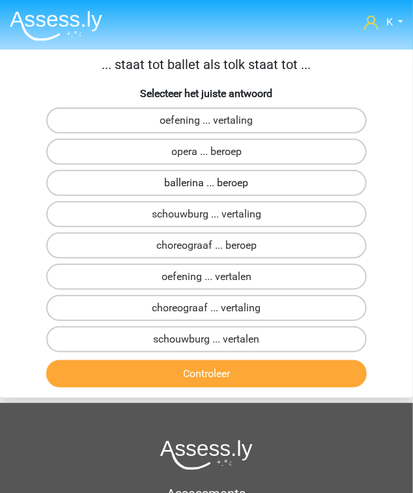
click at [232, 183] on label "ballerina ... beroep" at bounding box center [206, 183] width 321 height 26
click at [215, 183] on input "ballerina ... beroep" at bounding box center [210, 187] width 8 height 8
radio input "true"
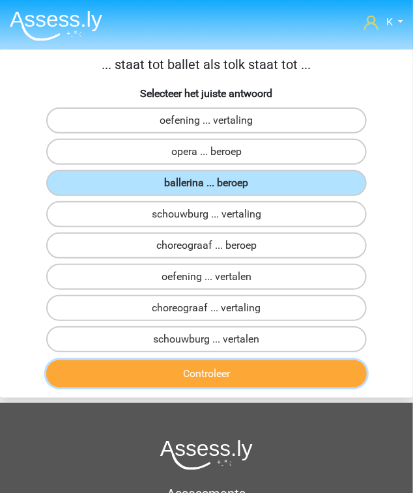
click at [231, 375] on button "Controleer" at bounding box center [206, 373] width 321 height 27
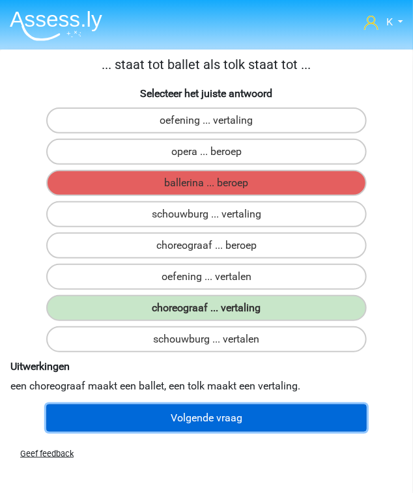
click at [228, 415] on button "Volgende vraag" at bounding box center [206, 417] width 321 height 27
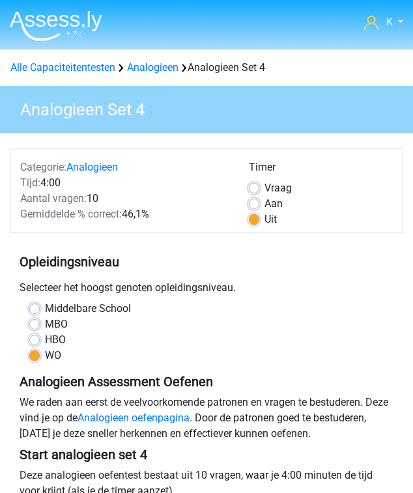
scroll to position [104, 0]
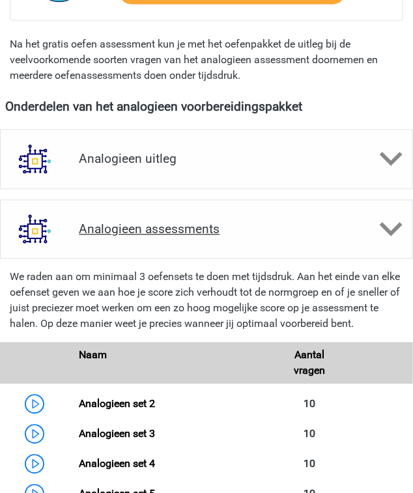
scroll to position [378, 0]
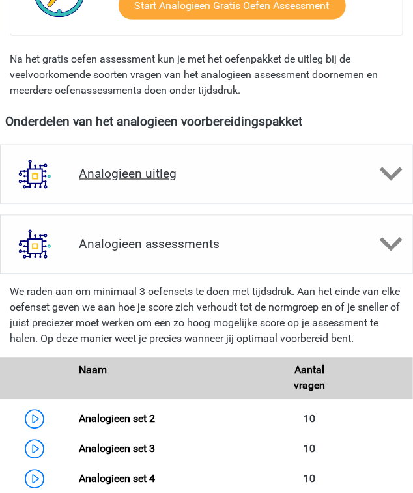
click at [152, 169] on h4 "Analogieen uitleg" at bounding box center [206, 174] width 255 height 15
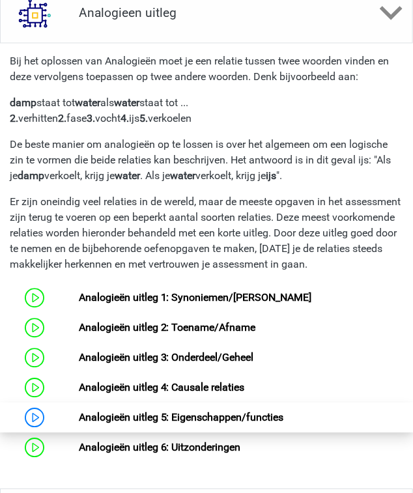
scroll to position [639, 0]
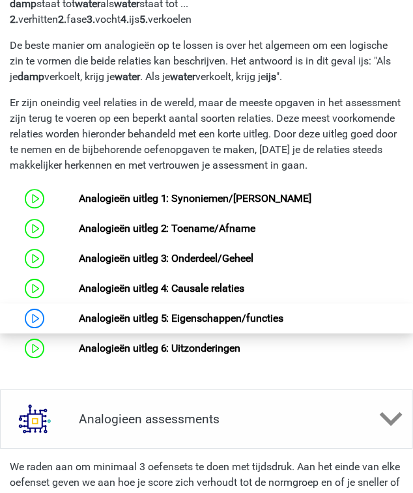
click at [174, 315] on link "Analogieën uitleg 5: Eigenschappen/functies" at bounding box center [181, 318] width 205 height 12
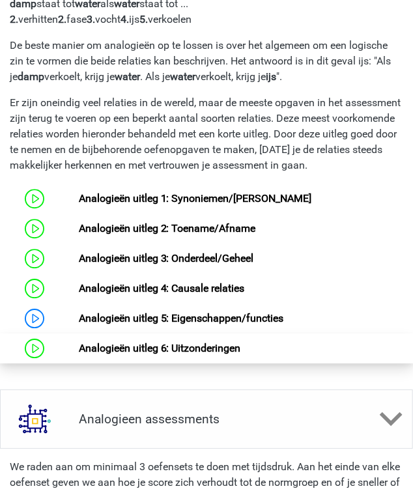
click at [193, 342] on link "Analogieën uitleg 6: Uitzonderingen" at bounding box center [160, 348] width 162 height 12
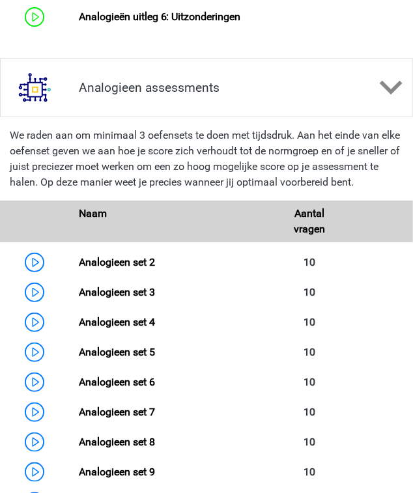
scroll to position [1108, 0]
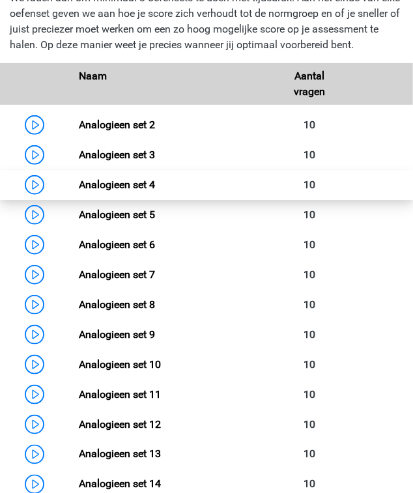
click at [139, 182] on link "Analogieen set 4" at bounding box center [117, 184] width 76 height 12
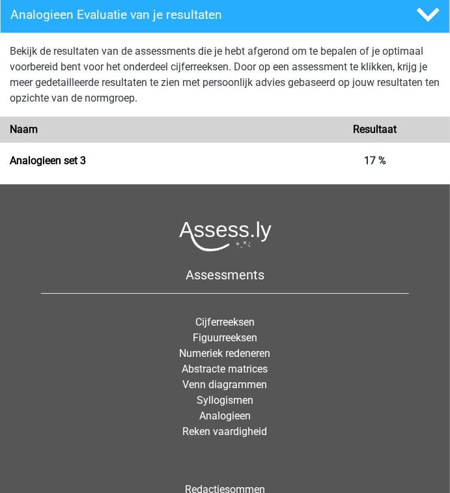
scroll to position [1797, 0]
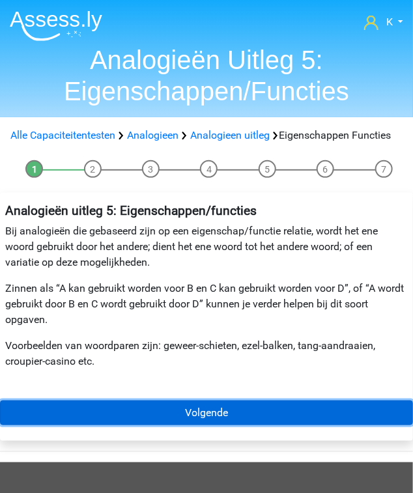
click at [184, 409] on link "Volgende" at bounding box center [206, 412] width 413 height 25
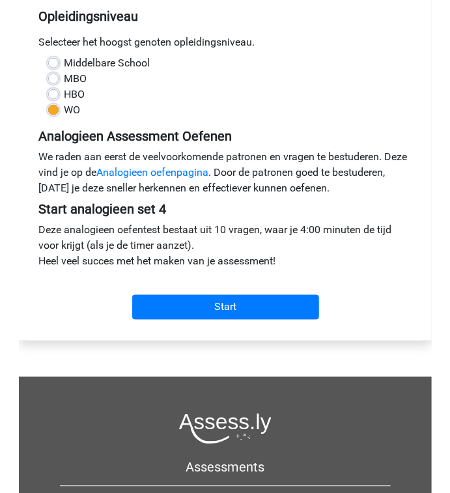
scroll to position [260, 0]
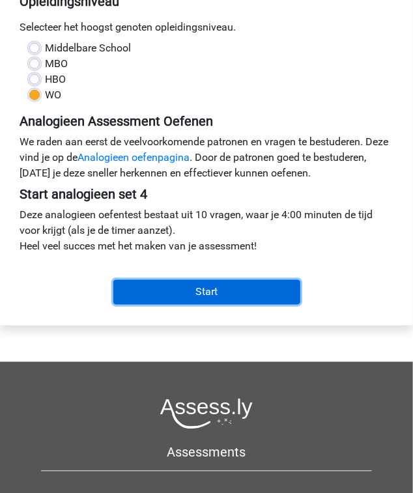
click at [184, 284] on input "Start" at bounding box center [206, 292] width 187 height 25
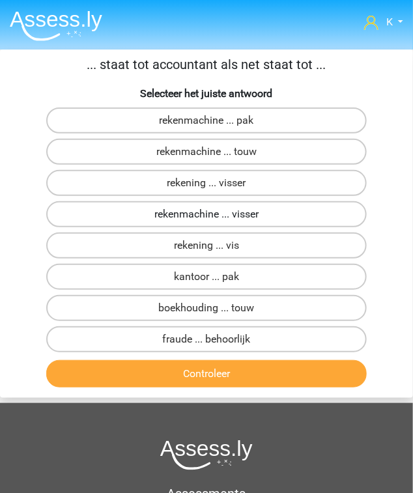
click at [173, 217] on label "rekenmachine ... visser" at bounding box center [206, 214] width 321 height 26
click at [206, 217] on input "rekenmachine ... visser" at bounding box center [210, 218] width 8 height 8
radio input "true"
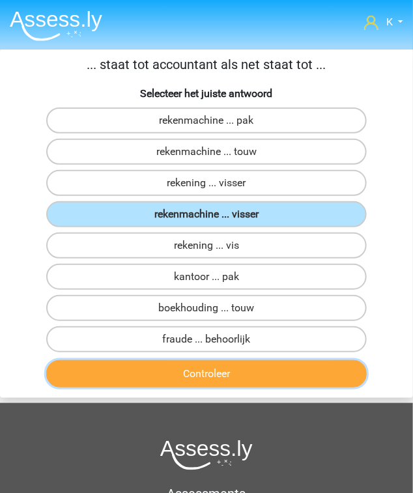
click at [175, 374] on button "Controleer" at bounding box center [206, 373] width 321 height 27
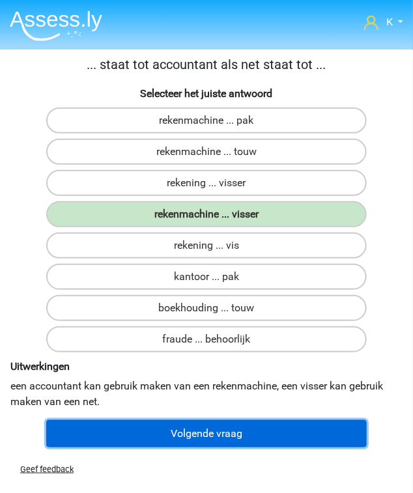
click at [228, 420] on button "Volgende vraag" at bounding box center [206, 433] width 321 height 27
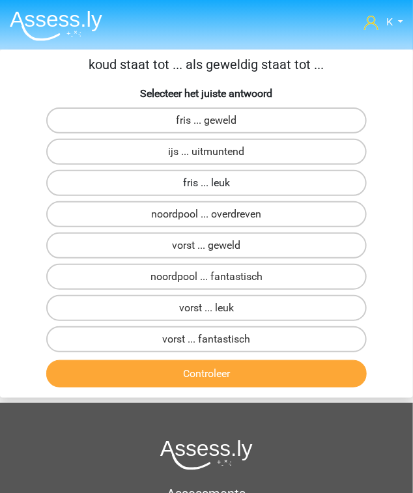
click at [227, 186] on label "fris ... leuk" at bounding box center [206, 183] width 321 height 26
click at [215, 186] on input "fris ... leuk" at bounding box center [210, 187] width 8 height 8
radio input "true"
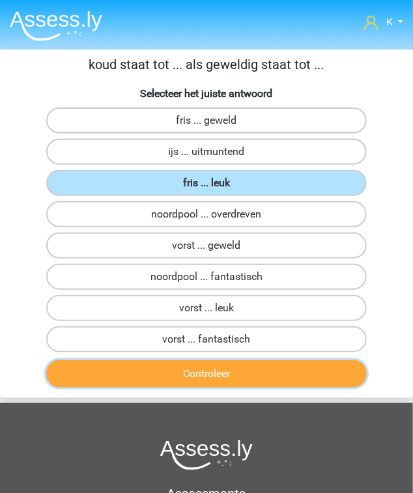
click at [236, 368] on button "Controleer" at bounding box center [206, 373] width 321 height 27
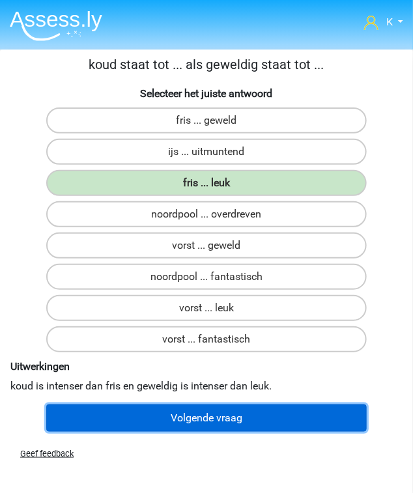
click at [227, 423] on button "Volgende vraag" at bounding box center [206, 417] width 321 height 27
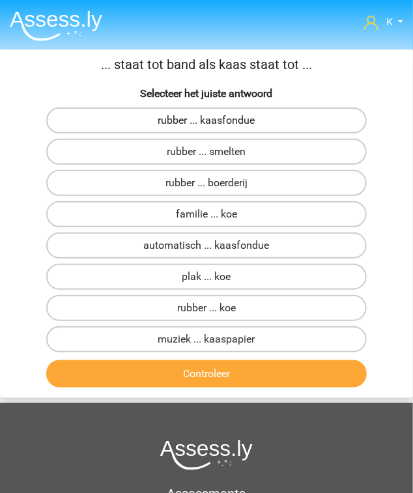
click at [231, 122] on label "rubber ... kaasfondue" at bounding box center [206, 120] width 321 height 26
click at [215, 122] on input "rubber ... kaasfondue" at bounding box center [210, 124] width 8 height 8
radio input "true"
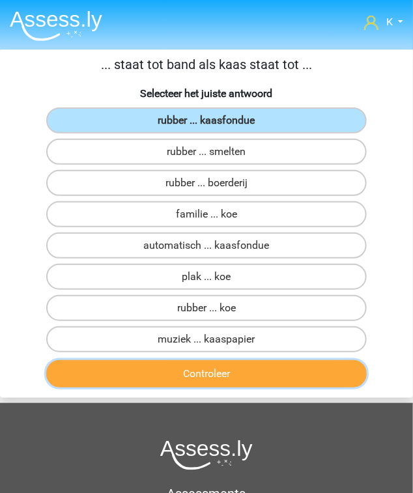
click at [230, 372] on button "Controleer" at bounding box center [206, 373] width 321 height 27
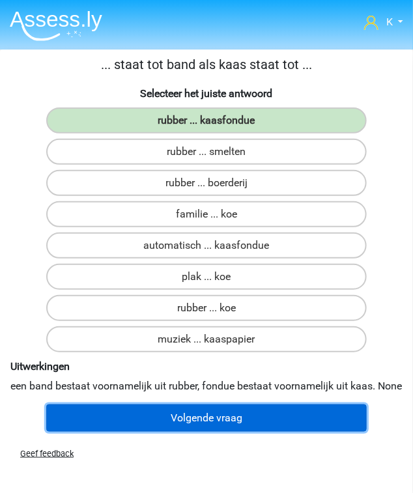
click at [188, 427] on button "Volgende vraag" at bounding box center [206, 417] width 321 height 27
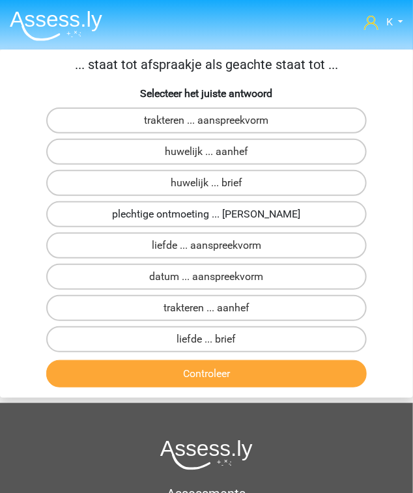
click at [206, 215] on label "plechtige ontmoeting ... hoi" at bounding box center [206, 214] width 321 height 26
click at [206, 215] on input "plechtige ontmoeting ... hoi" at bounding box center [210, 218] width 8 height 8
radio input "true"
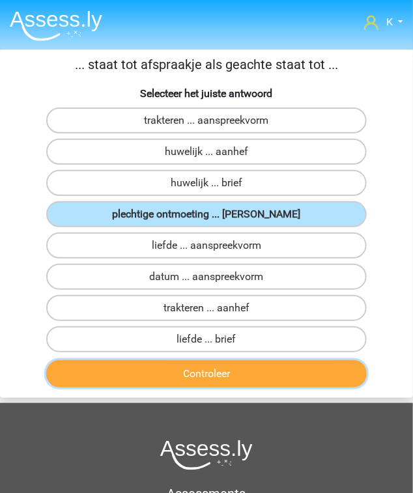
click at [223, 361] on button "Controleer" at bounding box center [206, 373] width 321 height 27
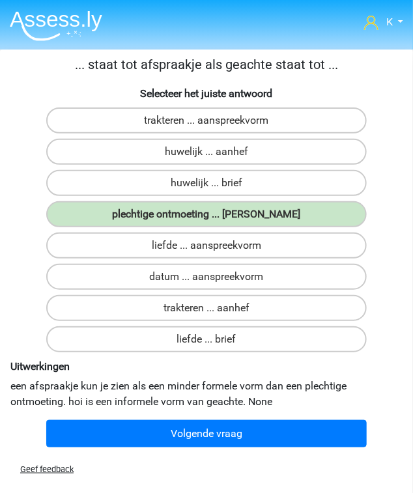
click at [211, 409] on div "Uitwerkingen een afspraakje kun je zien als een minder formele vorm dan een ple…" at bounding box center [206, 384] width 402 height 59
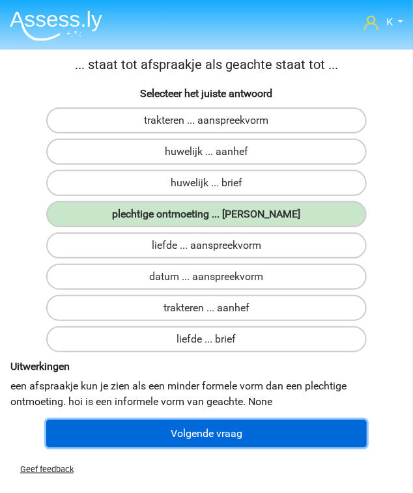
click at [214, 421] on button "Volgende vraag" at bounding box center [206, 433] width 321 height 27
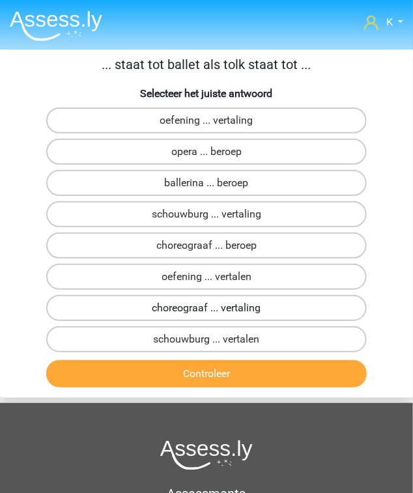
click at [198, 309] on label "choreograaf ... vertaling" at bounding box center [206, 308] width 321 height 26
click at [206, 309] on input "choreograaf ... vertaling" at bounding box center [210, 312] width 8 height 8
radio input "true"
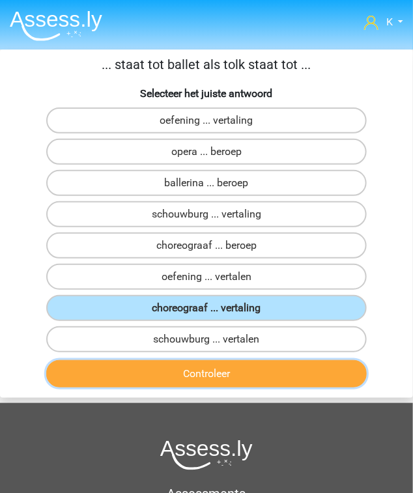
click at [197, 378] on button "Controleer" at bounding box center [206, 373] width 321 height 27
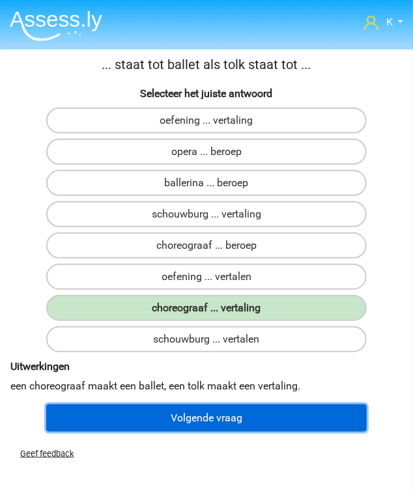
click at [202, 409] on button "Volgende vraag" at bounding box center [206, 417] width 321 height 27
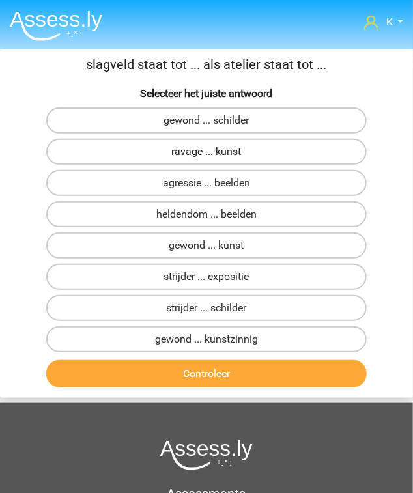
click at [199, 152] on label "ravage ... kunst" at bounding box center [206, 152] width 321 height 26
click at [206, 152] on input "ravage ... kunst" at bounding box center [210, 156] width 8 height 8
radio input "true"
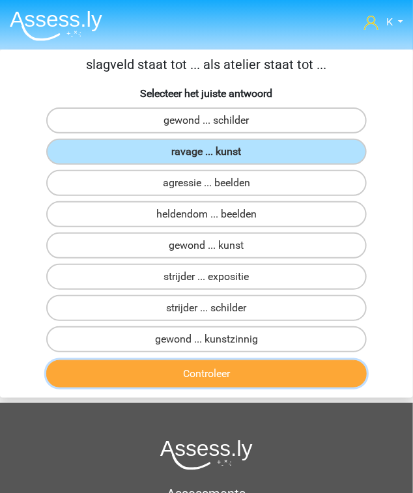
click at [227, 367] on button "Controleer" at bounding box center [206, 373] width 321 height 27
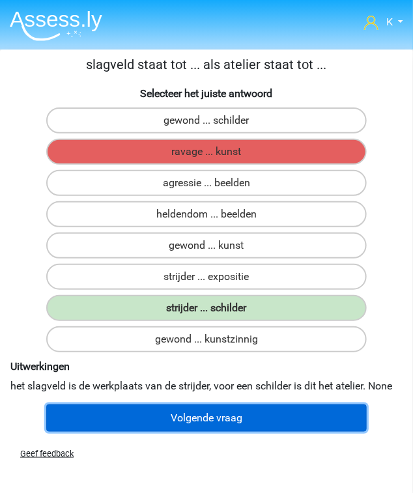
click at [278, 422] on button "Volgende vraag" at bounding box center [206, 417] width 321 height 27
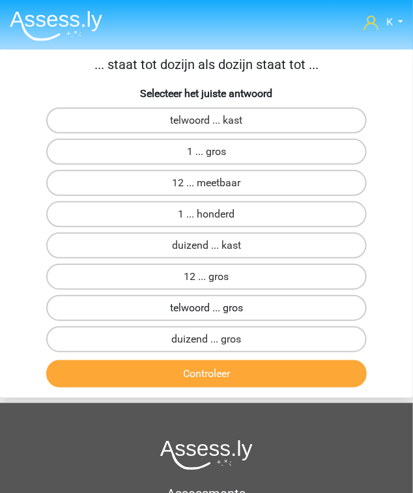
click at [240, 313] on label "telwoord ... gros" at bounding box center [206, 308] width 321 height 26
click at [215, 313] on input "telwoord ... gros" at bounding box center [210, 312] width 8 height 8
radio input "true"
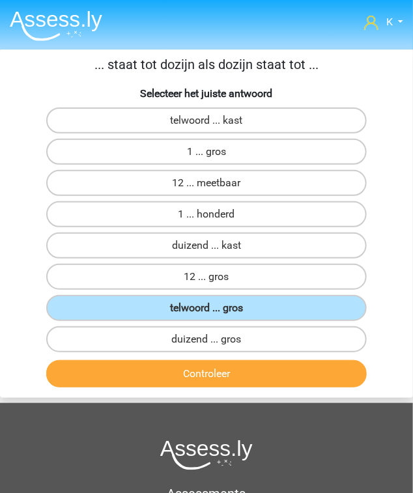
click at [234, 387] on div "Controleer" at bounding box center [207, 376] width 412 height 33
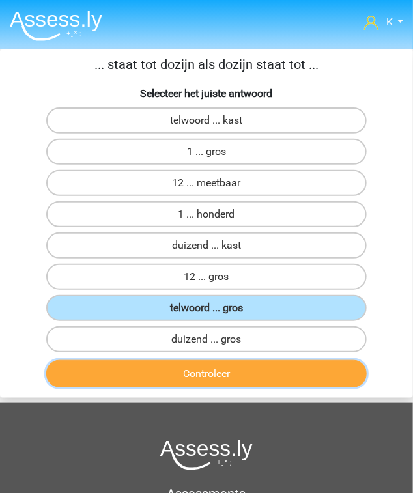
click at [236, 380] on button "Controleer" at bounding box center [206, 373] width 321 height 27
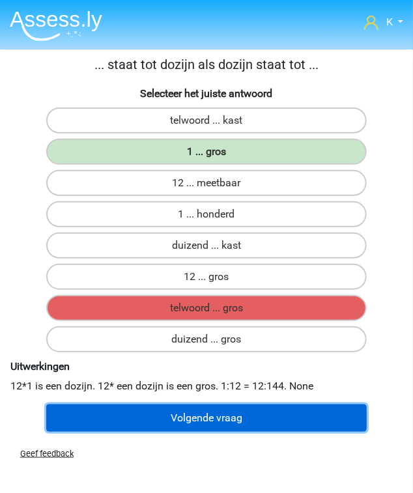
click at [128, 412] on button "Volgende vraag" at bounding box center [206, 417] width 321 height 27
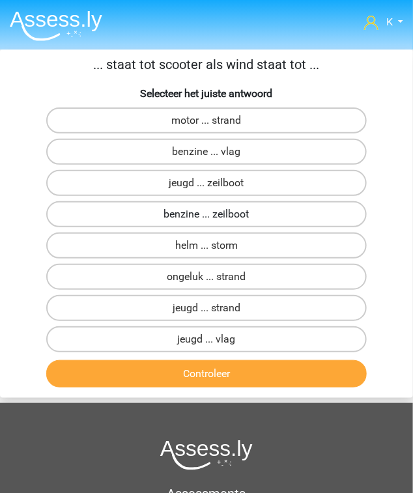
click at [223, 209] on label "benzine ... zeilboot" at bounding box center [206, 214] width 321 height 26
click at [215, 214] on input "benzine ... zeilboot" at bounding box center [210, 218] width 8 height 8
radio input "true"
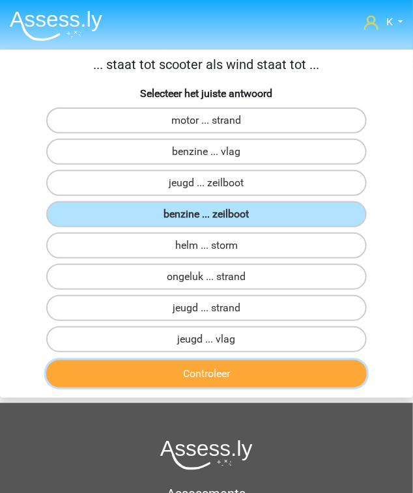
click at [212, 372] on button "Controleer" at bounding box center [206, 373] width 321 height 27
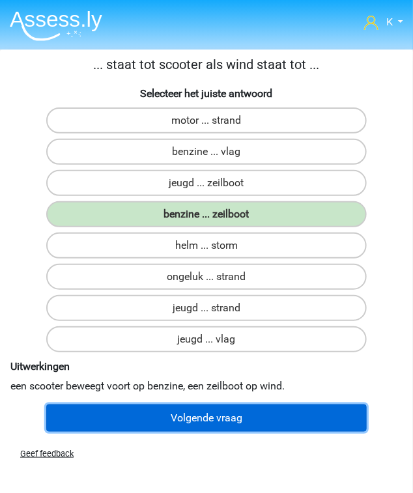
click at [225, 416] on button "Volgende vraag" at bounding box center [206, 417] width 321 height 27
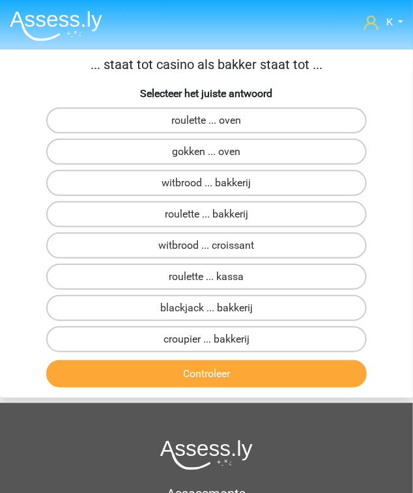
click at [210, 343] on input "croupier ... bakkerij" at bounding box center [210, 343] width 8 height 8
radio input "true"
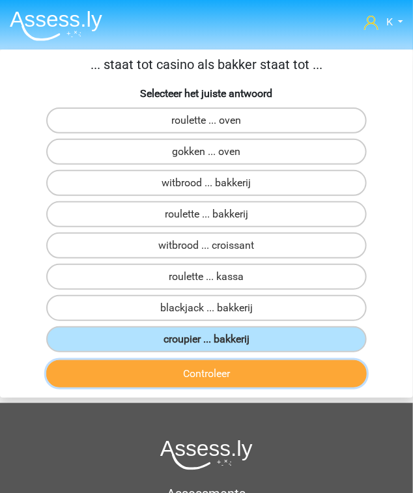
click at [214, 379] on button "Controleer" at bounding box center [206, 373] width 321 height 27
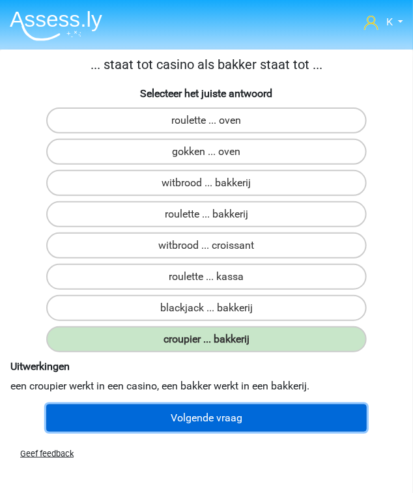
click at [120, 410] on button "Volgende vraag" at bounding box center [206, 417] width 321 height 27
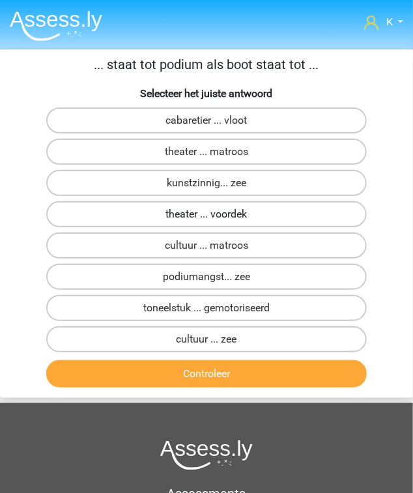
click at [225, 221] on label "theater ... voordek" at bounding box center [206, 214] width 321 height 26
click at [215, 221] on input "theater ... voordek" at bounding box center [210, 218] width 8 height 8
radio input "true"
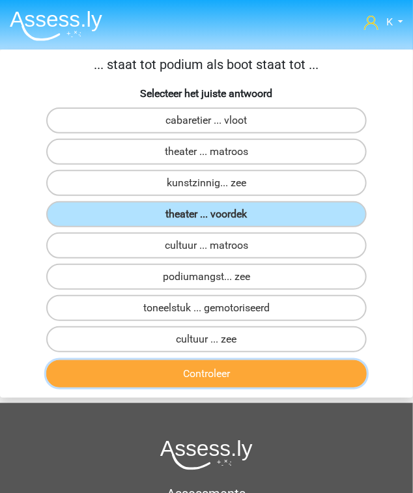
click at [217, 361] on button "Controleer" at bounding box center [206, 373] width 321 height 27
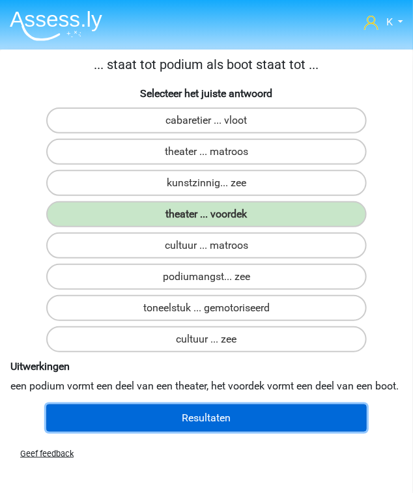
click at [216, 432] on button "Resultaten" at bounding box center [206, 417] width 321 height 27
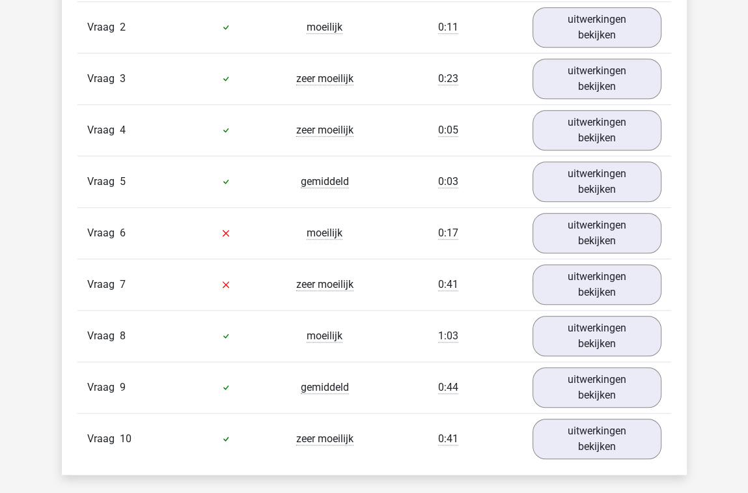
scroll to position [951, 0]
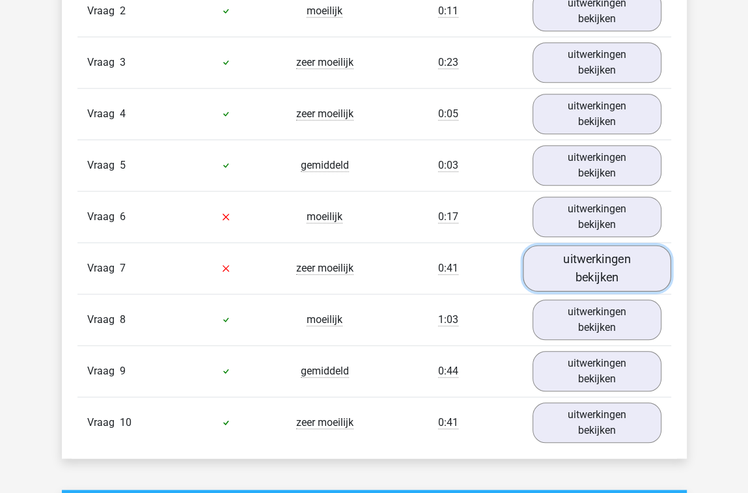
click at [412, 260] on link "uitwerkingen bekijken" at bounding box center [597, 268] width 148 height 46
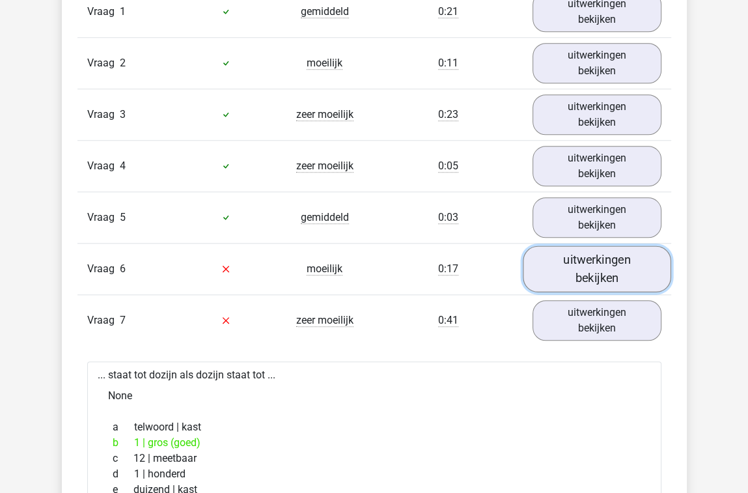
click at [412, 264] on link "uitwerkingen bekijken" at bounding box center [597, 268] width 148 height 46
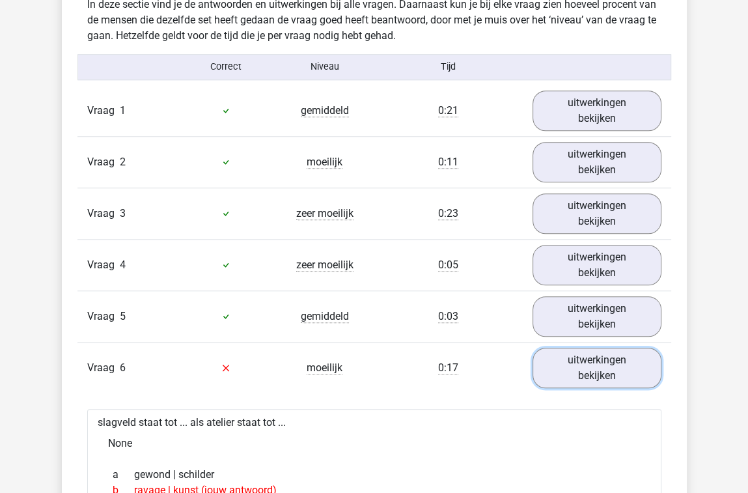
scroll to position [794, 0]
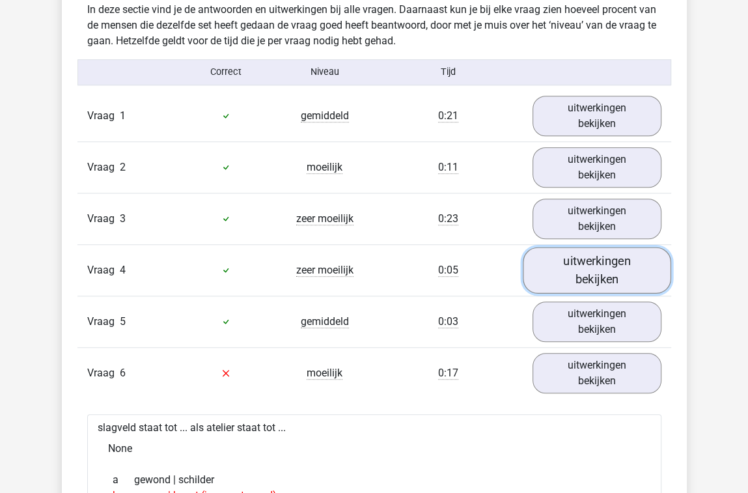
click at [412, 268] on link "uitwerkingen bekijken" at bounding box center [597, 270] width 148 height 46
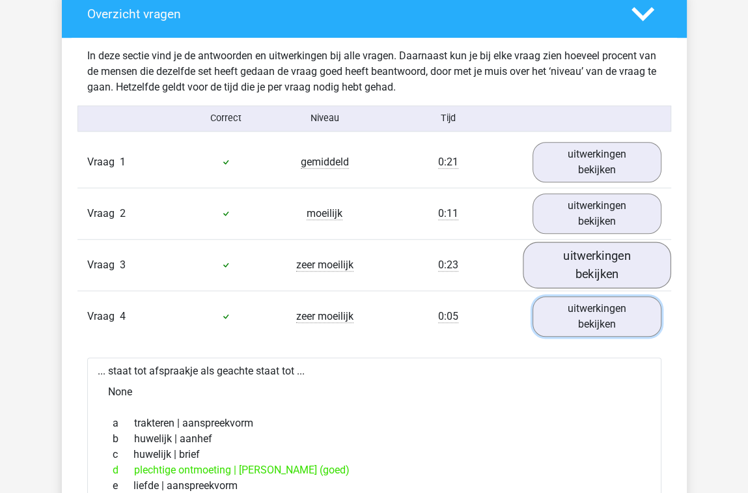
scroll to position [742, 0]
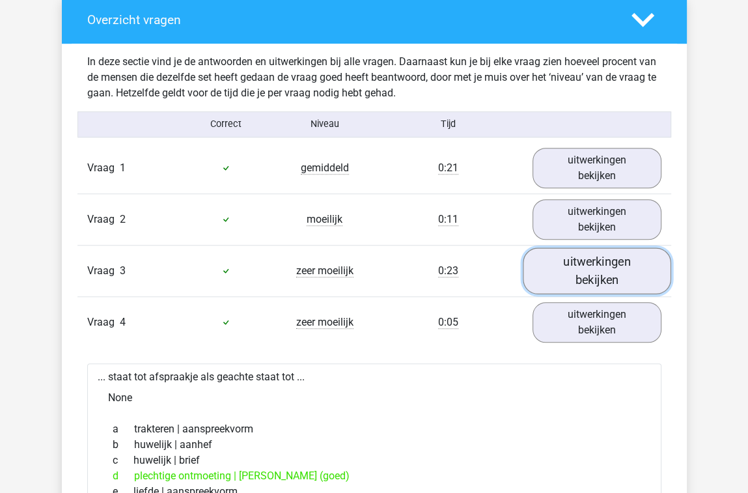
click at [412, 268] on link "uitwerkingen bekijken" at bounding box center [597, 270] width 148 height 46
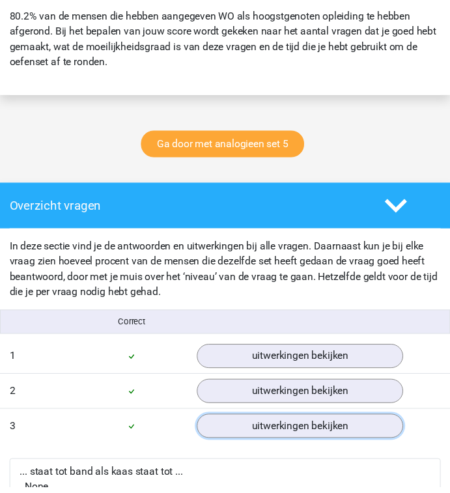
scroll to position [607, 0]
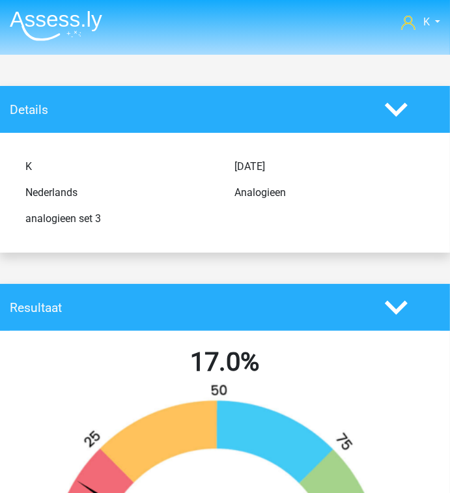
click at [48, 23] on img at bounding box center [56, 25] width 92 height 31
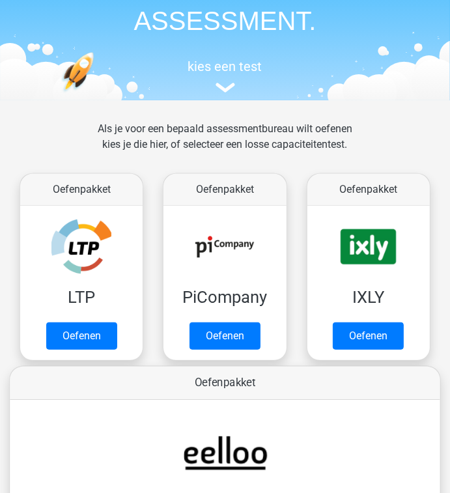
scroll to position [313, 0]
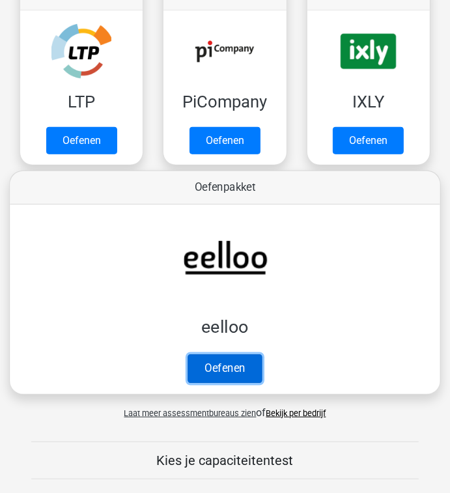
click at [242, 367] on link "Oefenen" at bounding box center [225, 368] width 74 height 29
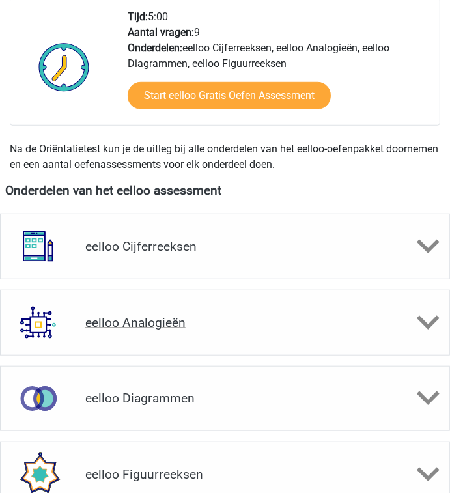
scroll to position [417, 0]
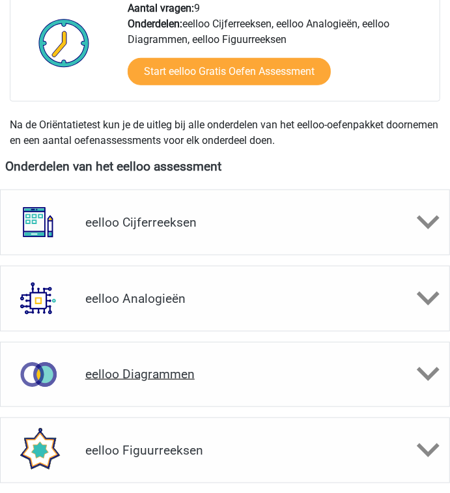
click at [186, 369] on h4 "eelloo Diagrammen" at bounding box center [224, 374] width 279 height 15
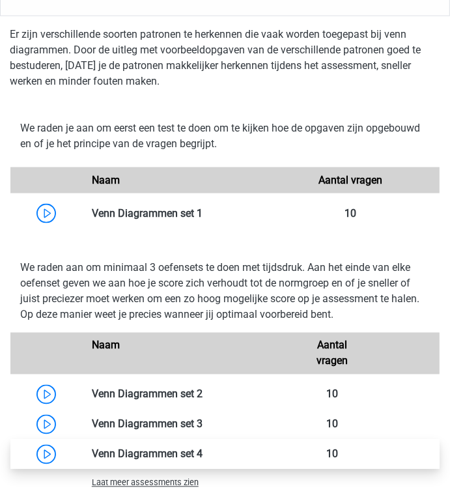
scroll to position [938, 0]
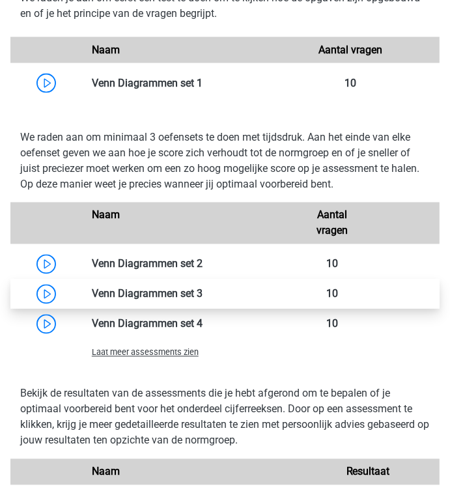
click at [203, 292] on link at bounding box center [203, 294] width 0 height 12
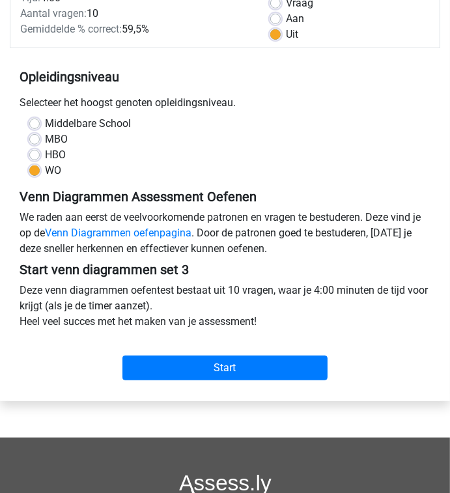
scroll to position [208, 0]
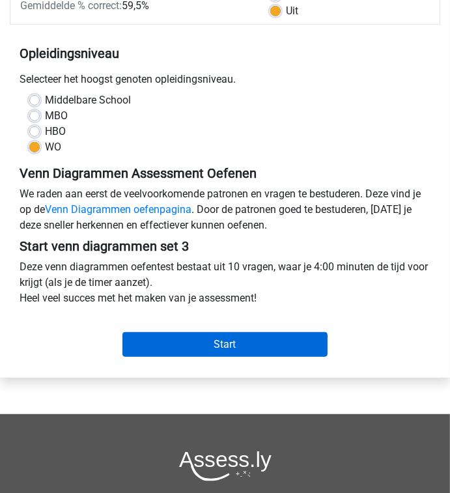
click at [189, 331] on div "Start" at bounding box center [225, 336] width 430 height 40
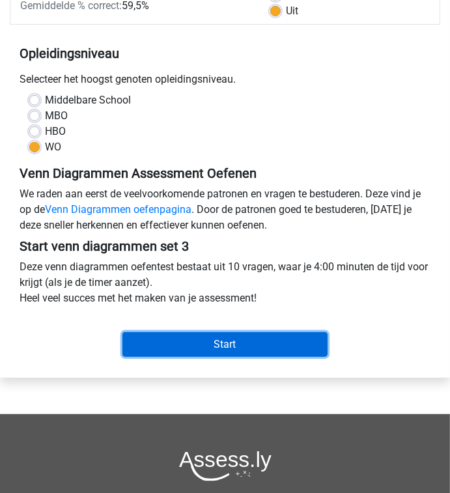
click at [195, 345] on input "Start" at bounding box center [225, 344] width 206 height 25
click at [198, 341] on input "Start" at bounding box center [225, 344] width 206 height 25
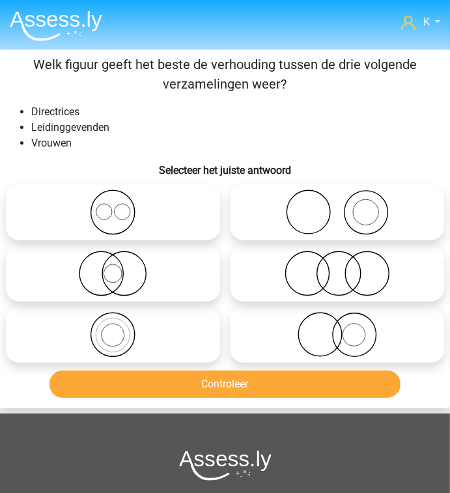
click at [368, 323] on icon at bounding box center [338, 335] width 204 height 46
click at [346, 323] on input "radio" at bounding box center [341, 324] width 8 height 8
radio input "true"
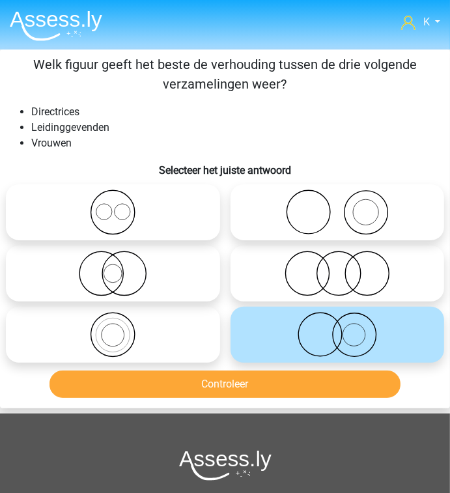
click at [321, 404] on div "Welk figuur geeft het beste de verhouding tussen de drie volgende verzamelingen…" at bounding box center [225, 228] width 450 height 359
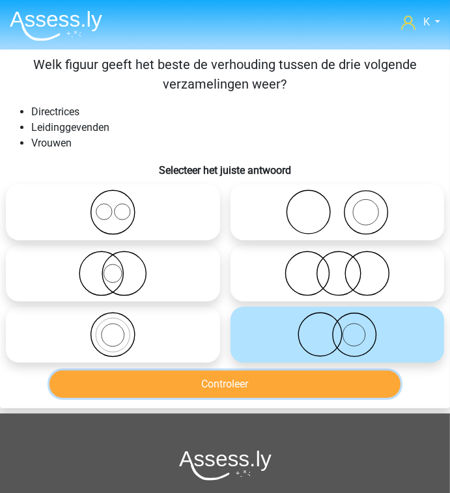
click at [322, 388] on button "Controleer" at bounding box center [224, 383] width 350 height 27
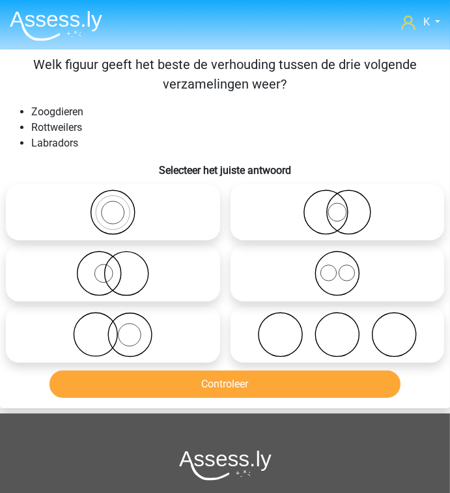
click at [320, 259] on icon at bounding box center [338, 274] width 204 height 46
click at [337, 259] on input "radio" at bounding box center [341, 263] width 8 height 8
radio input "true"
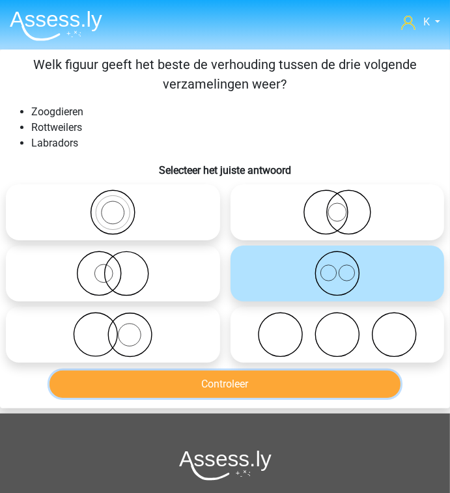
click at [305, 389] on button "Controleer" at bounding box center [224, 383] width 350 height 27
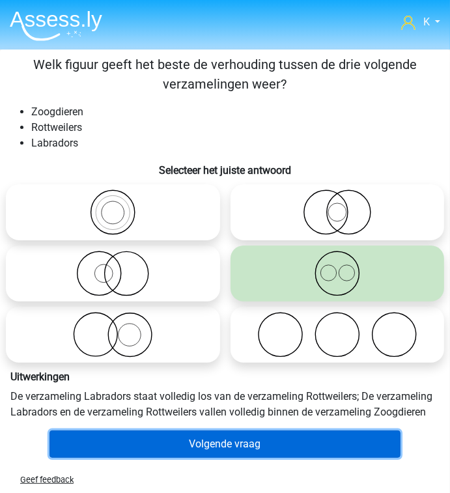
click at [271, 448] on button "Volgende vraag" at bounding box center [224, 443] width 350 height 27
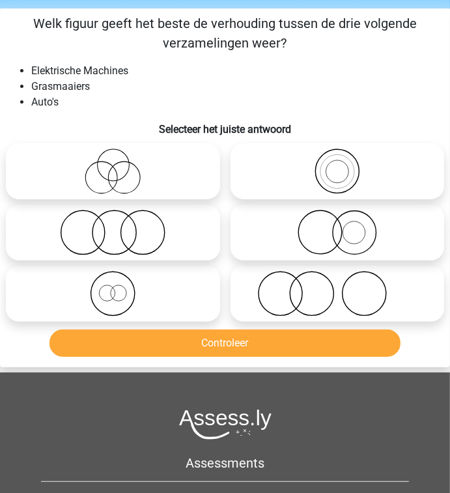
scroll to position [49, 0]
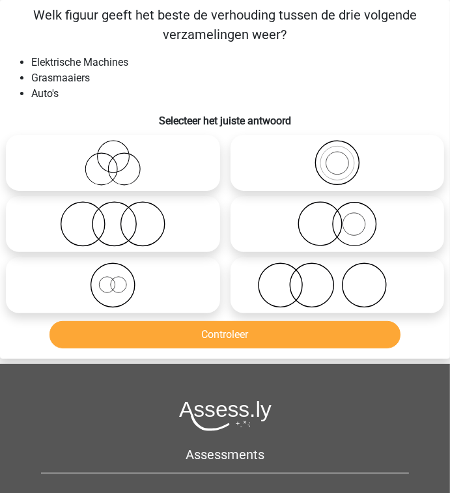
click at [344, 232] on icon at bounding box center [338, 224] width 204 height 46
click at [344, 217] on input "radio" at bounding box center [341, 213] width 8 height 8
radio input "true"
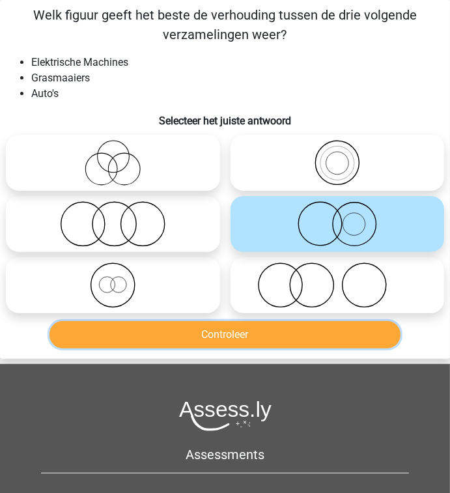
click at [322, 338] on button "Controleer" at bounding box center [224, 334] width 350 height 27
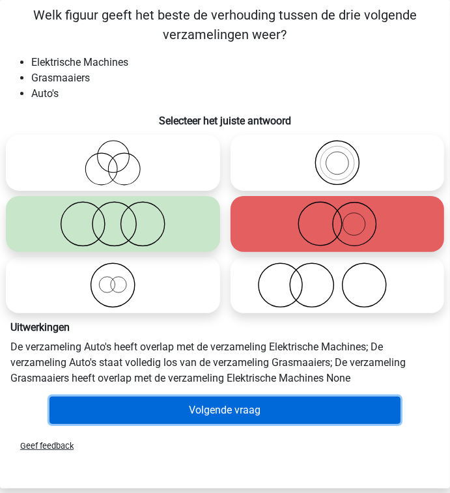
click at [190, 406] on button "Volgende vraag" at bounding box center [224, 410] width 350 height 27
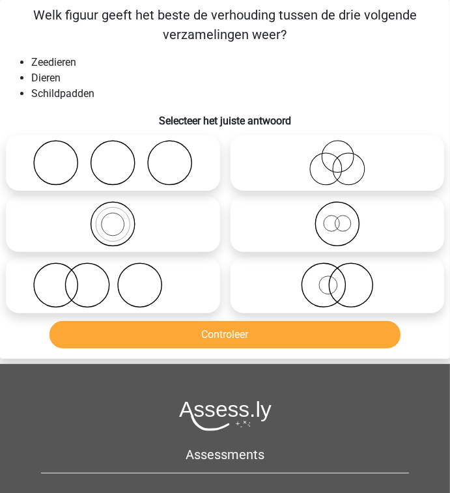
click at [337, 225] on icon at bounding box center [338, 224] width 204 height 46
click at [337, 217] on input "radio" at bounding box center [341, 213] width 8 height 8
radio input "true"
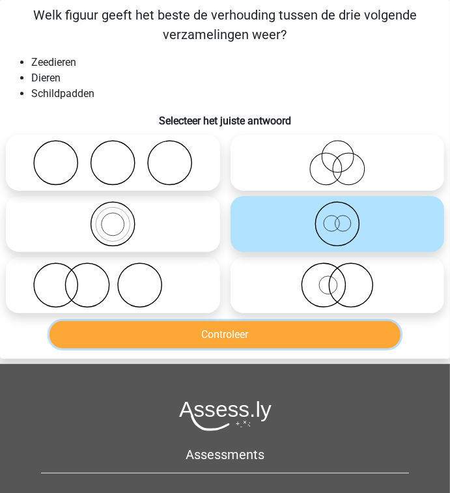
click at [309, 341] on button "Controleer" at bounding box center [224, 334] width 350 height 27
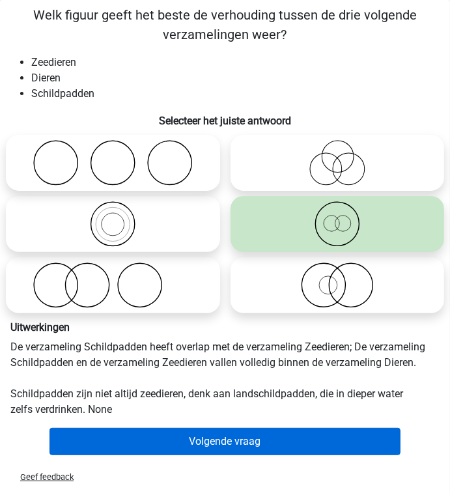
drag, startPoint x: 271, startPoint y: 426, endPoint x: 270, endPoint y: 438, distance: 11.1
click at [271, 427] on div "Volgende vraag" at bounding box center [225, 442] width 440 height 38
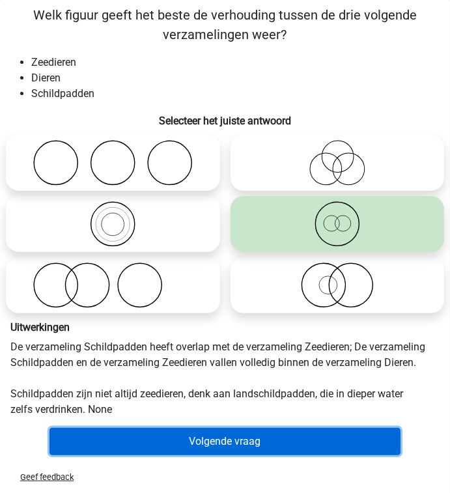
click at [268, 440] on button "Volgende vraag" at bounding box center [224, 441] width 350 height 27
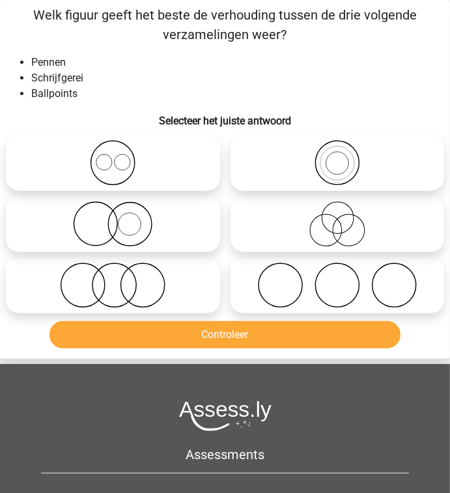
drag, startPoint x: 356, startPoint y: 178, endPoint x: 353, endPoint y: 209, distance: 31.4
click at [356, 178] on icon at bounding box center [338, 163] width 204 height 46
click at [346, 156] on input "radio" at bounding box center [341, 152] width 8 height 8
radio input "true"
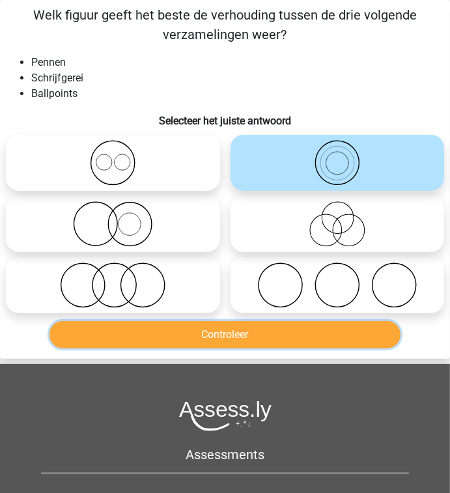
click at [323, 339] on button "Controleer" at bounding box center [224, 334] width 350 height 27
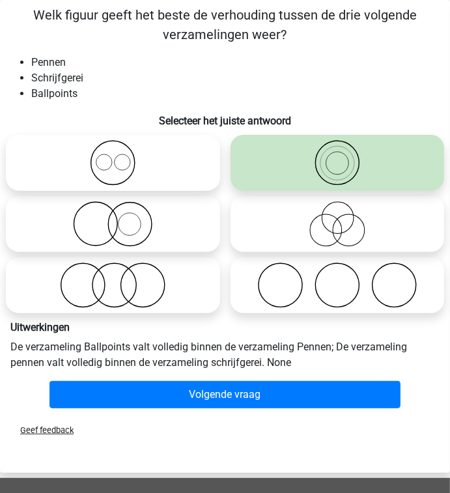
click at [274, 412] on div "Volgende vraag" at bounding box center [225, 397] width 449 height 33
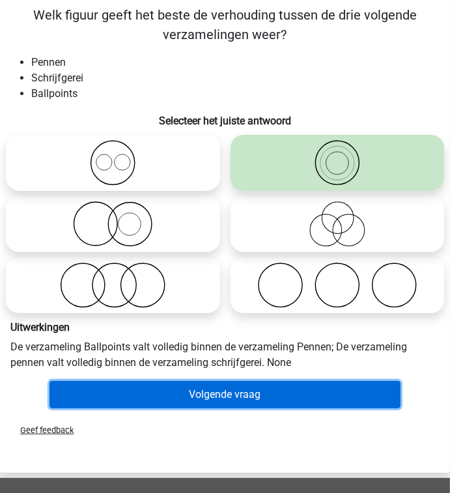
click at [294, 403] on button "Volgende vraag" at bounding box center [224, 394] width 350 height 27
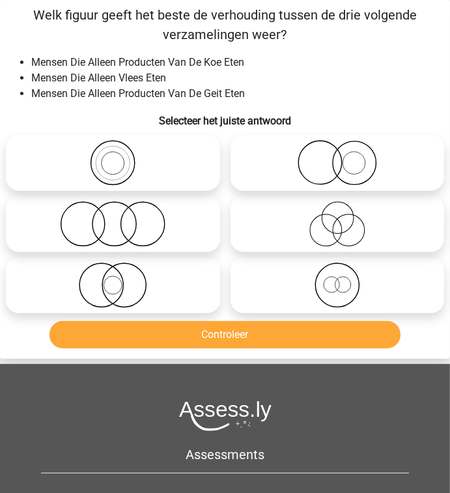
click at [143, 237] on icon at bounding box center [113, 224] width 204 height 46
click at [121, 217] on input "radio" at bounding box center [117, 213] width 8 height 8
radio input "true"
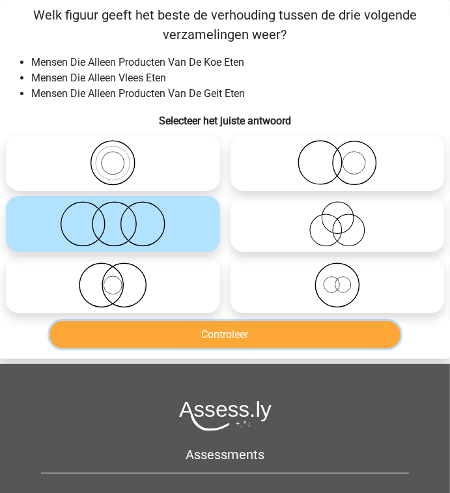
click at [199, 342] on button "Controleer" at bounding box center [224, 334] width 350 height 27
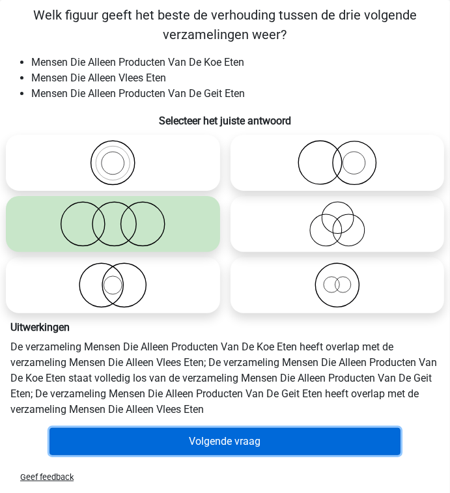
click at [224, 438] on button "Volgende vraag" at bounding box center [224, 441] width 350 height 27
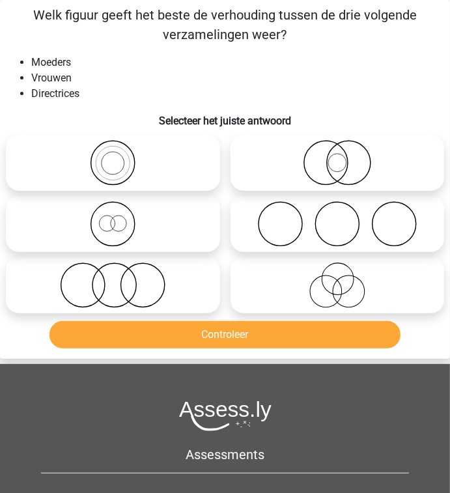
click at [169, 224] on icon at bounding box center [113, 224] width 204 height 46
click at [121, 217] on input "radio" at bounding box center [117, 213] width 8 height 8
radio input "true"
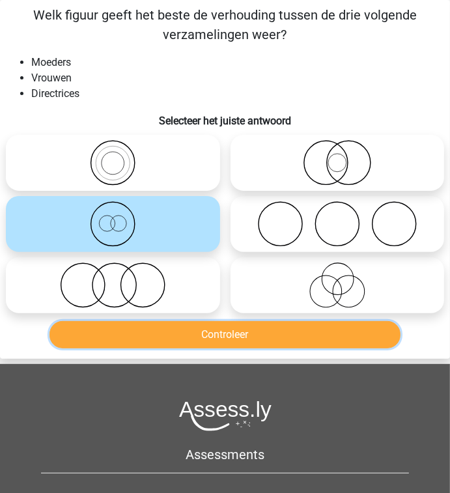
click at [193, 333] on button "Controleer" at bounding box center [224, 334] width 350 height 27
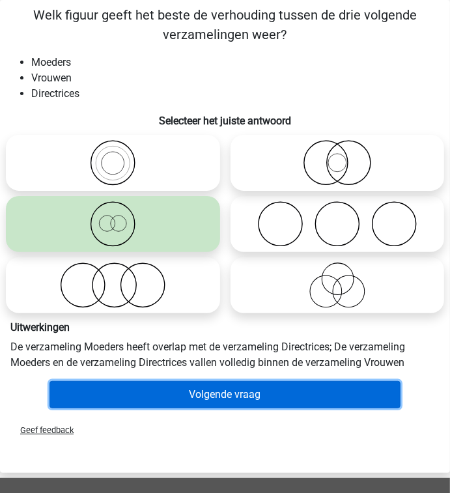
click at [234, 398] on button "Volgende vraag" at bounding box center [224, 394] width 350 height 27
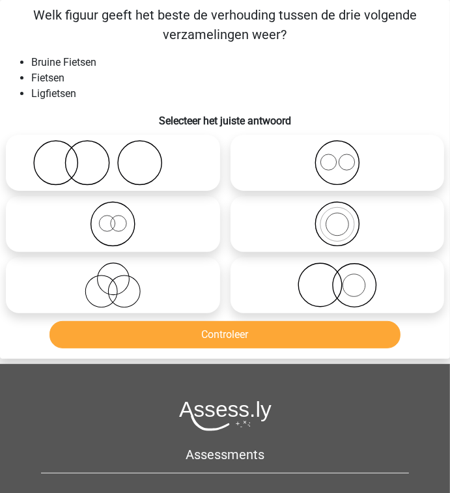
click at [188, 221] on icon at bounding box center [113, 224] width 204 height 46
click at [121, 217] on input "radio" at bounding box center [117, 213] width 8 height 8
radio input "true"
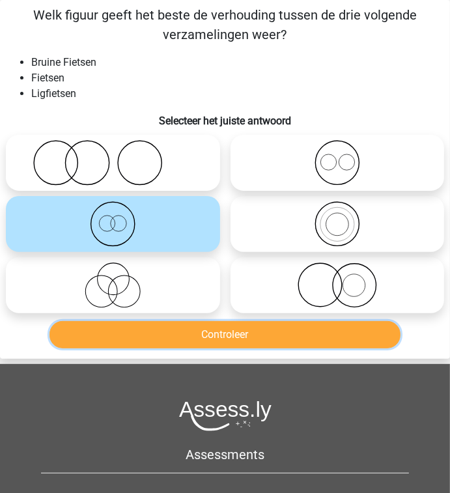
click at [230, 344] on button "Controleer" at bounding box center [224, 334] width 350 height 27
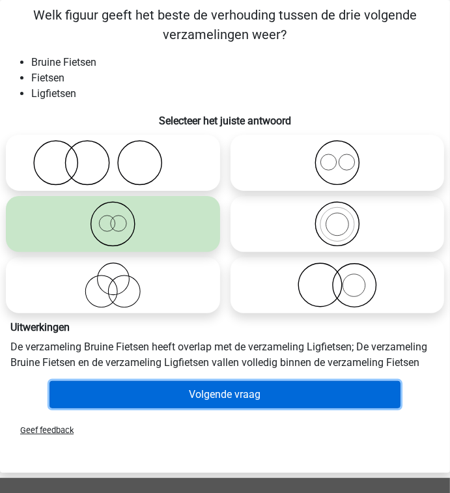
click at [301, 399] on button "Volgende vraag" at bounding box center [224, 394] width 350 height 27
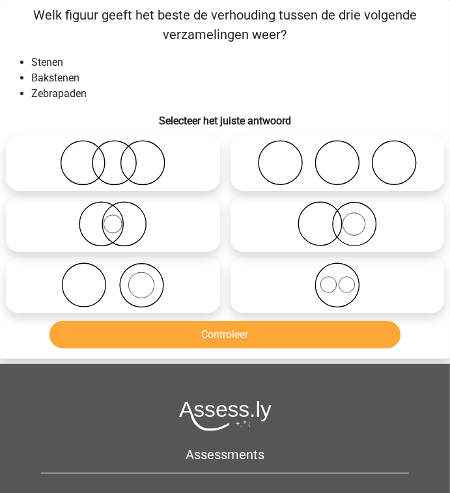
click at [102, 286] on icon at bounding box center [113, 285] width 204 height 46
click at [113, 279] on input "radio" at bounding box center [117, 274] width 8 height 8
radio input "true"
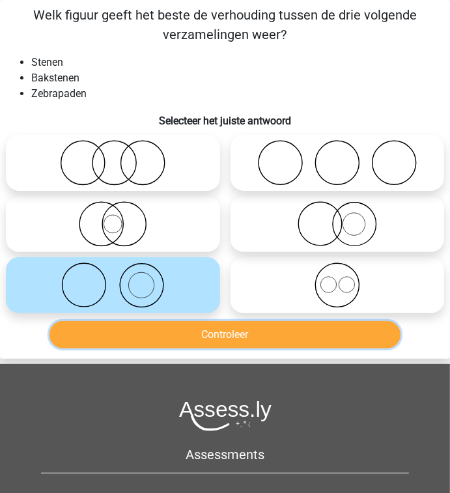
click at [145, 344] on button "Controleer" at bounding box center [224, 334] width 350 height 27
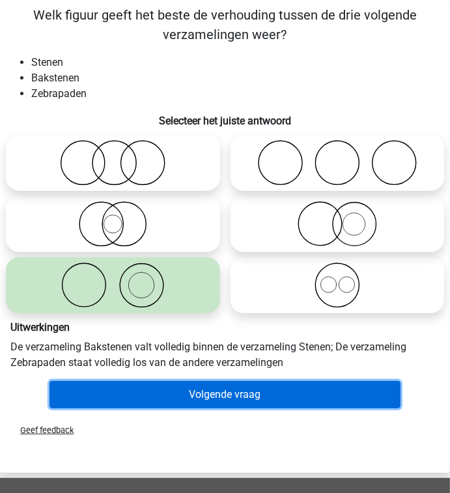
click at [227, 391] on button "Volgende vraag" at bounding box center [224, 394] width 350 height 27
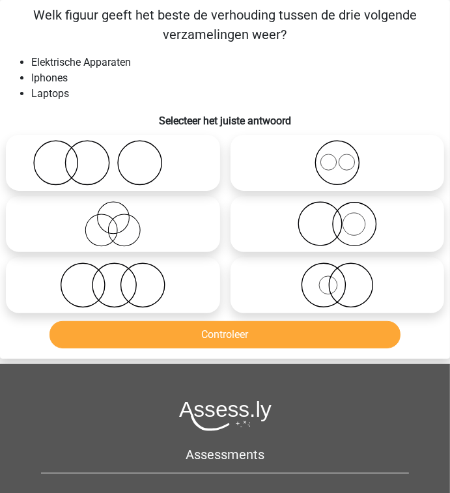
click at [396, 158] on icon at bounding box center [338, 163] width 204 height 46
click at [346, 156] on input "radio" at bounding box center [341, 152] width 8 height 8
radio input "true"
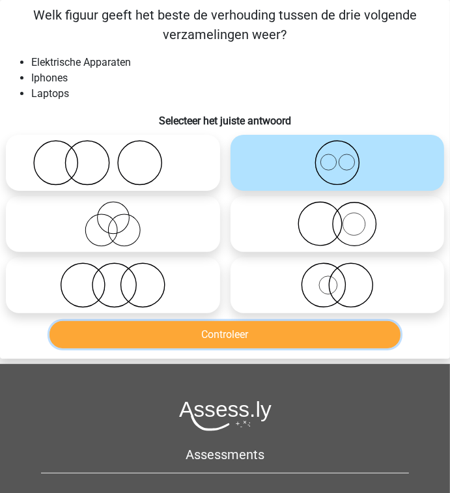
click at [301, 331] on button "Controleer" at bounding box center [224, 334] width 350 height 27
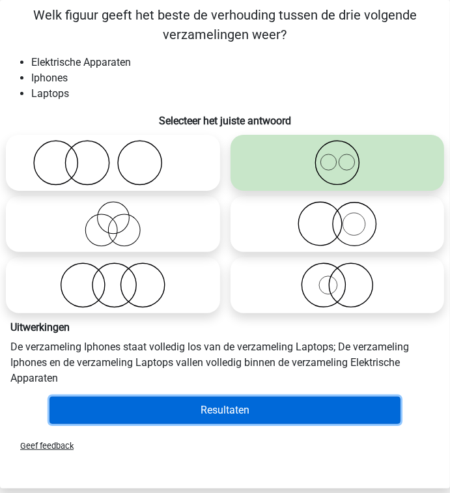
click at [287, 409] on button "Resultaten" at bounding box center [224, 410] width 350 height 27
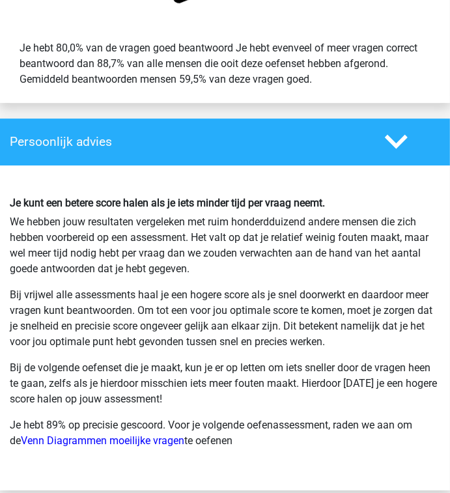
scroll to position [1979, 0]
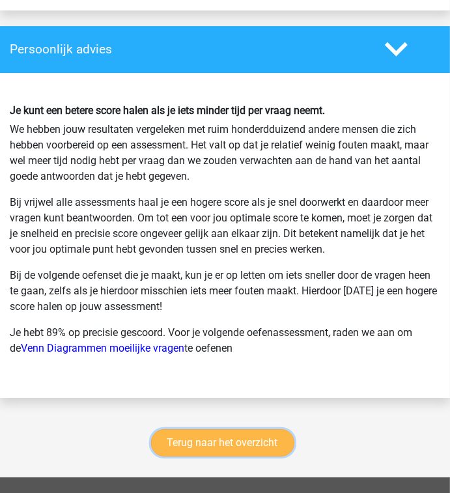
click at [245, 445] on link "Terug naar het overzicht" at bounding box center [222, 442] width 143 height 27
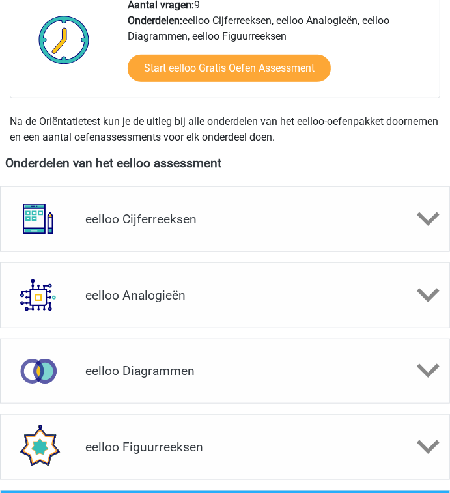
scroll to position [625, 0]
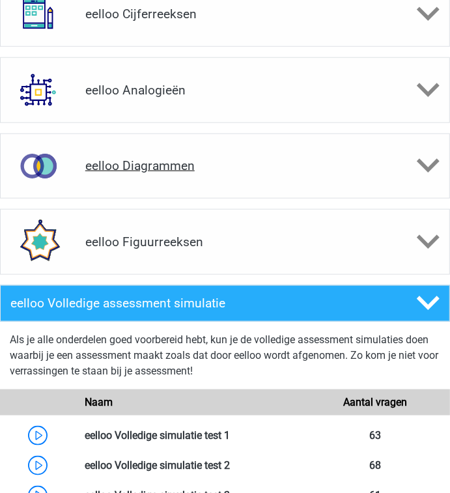
click at [212, 182] on div "eelloo Diagrammen" at bounding box center [225, 165] width 450 height 65
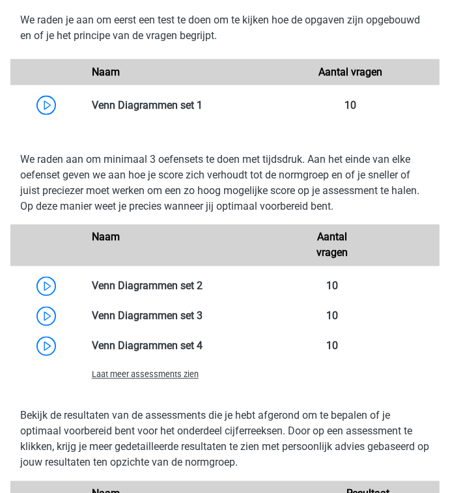
scroll to position [938, 0]
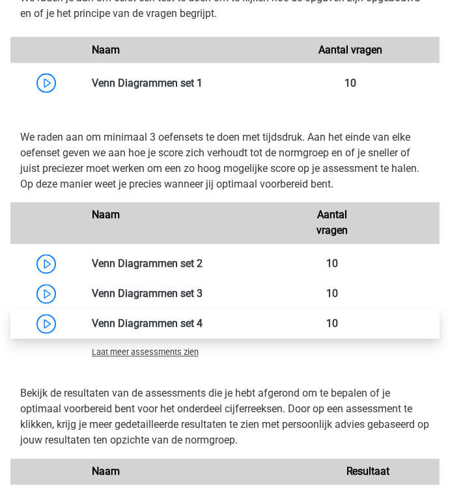
click at [203, 322] on link at bounding box center [203, 324] width 0 height 12
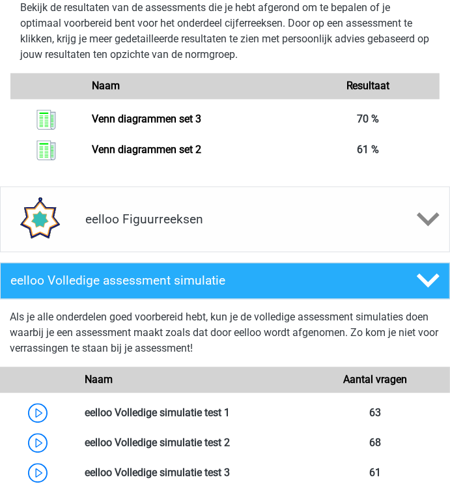
scroll to position [1354, 0]
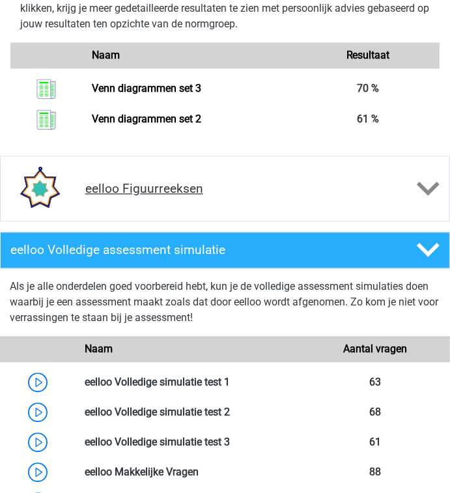
click at [184, 193] on h4 "eelloo Figuurreeksen" at bounding box center [224, 188] width 279 height 15
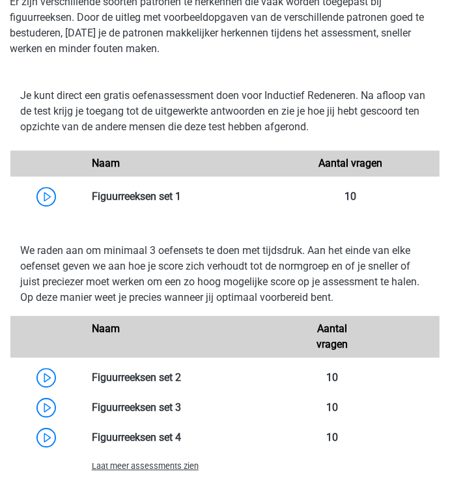
scroll to position [1615, 0]
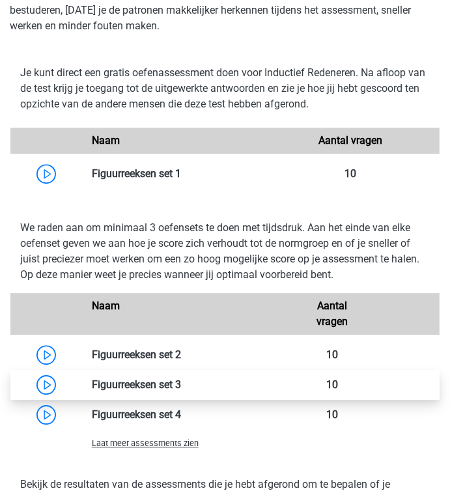
click at [181, 385] on link at bounding box center [181, 384] width 0 height 12
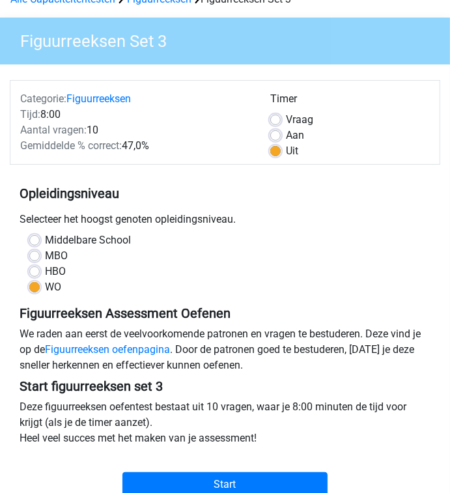
scroll to position [208, 0]
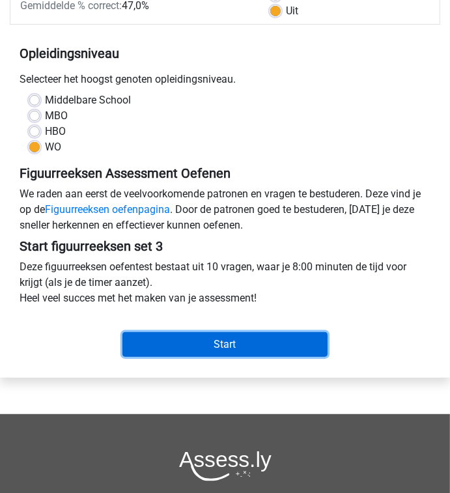
click at [169, 339] on input "Start" at bounding box center [225, 344] width 206 height 25
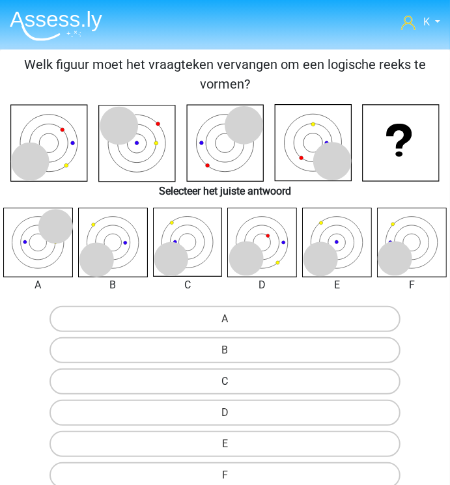
click at [223, 380] on label "C" at bounding box center [224, 382] width 350 height 26
click at [225, 382] on input "C" at bounding box center [229, 386] width 8 height 8
radio input "true"
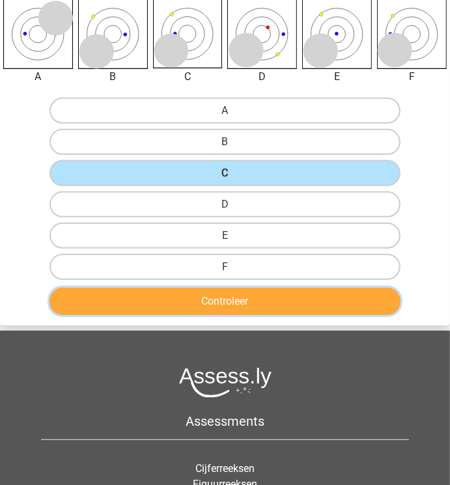
drag, startPoint x: 249, startPoint y: 298, endPoint x: 250, endPoint y: 305, distance: 7.3
click at [249, 298] on button "Controleer" at bounding box center [224, 301] width 350 height 27
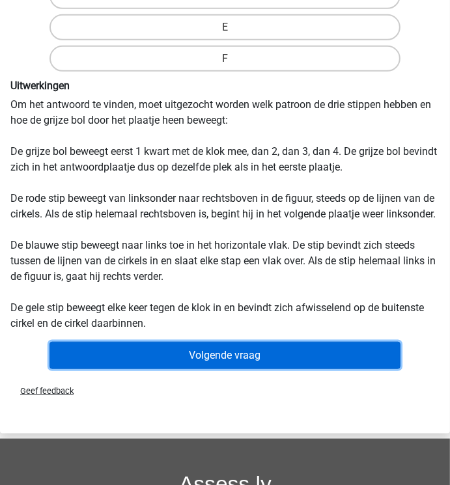
click at [245, 369] on button "Volgende vraag" at bounding box center [224, 355] width 350 height 27
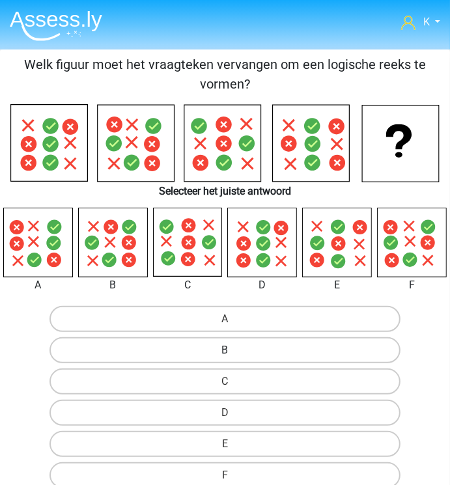
click at [201, 349] on label "B" at bounding box center [224, 350] width 350 height 26
click at [225, 350] on input "B" at bounding box center [229, 354] width 8 height 8
radio input "true"
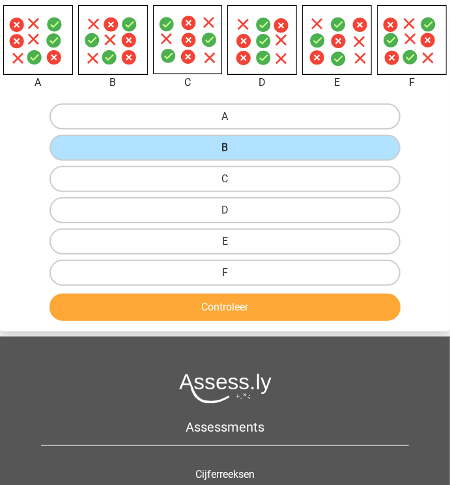
scroll to position [208, 0]
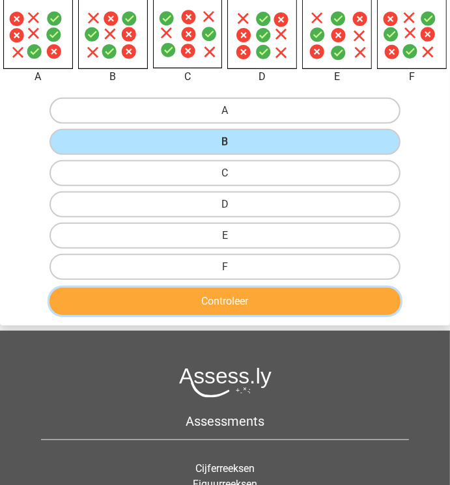
click at [258, 292] on button "Controleer" at bounding box center [224, 301] width 350 height 27
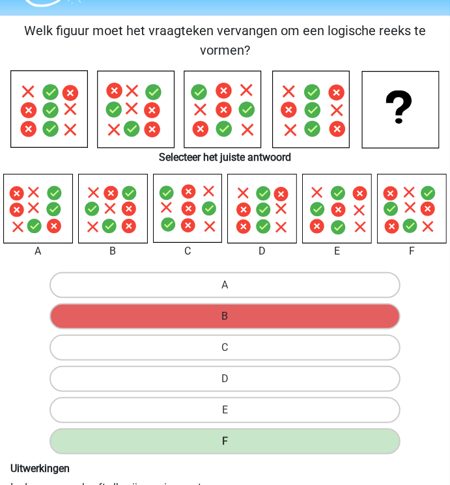
scroll to position [104, 0]
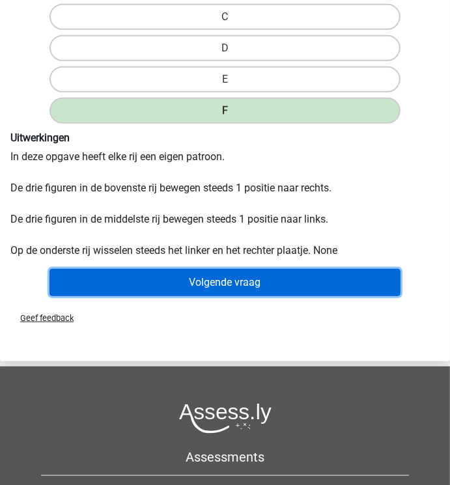
drag, startPoint x: 244, startPoint y: 281, endPoint x: 245, endPoint y: 294, distance: 13.1
click at [244, 281] on button "Volgende vraag" at bounding box center [224, 282] width 350 height 27
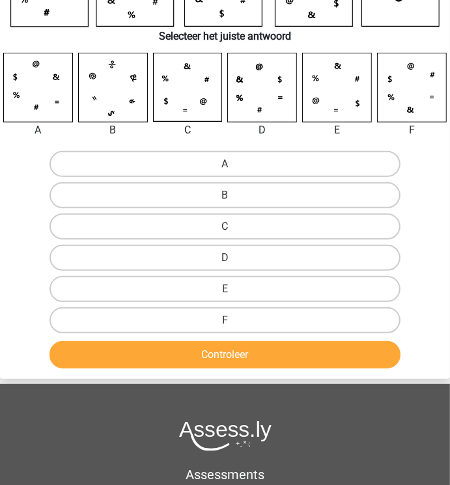
scroll to position [156, 0]
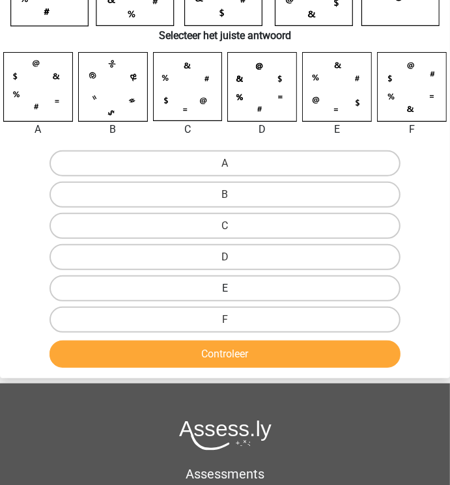
click at [213, 286] on label "E" at bounding box center [224, 288] width 350 height 26
click at [225, 288] on input "E" at bounding box center [229, 292] width 8 height 8
radio input "true"
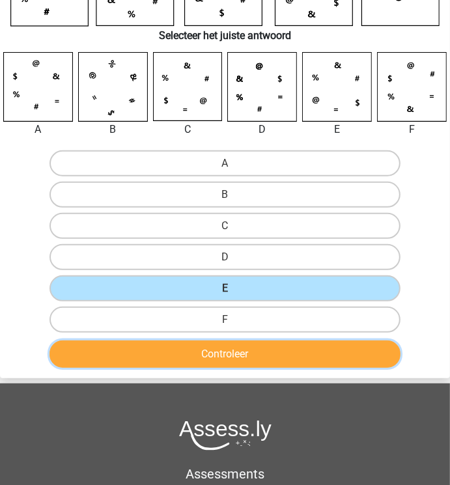
click at [224, 351] on button "Controleer" at bounding box center [224, 354] width 350 height 27
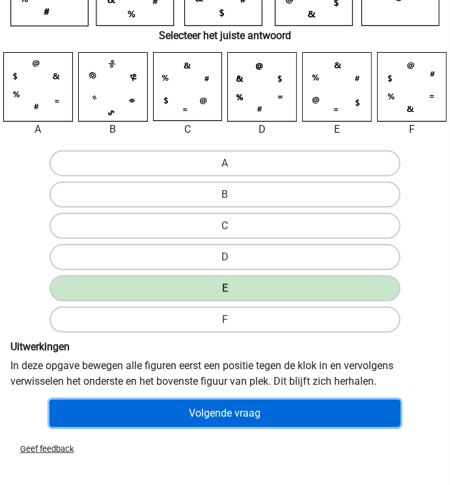
click at [232, 410] on button "Volgende vraag" at bounding box center [224, 413] width 350 height 27
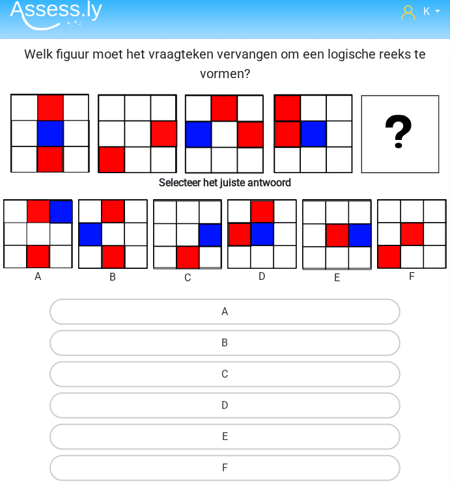
scroll to position [0, 0]
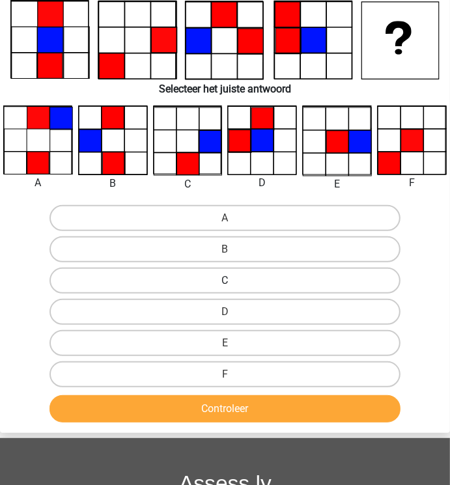
click at [233, 278] on label "C" at bounding box center [224, 281] width 350 height 26
click at [233, 281] on input "C" at bounding box center [229, 285] width 8 height 8
radio input "true"
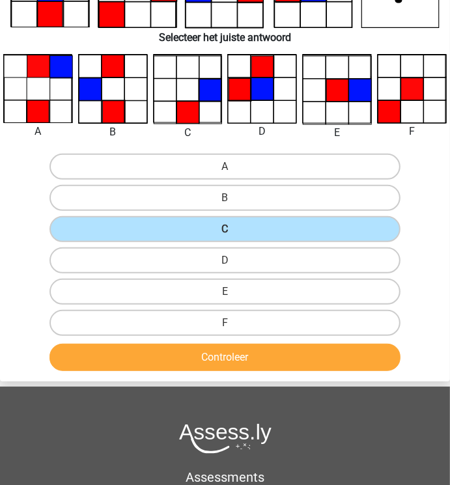
scroll to position [260, 0]
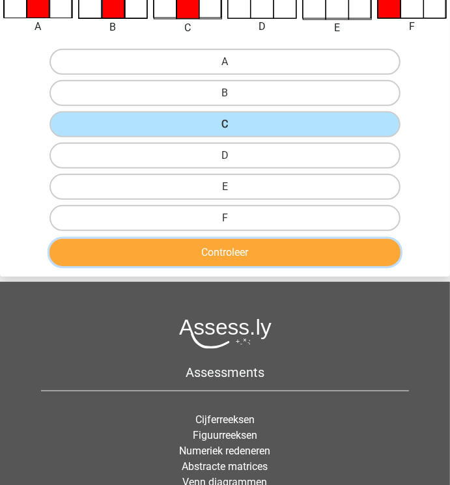
click at [253, 263] on div "Controleer" at bounding box center [225, 255] width 449 height 33
click at [253, 248] on button "Controleer" at bounding box center [224, 252] width 350 height 27
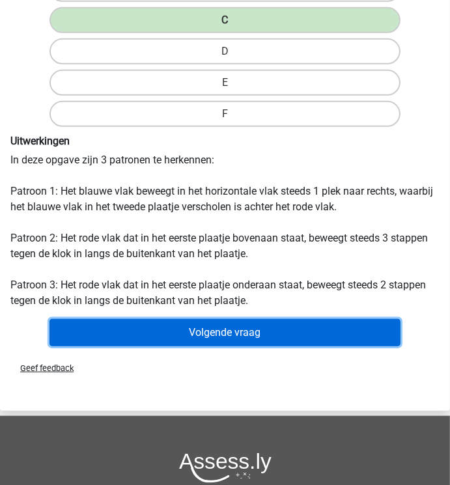
click at [233, 336] on button "Volgende vraag" at bounding box center [224, 332] width 350 height 27
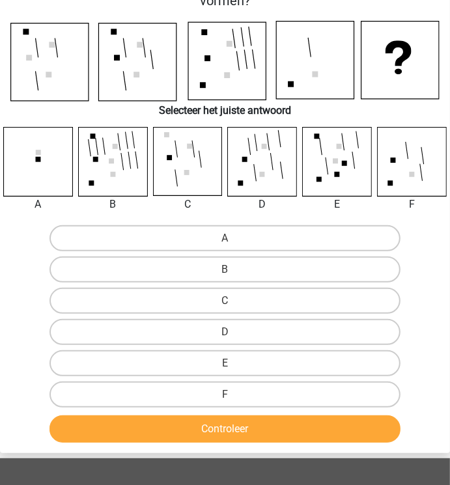
scroll to position [0, 0]
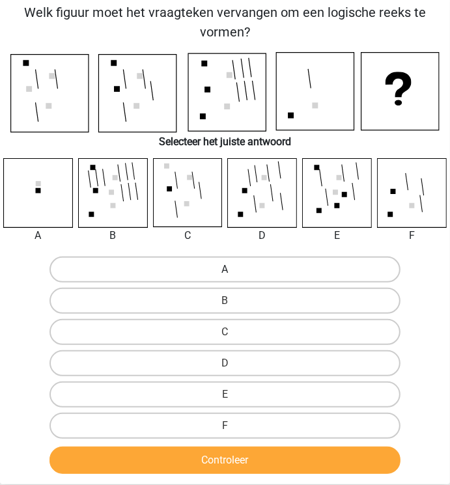
click at [231, 266] on label "A" at bounding box center [224, 270] width 350 height 26
click at [231, 270] on input "A" at bounding box center [229, 274] width 8 height 8
radio input "true"
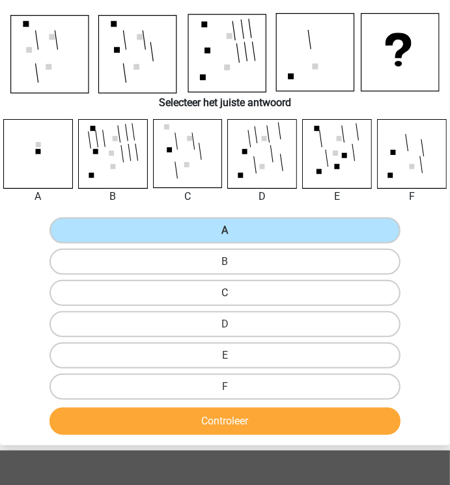
scroll to position [208, 0]
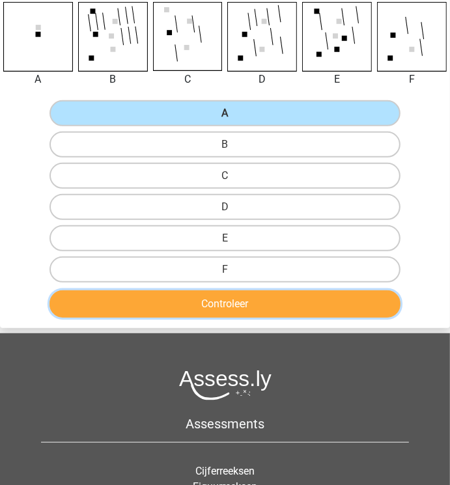
click at [229, 298] on button "Controleer" at bounding box center [224, 303] width 350 height 27
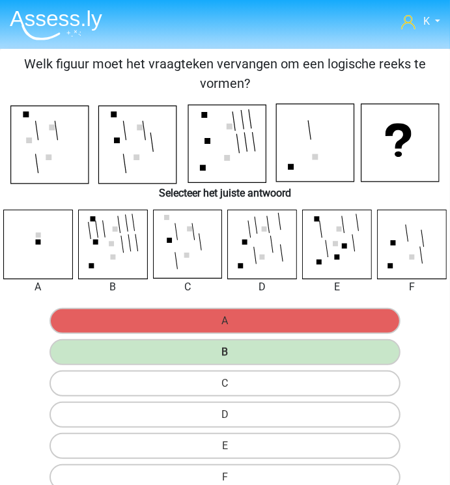
scroll to position [0, 0]
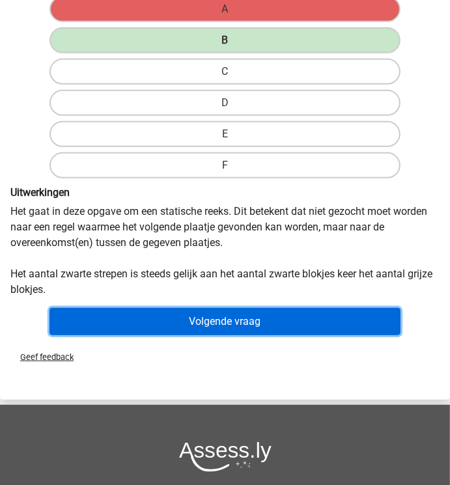
click at [247, 310] on button "Volgende vraag" at bounding box center [224, 321] width 350 height 27
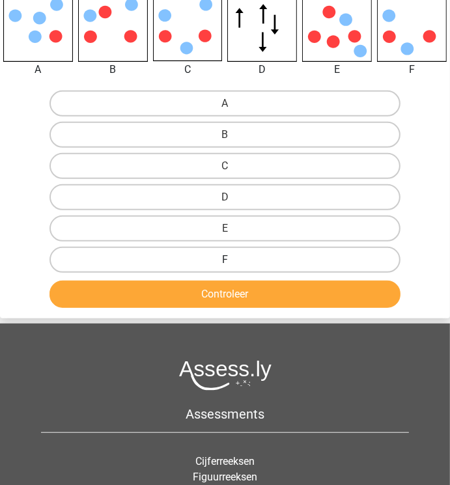
scroll to position [208, 0]
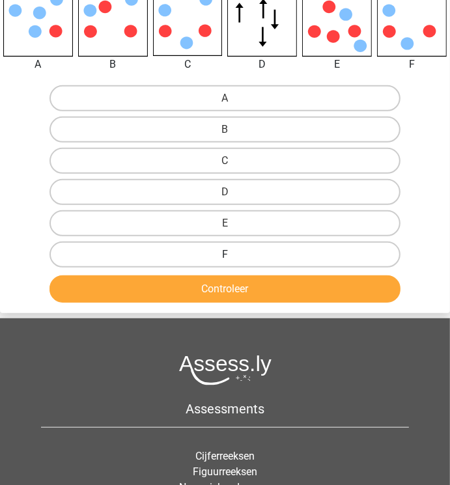
click at [255, 244] on label "F" at bounding box center [224, 255] width 350 height 26
click at [234, 255] on input "F" at bounding box center [229, 259] width 8 height 8
radio input "true"
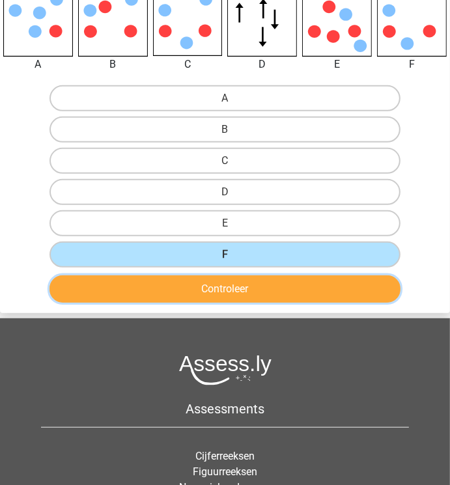
click at [256, 281] on button "Controleer" at bounding box center [224, 288] width 350 height 27
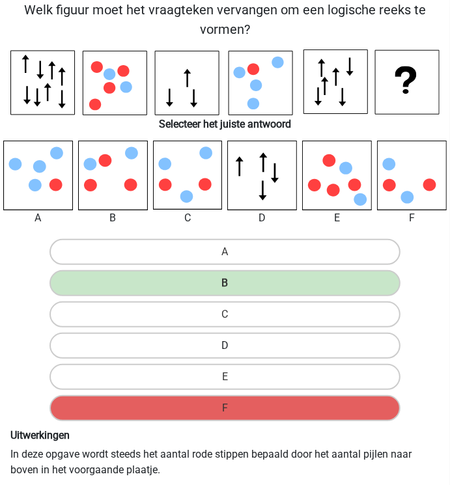
scroll to position [52, 0]
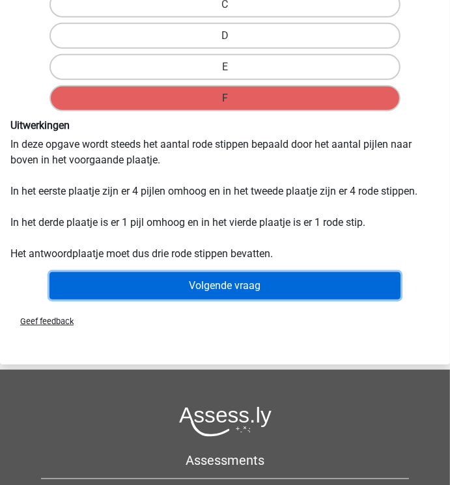
click at [234, 296] on button "Volgende vraag" at bounding box center [224, 285] width 350 height 27
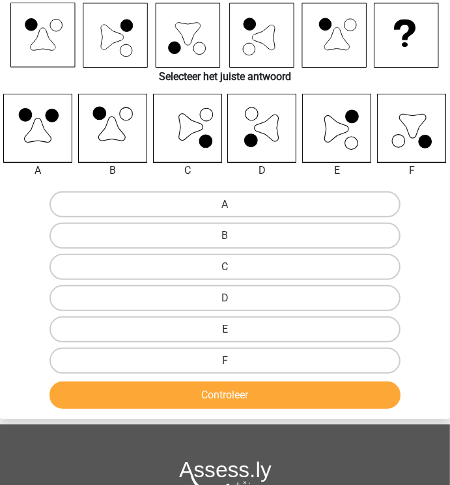
scroll to position [104, 0]
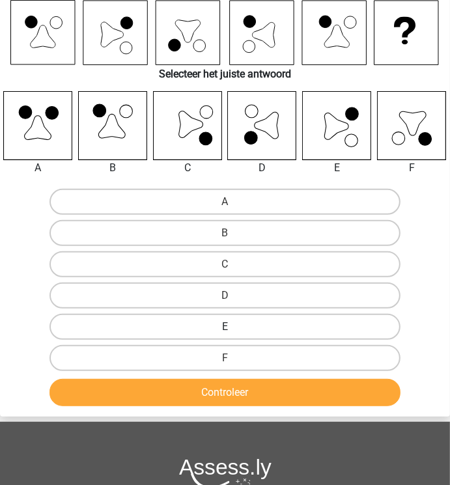
click at [234, 320] on label "E" at bounding box center [224, 327] width 350 height 26
click at [234, 327] on input "E" at bounding box center [229, 331] width 8 height 8
radio input "true"
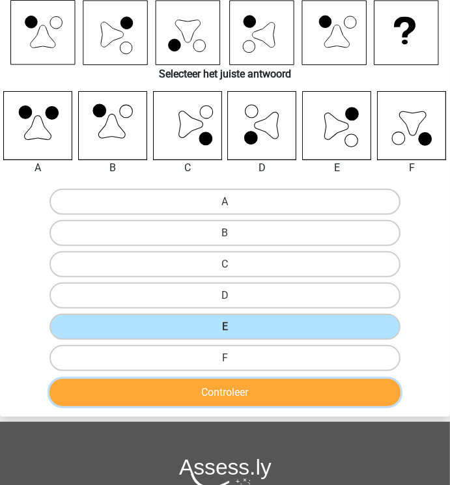
click at [229, 391] on button "Controleer" at bounding box center [224, 392] width 350 height 27
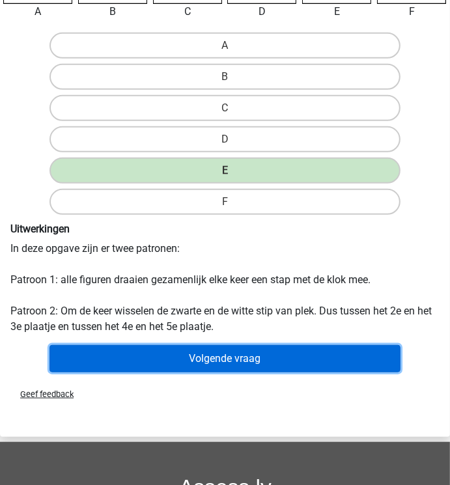
click at [252, 351] on button "Volgende vraag" at bounding box center [224, 358] width 350 height 27
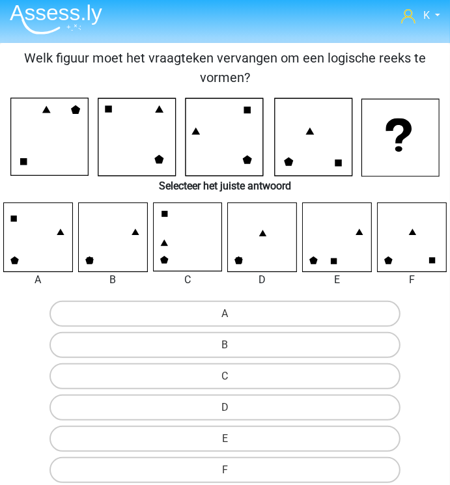
scroll to position [0, 0]
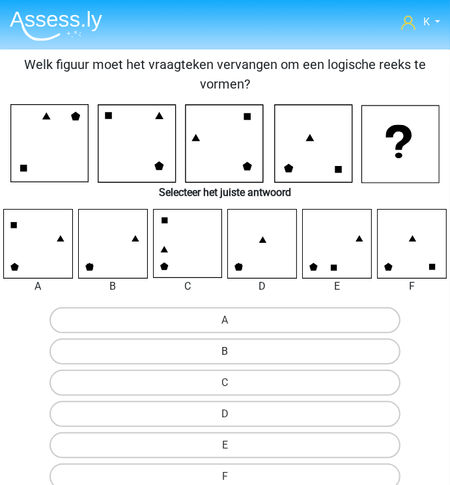
click at [182, 341] on label "B" at bounding box center [224, 352] width 350 height 26
click at [225, 352] on input "B" at bounding box center [229, 356] width 8 height 8
radio input "true"
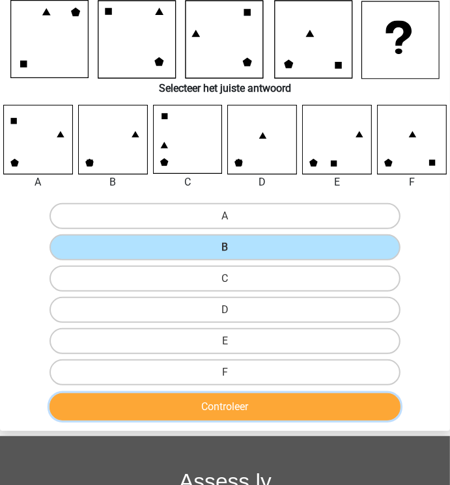
click at [231, 398] on button "Controleer" at bounding box center [224, 406] width 350 height 27
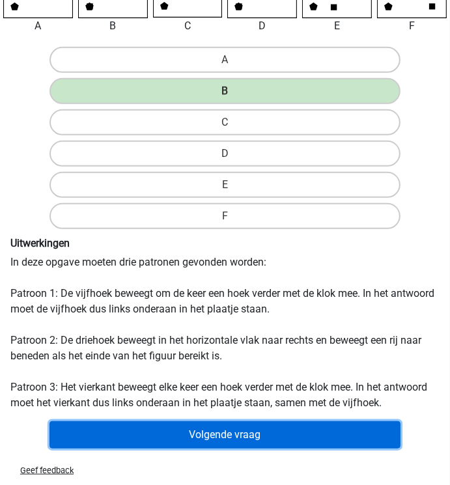
click at [255, 423] on button "Volgende vraag" at bounding box center [224, 434] width 350 height 27
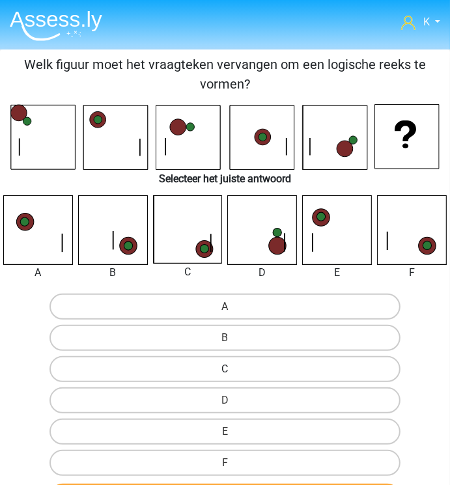
click at [247, 363] on label "C" at bounding box center [224, 369] width 350 height 26
click at [234, 369] on input "C" at bounding box center [229, 373] width 8 height 8
radio input "true"
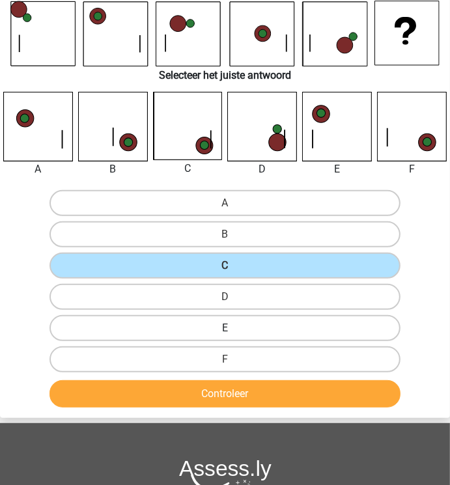
scroll to position [104, 0]
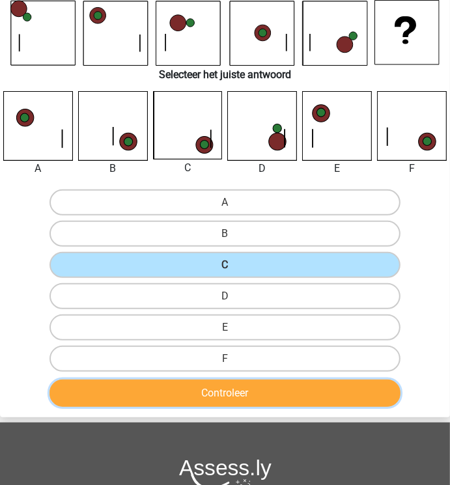
click at [245, 393] on button "Controleer" at bounding box center [224, 393] width 350 height 27
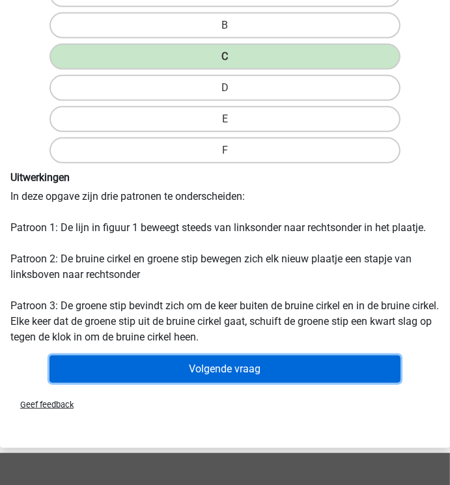
click at [245, 361] on button "Volgende vraag" at bounding box center [224, 369] width 350 height 27
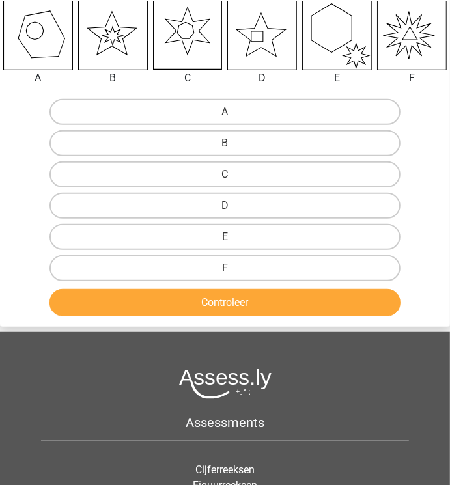
scroll to position [208, 0]
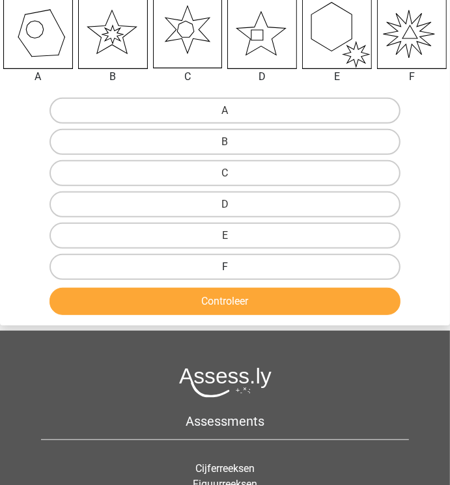
click at [177, 268] on label "F" at bounding box center [224, 267] width 350 height 26
click at [225, 268] on input "F" at bounding box center [229, 271] width 8 height 8
radio input "true"
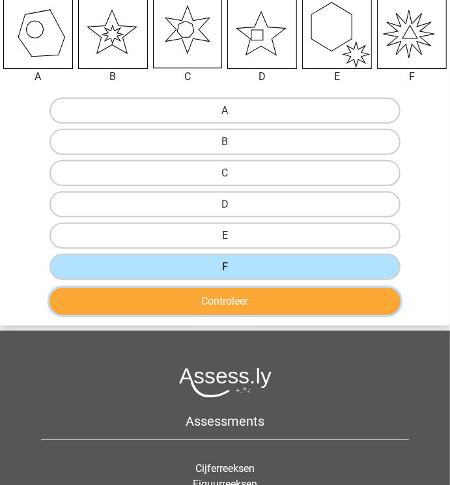
click at [184, 298] on button "Controleer" at bounding box center [224, 301] width 350 height 27
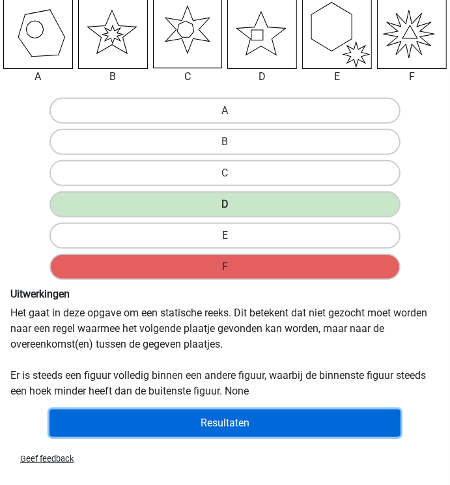
click at [227, 412] on button "Resultaten" at bounding box center [224, 423] width 350 height 27
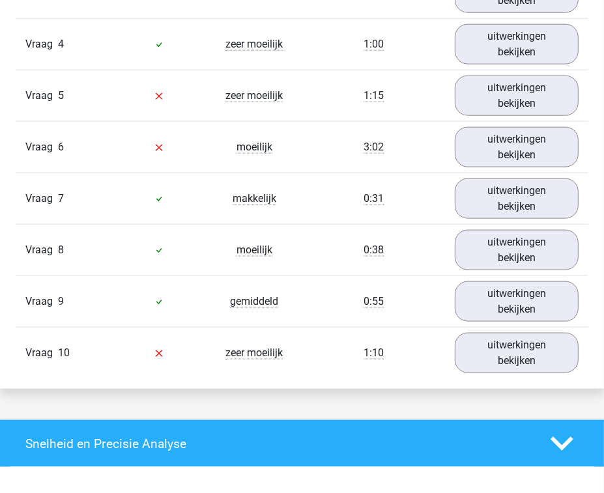
scroll to position [1000, 0]
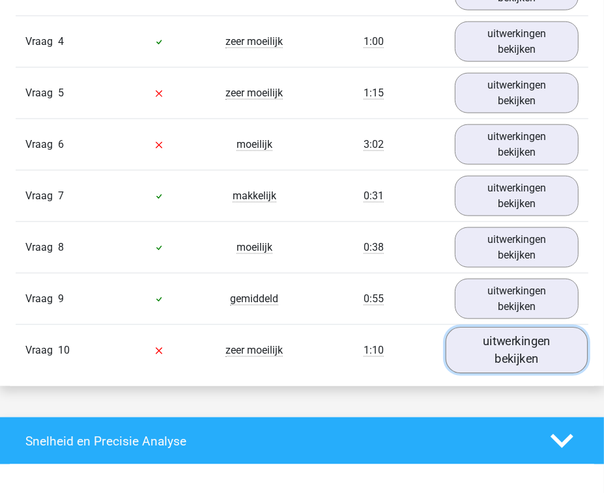
click at [449, 354] on link "uitwerkingen bekijken" at bounding box center [516, 350] width 142 height 46
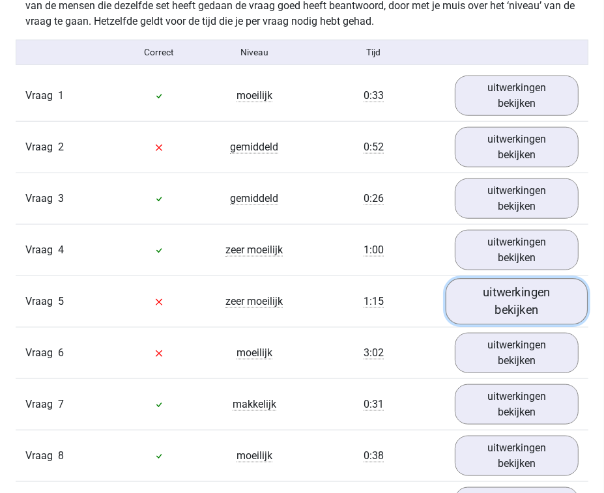
click at [449, 300] on link "uitwerkingen bekijken" at bounding box center [516, 301] width 142 height 46
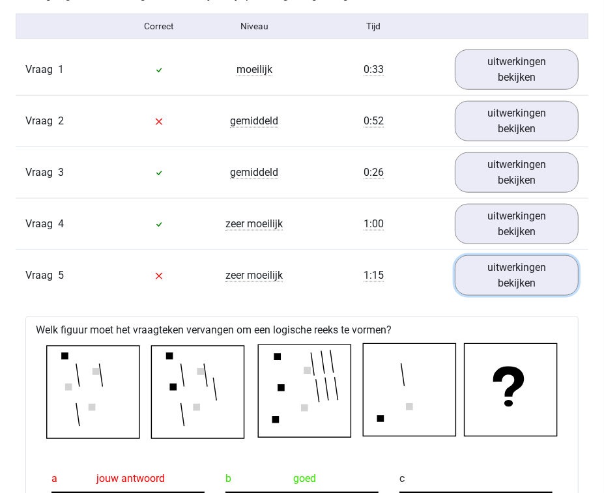
scroll to position [740, 0]
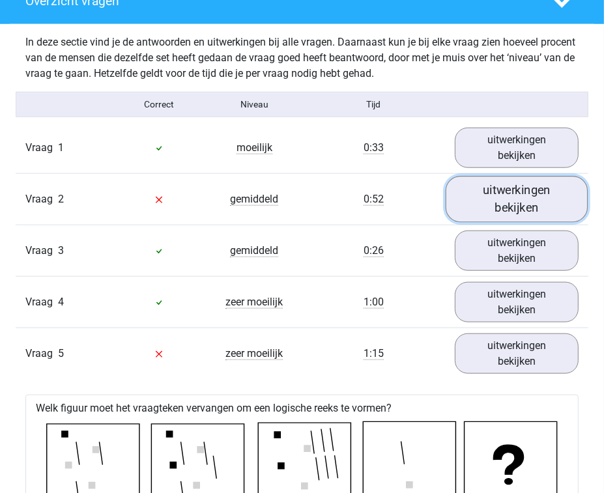
click at [449, 190] on link "uitwerkingen bekijken" at bounding box center [516, 199] width 142 height 46
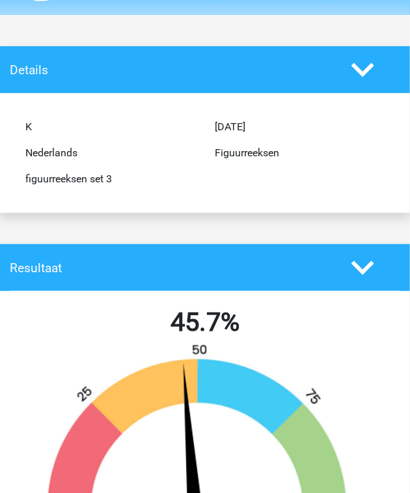
scroll to position [0, 0]
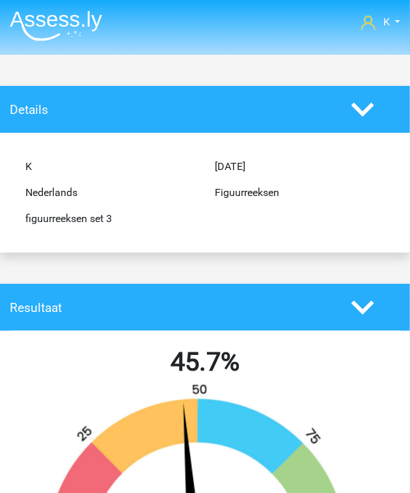
click at [58, 30] on img at bounding box center [56, 25] width 92 height 31
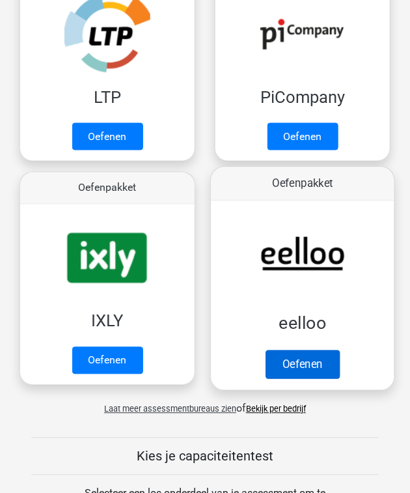
scroll to position [365, 0]
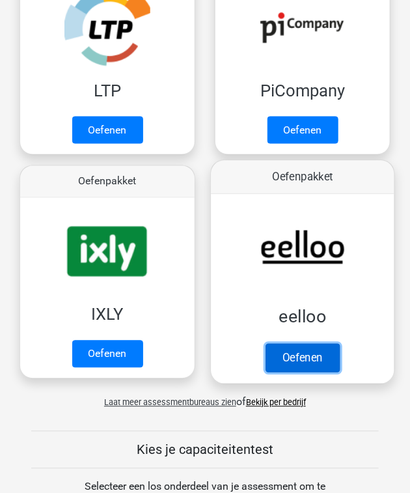
click at [307, 352] on link "Oefenen" at bounding box center [303, 358] width 74 height 29
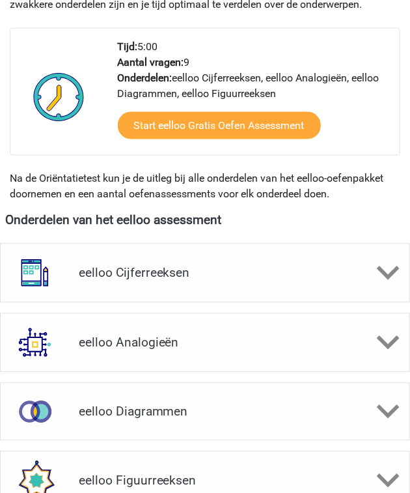
scroll to position [365, 0]
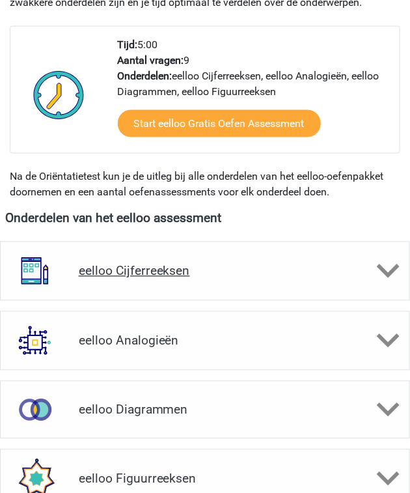
click at [171, 266] on h4 "eelloo Cijferreeksen" at bounding box center [205, 271] width 253 height 15
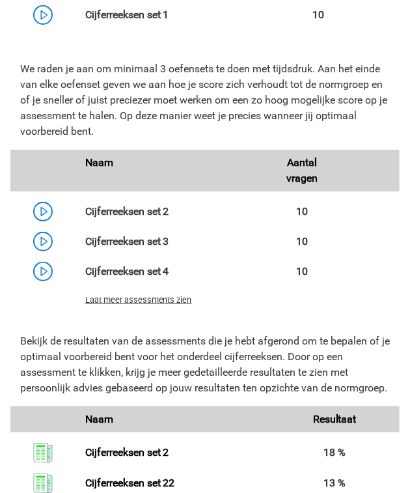
scroll to position [1042, 0]
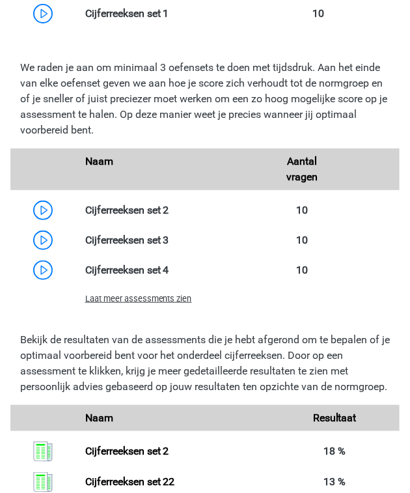
click at [152, 300] on span "Laat meer assessments zien" at bounding box center [138, 299] width 107 height 10
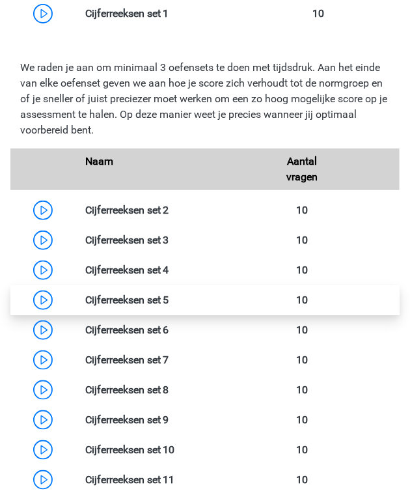
click at [169, 299] on link at bounding box center [169, 300] width 0 height 12
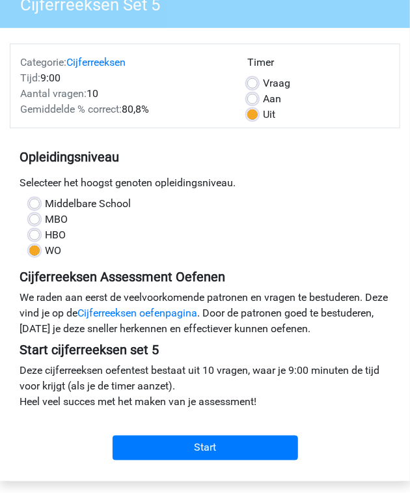
scroll to position [104, 0]
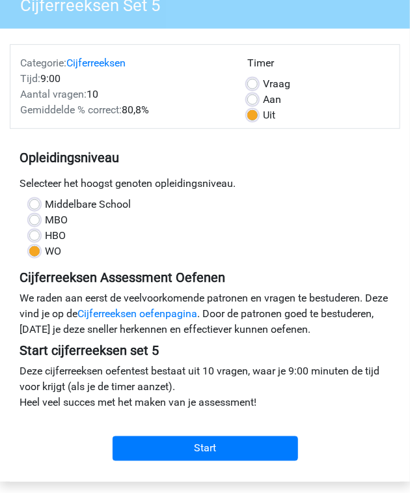
click at [57, 237] on label "HBO" at bounding box center [55, 236] width 21 height 16
click at [40, 237] on input "HBO" at bounding box center [34, 234] width 10 height 13
radio input "true"
click at [57, 222] on label "MBO" at bounding box center [56, 220] width 23 height 16
click at [40, 222] on input "MBO" at bounding box center [34, 218] width 10 height 13
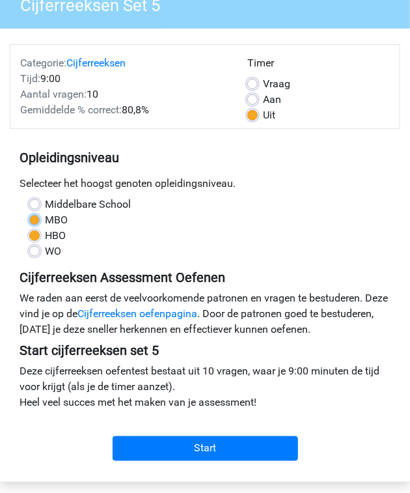
radio input "true"
click at [65, 207] on label "Middelbare School" at bounding box center [88, 205] width 86 height 16
click at [40, 207] on input "Middelbare School" at bounding box center [34, 203] width 10 height 13
radio input "true"
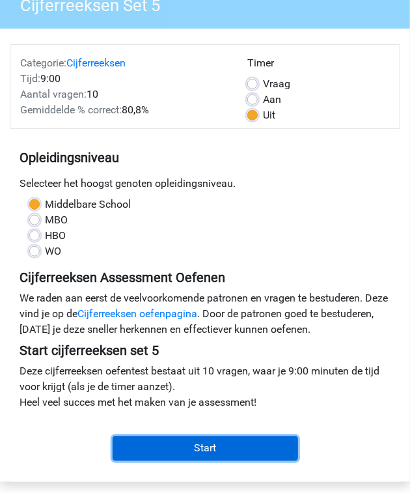
click at [189, 445] on input "Start" at bounding box center [206, 448] width 186 height 25
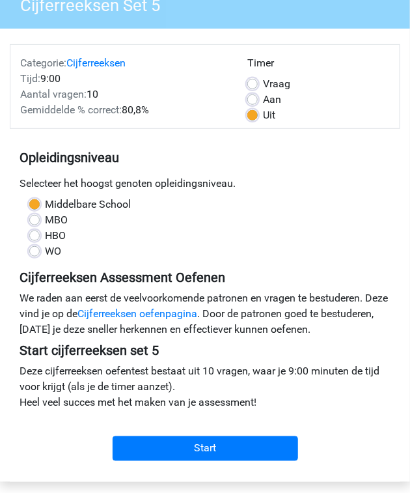
click at [65, 232] on label "HBO" at bounding box center [55, 236] width 21 height 16
click at [40, 232] on input "HBO" at bounding box center [34, 234] width 10 height 13
radio input "true"
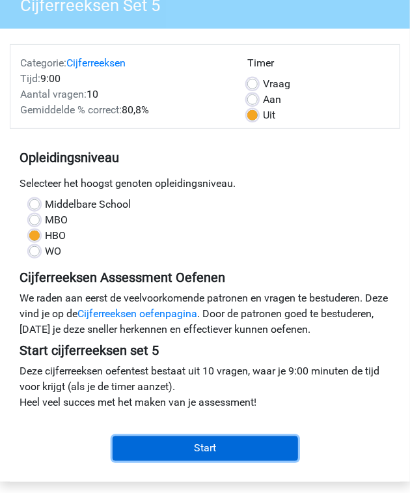
click at [198, 439] on input "Start" at bounding box center [206, 448] width 186 height 25
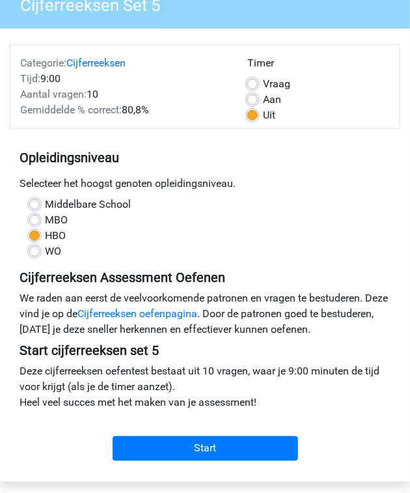
click at [51, 248] on label "WO" at bounding box center [53, 252] width 16 height 16
click at [40, 248] on input "WO" at bounding box center [34, 250] width 10 height 13
radio input "true"
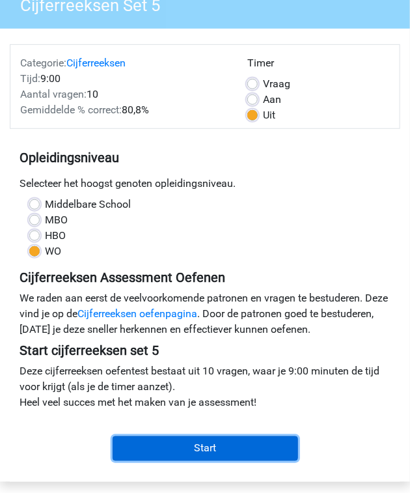
click at [204, 449] on input "Start" at bounding box center [206, 448] width 186 height 25
